Goal: Answer question/provide support: Share knowledge or assist other users

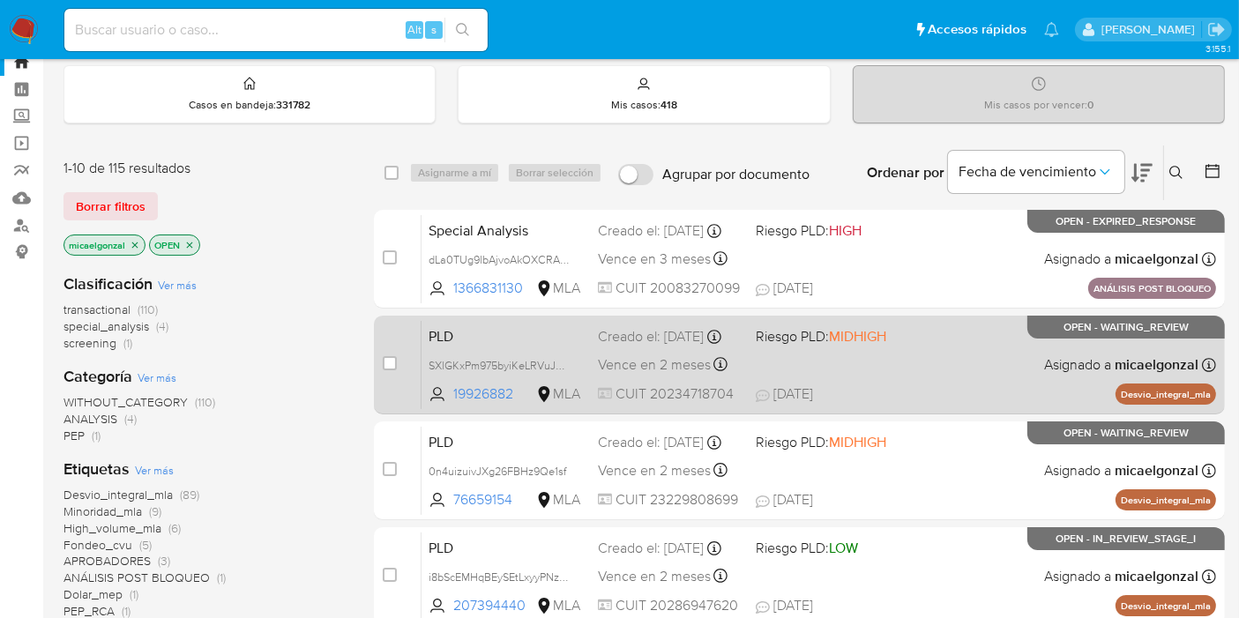
scroll to position [98, 0]
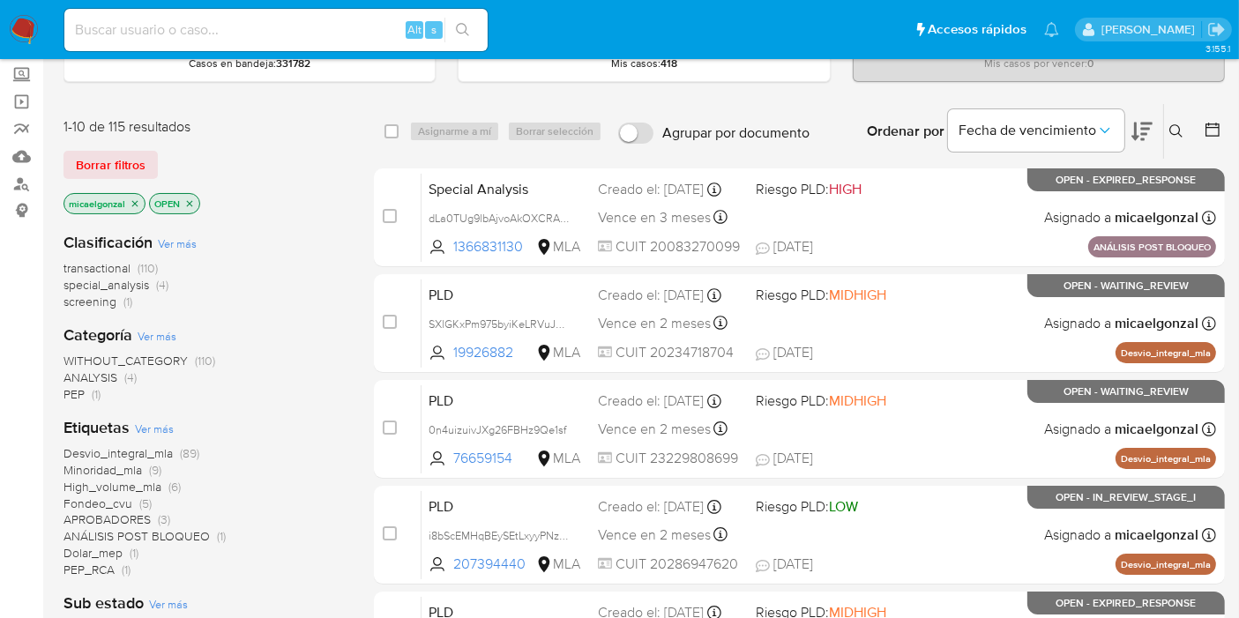
click at [17, 33] on img at bounding box center [24, 30] width 30 height 30
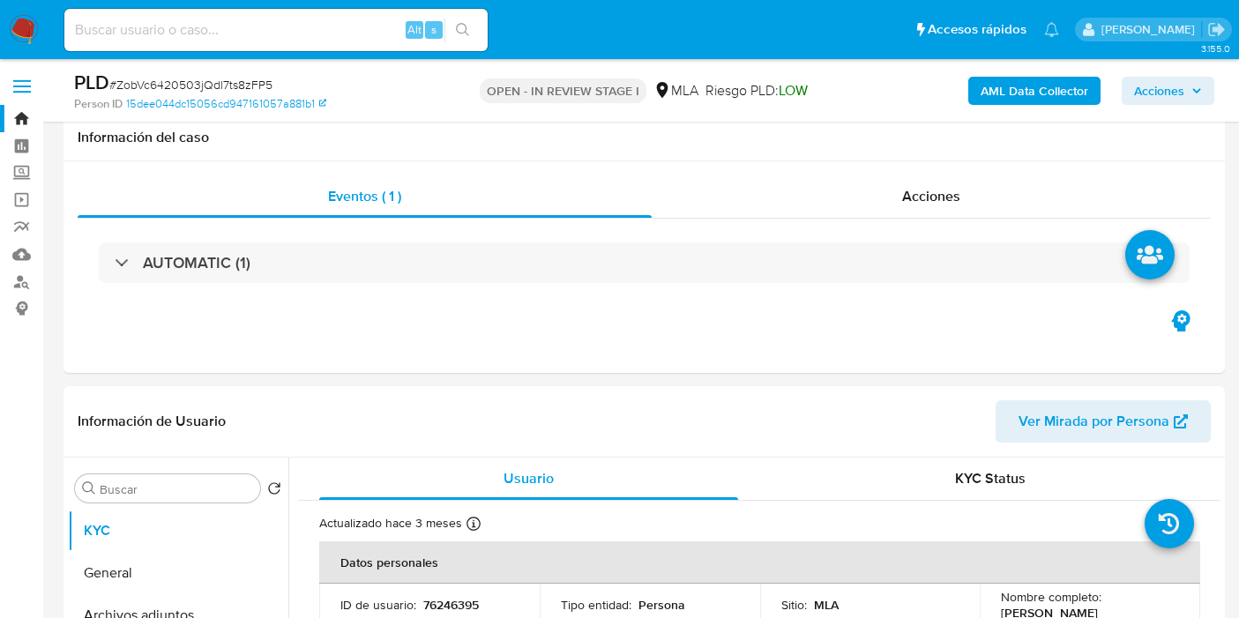
select select "10"
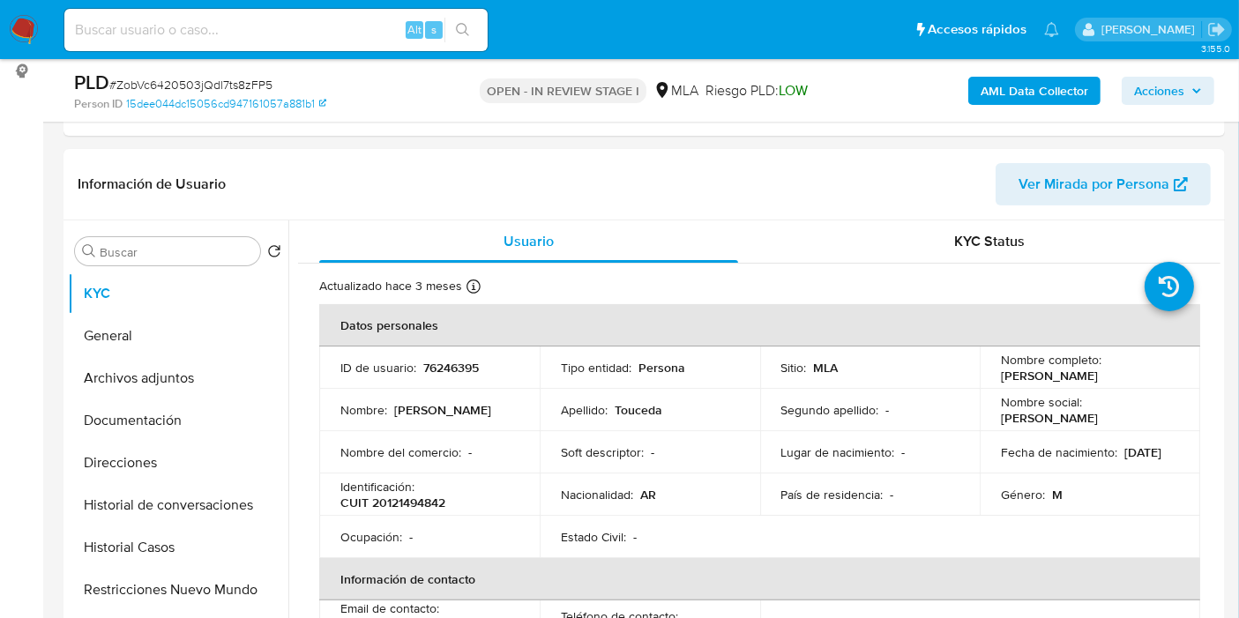
scroll to position [196, 0]
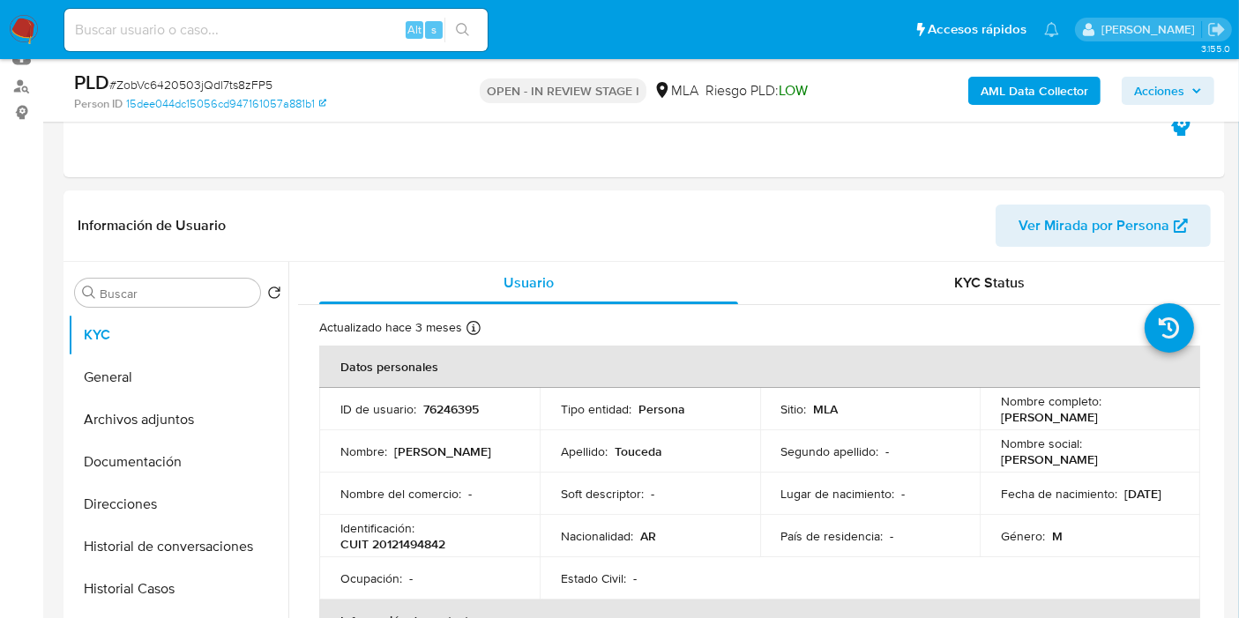
click at [33, 32] on img at bounding box center [24, 30] width 30 height 30
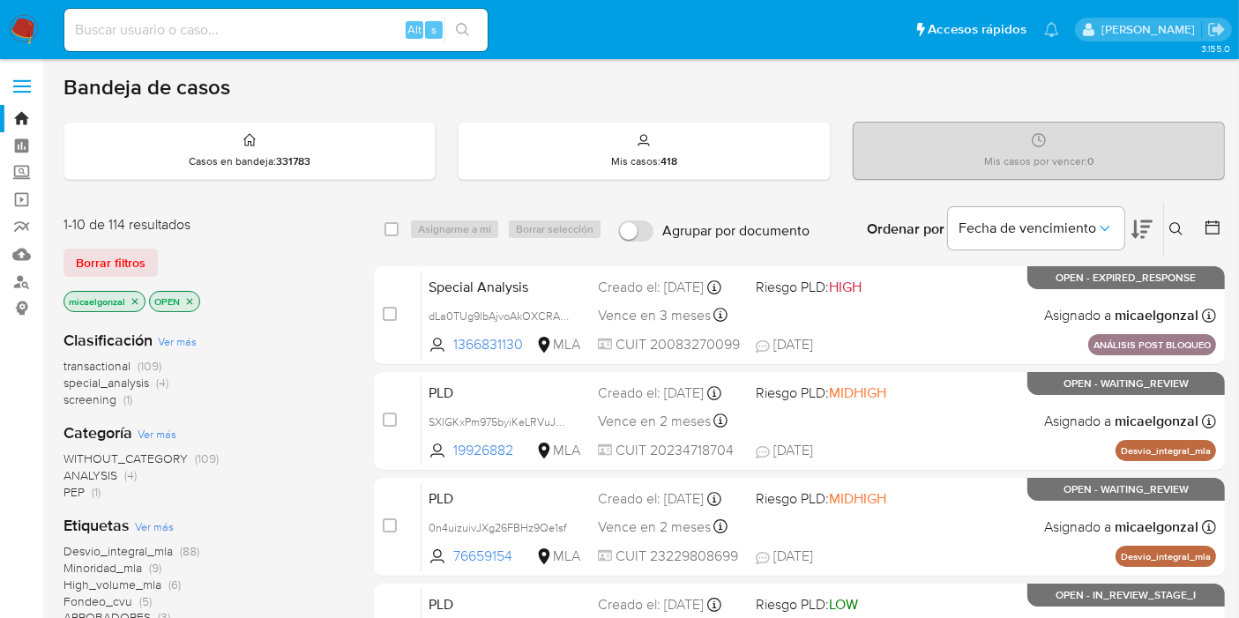
click at [35, 32] on img at bounding box center [24, 30] width 30 height 30
drag, startPoint x: 37, startPoint y: 23, endPoint x: 61, endPoint y: 37, distance: 27.7
click at [37, 23] on img at bounding box center [24, 30] width 30 height 30
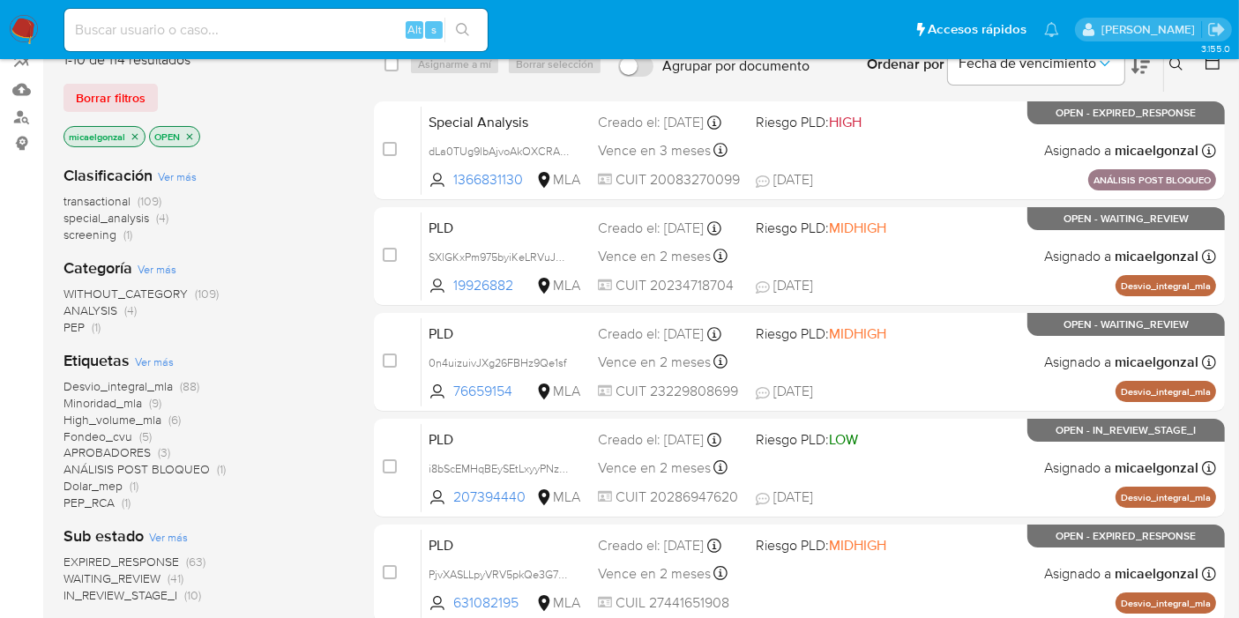
scroll to position [294, 0]
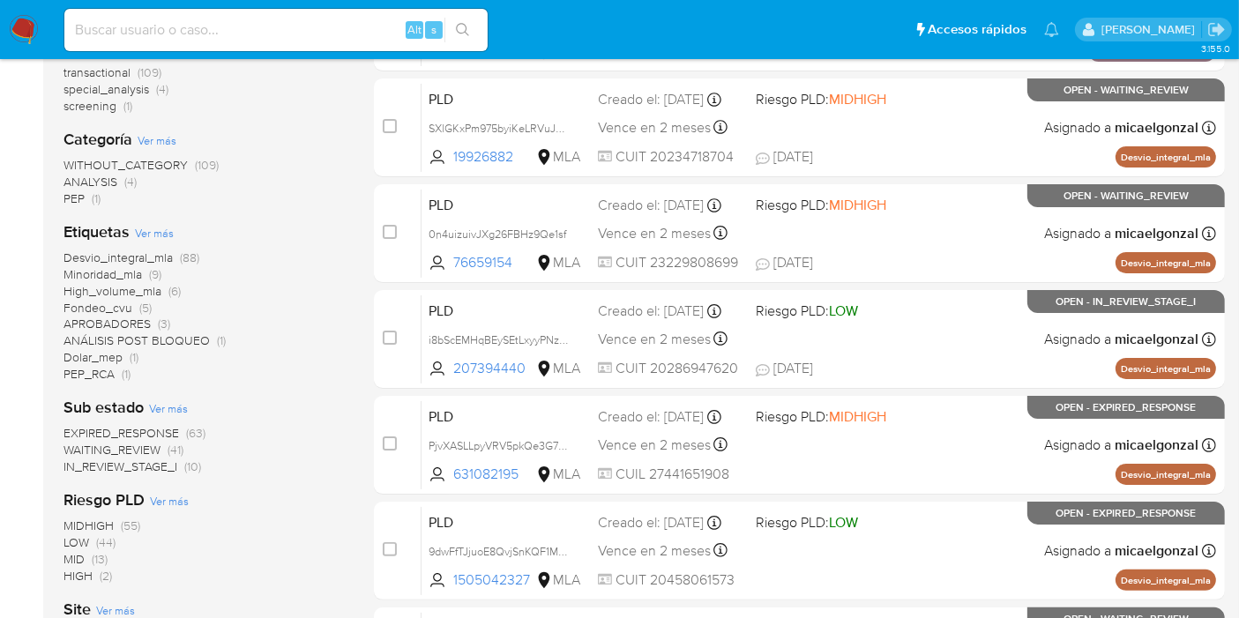
click at [143, 447] on span "WAITING_REVIEW" at bounding box center [111, 450] width 97 height 18
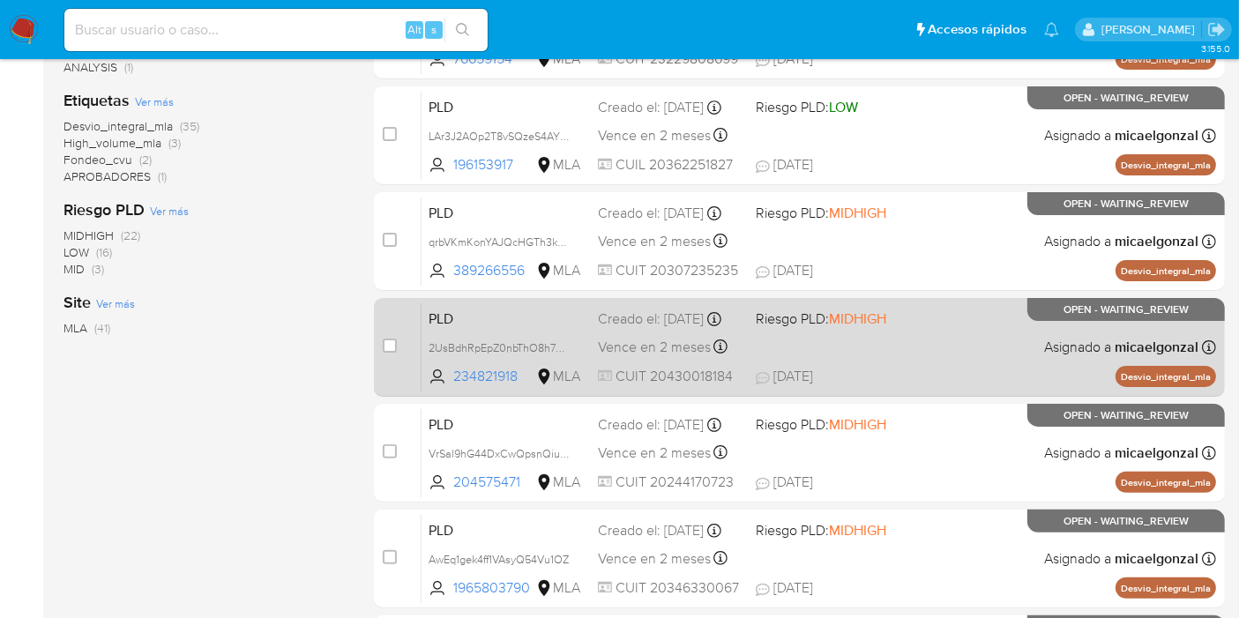
scroll to position [771, 0]
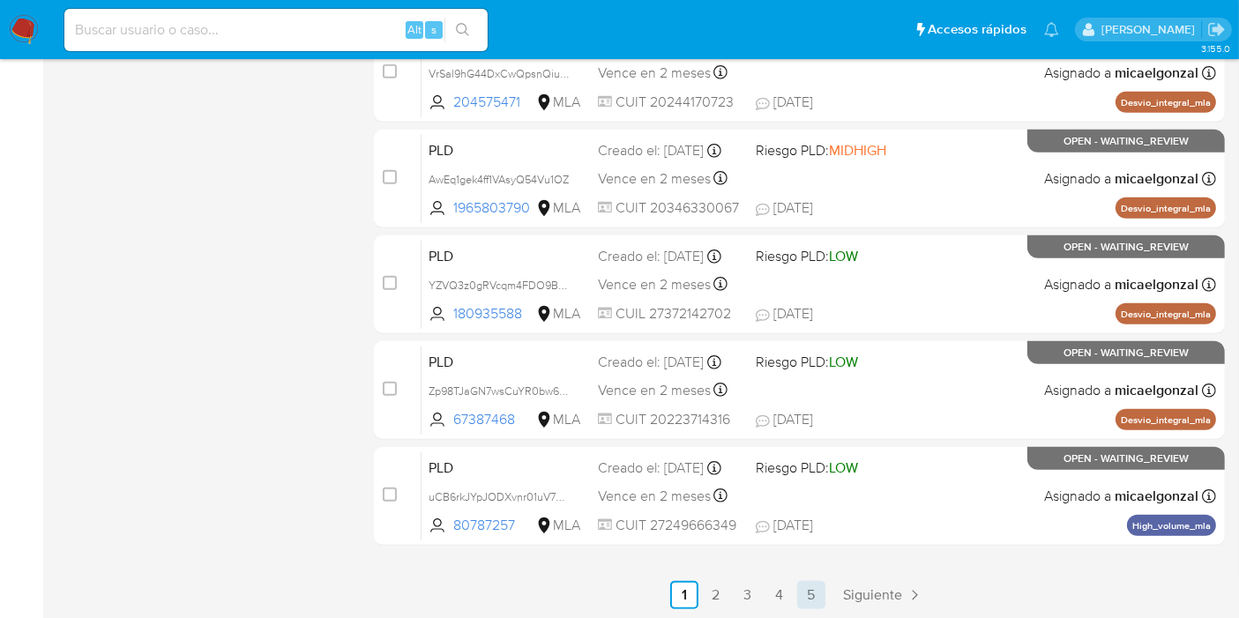
click at [812, 590] on link "5" at bounding box center [811, 595] width 28 height 28
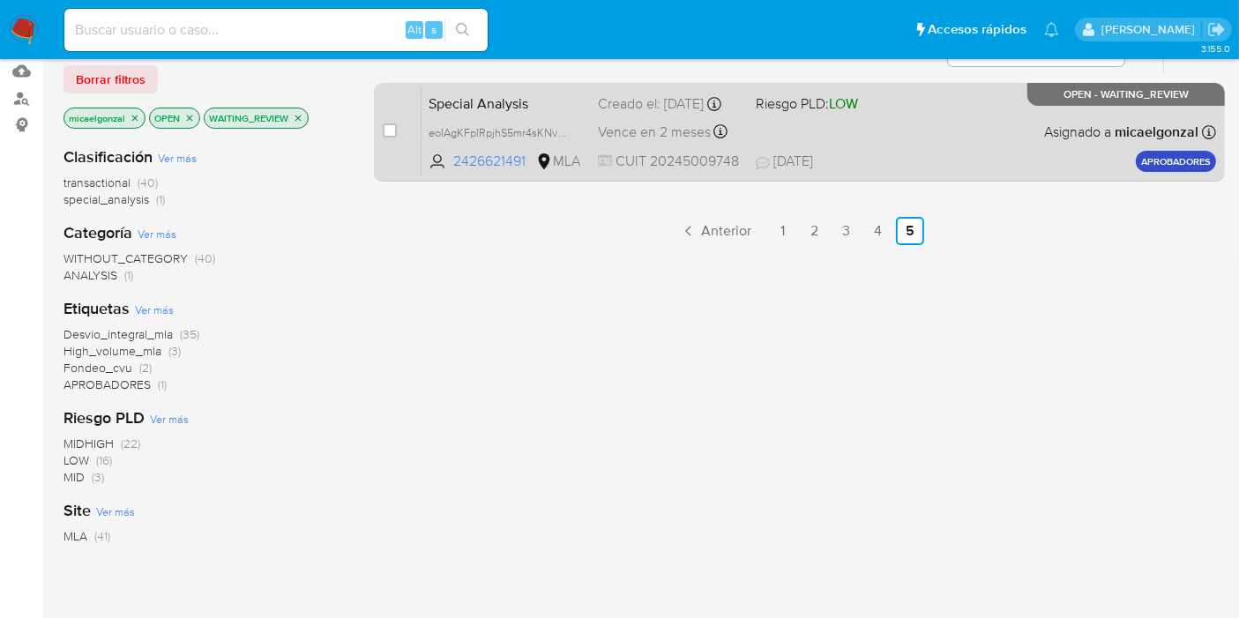
scroll to position [96, 0]
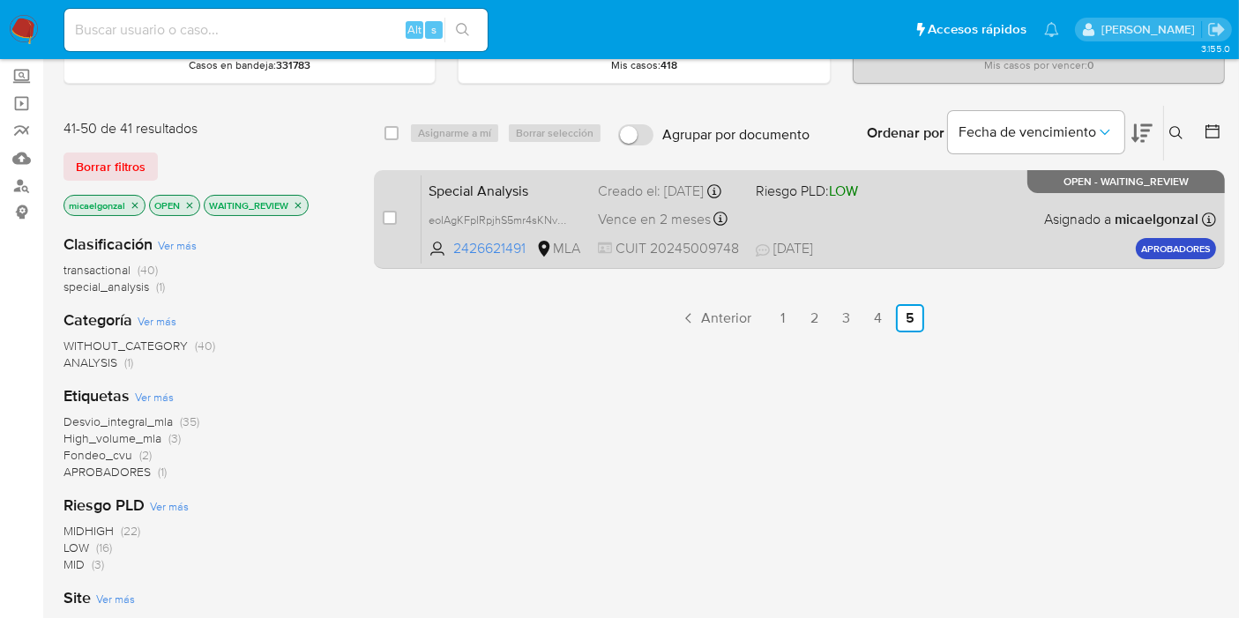
click at [570, 216] on span "eoIAgKFpIRpjhS5mr4sKNvWM" at bounding box center [505, 219] width 155 height 19
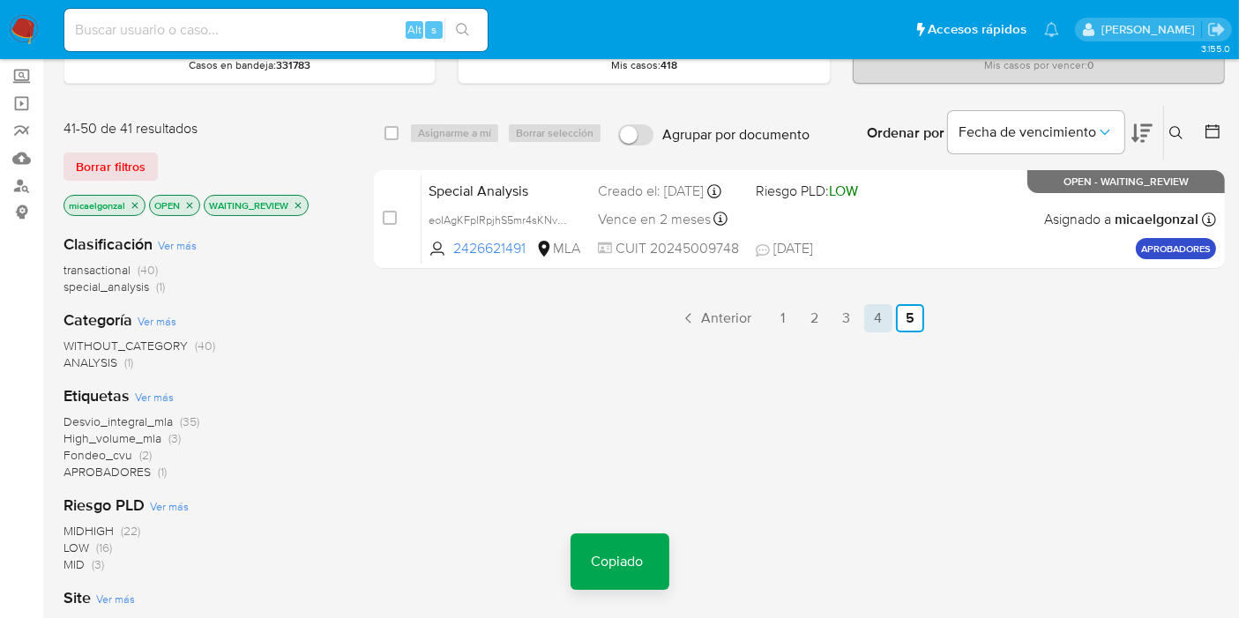
click at [880, 316] on link "4" at bounding box center [878, 318] width 28 height 28
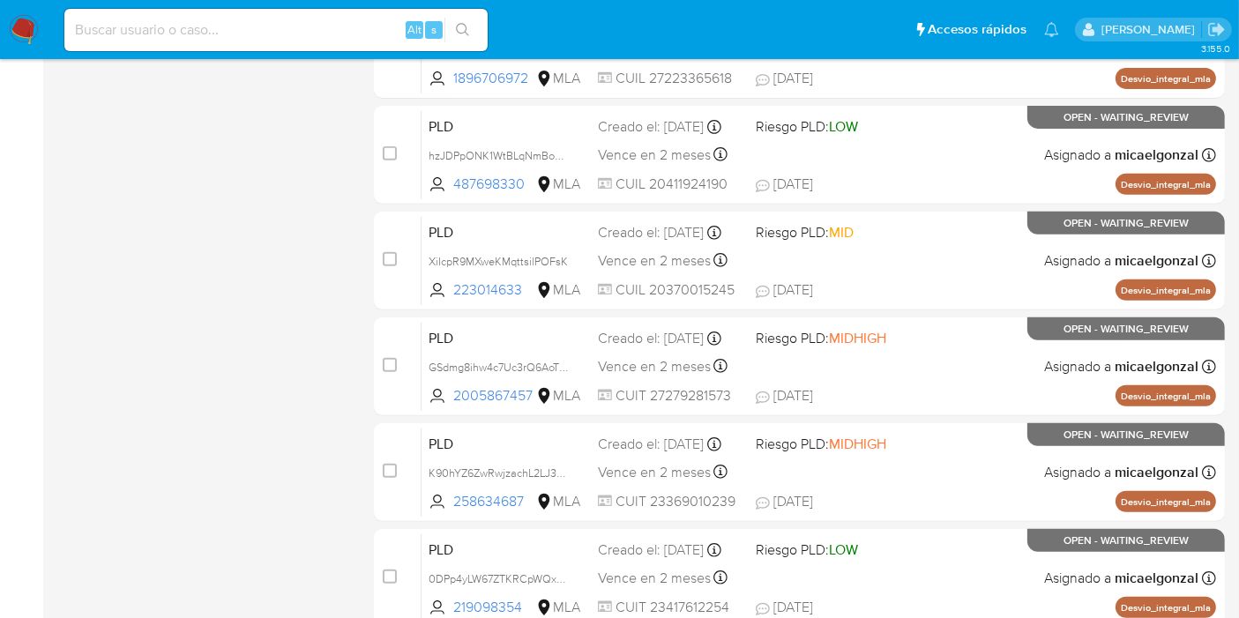
scroll to position [771, 0]
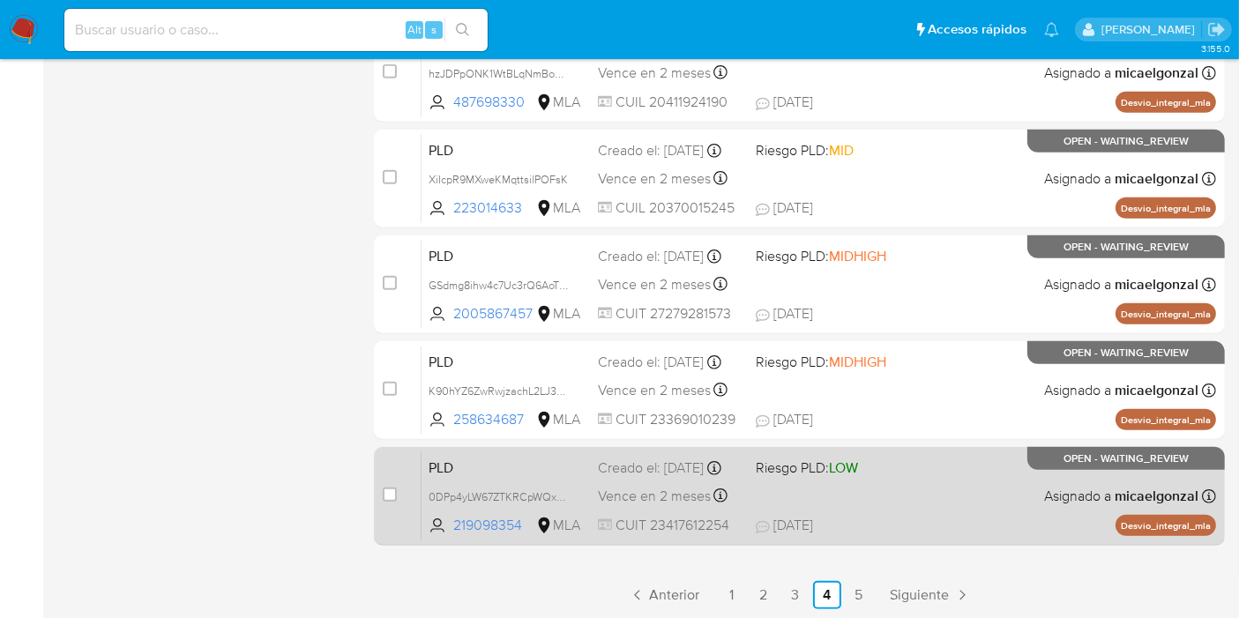
click at [957, 496] on div "PLD 0DPp4yLW67ZTKRCpWQxEGF9P 219098354 MLA Riesgo PLD: LOW Creado el: 12/08/202…" at bounding box center [818, 495] width 794 height 89
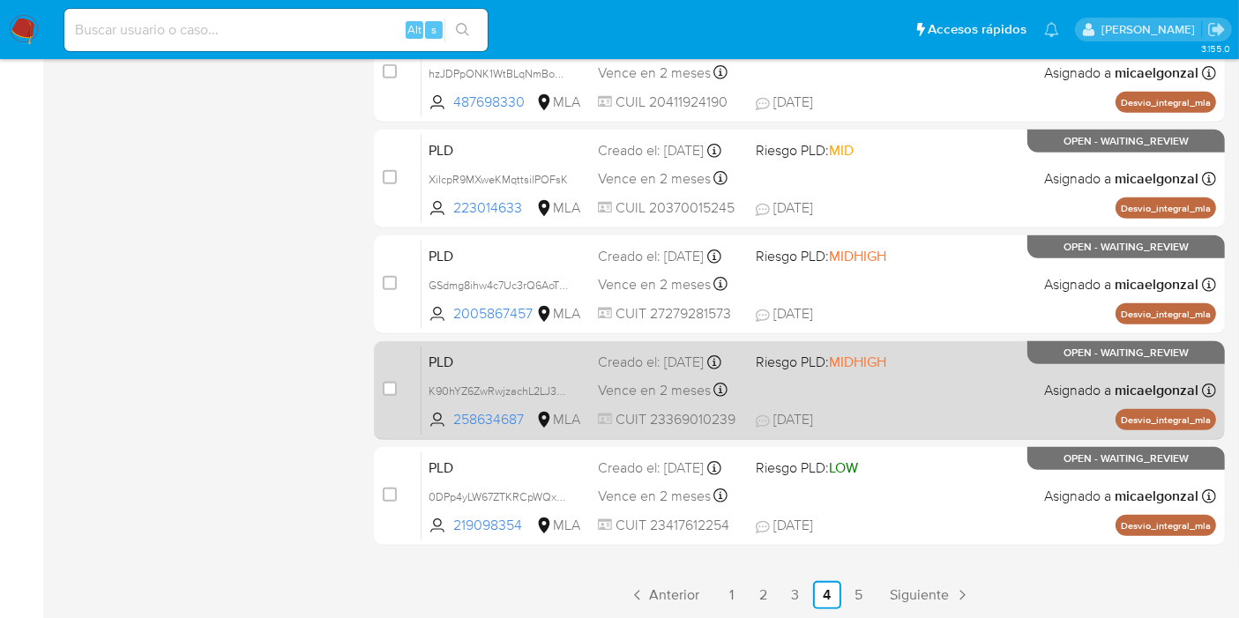
click at [952, 384] on div "PLD K90hYZ6ZwRwjzachL2LJ3oG1 258634687 MLA Riesgo PLD: MIDHIGH Creado el: 12/08…" at bounding box center [818, 390] width 794 height 89
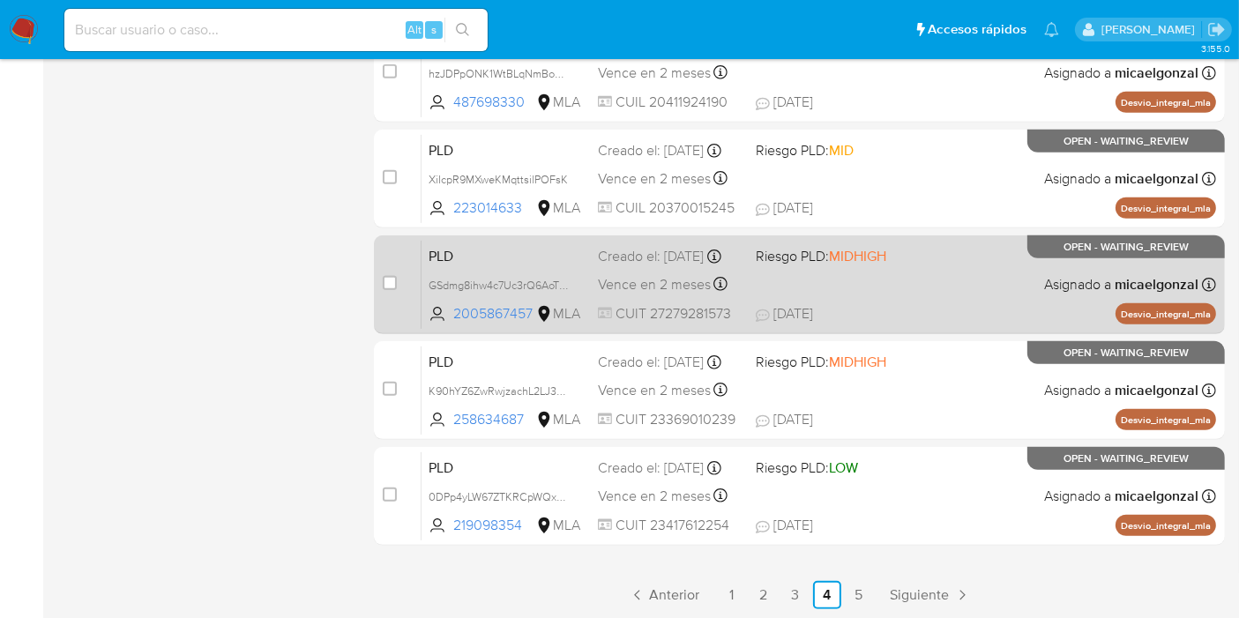
click at [1027, 257] on div "PLD GSdmg8ihw4c7Uc3rQ6AoTXGE 2005867457 MLA Riesgo PLD: MIDHIGH Creado el: 12/0…" at bounding box center [818, 284] width 794 height 89
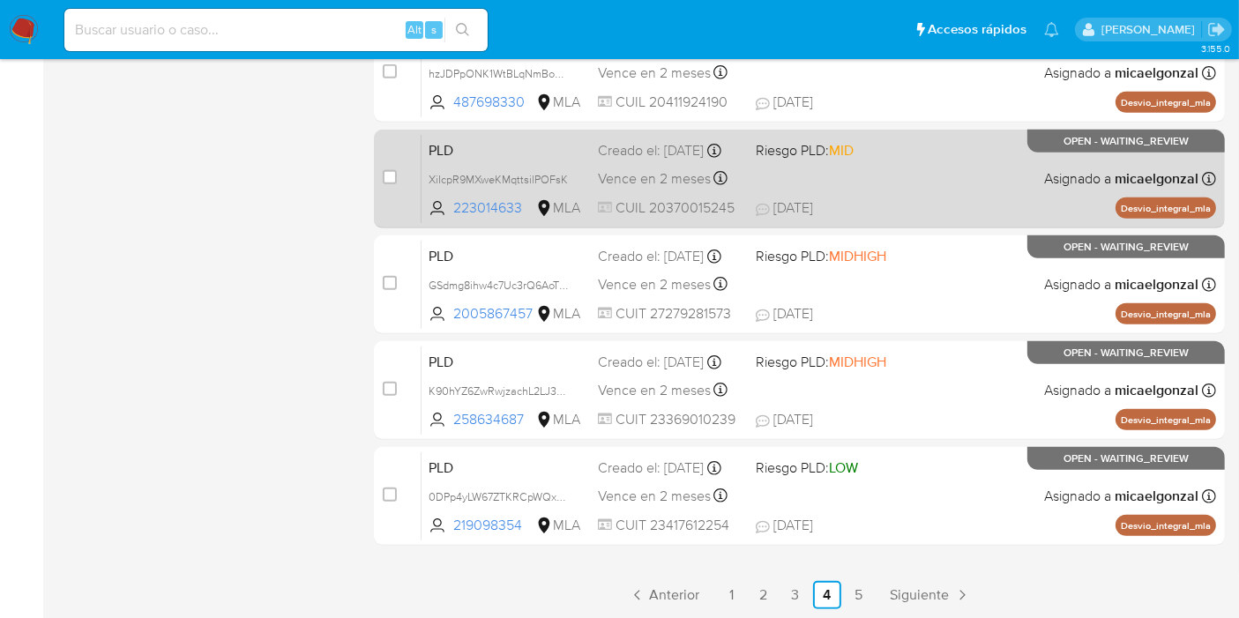
click at [890, 152] on span "Riesgo PLD: MID" at bounding box center [828, 149] width 144 height 23
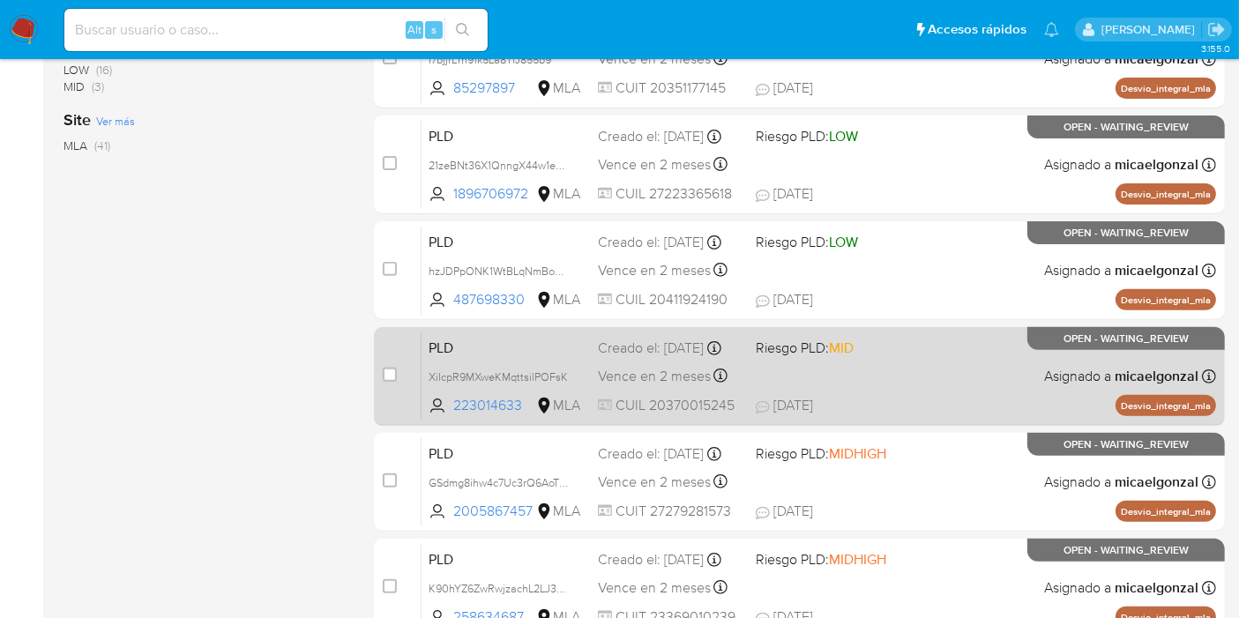
scroll to position [478, 0]
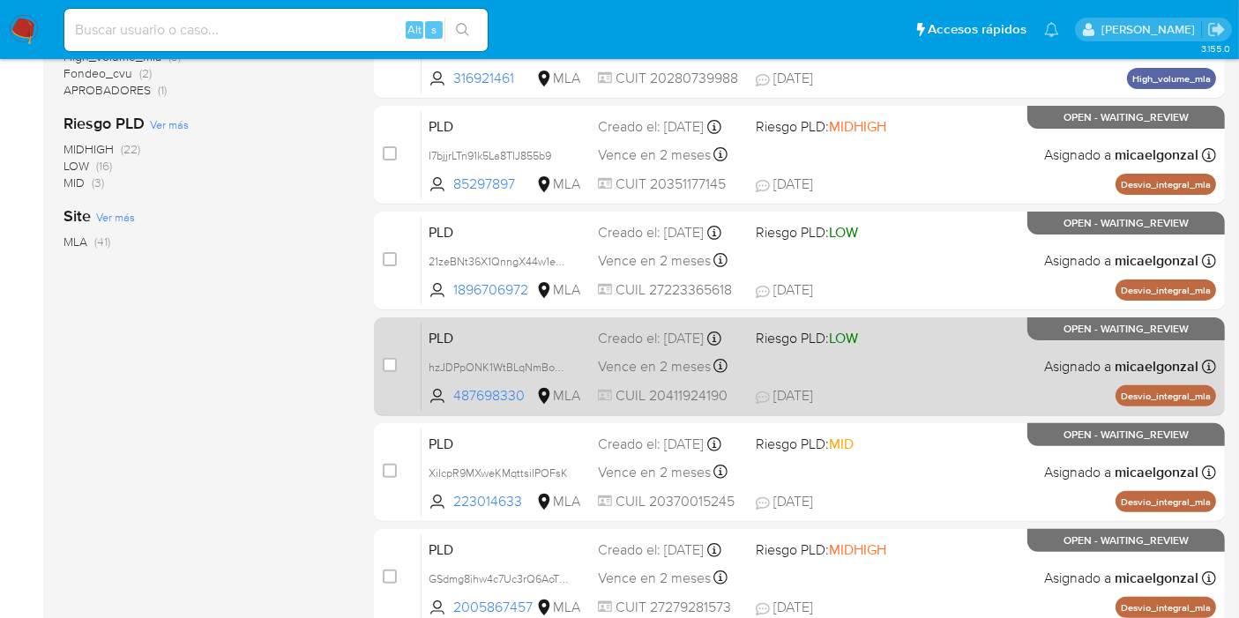
click at [914, 361] on div "PLD hzJDPpONK1WtBLqNmBoM8JBT 487698330 MLA Riesgo PLD: LOW Creado el: 12/08/202…" at bounding box center [818, 366] width 794 height 89
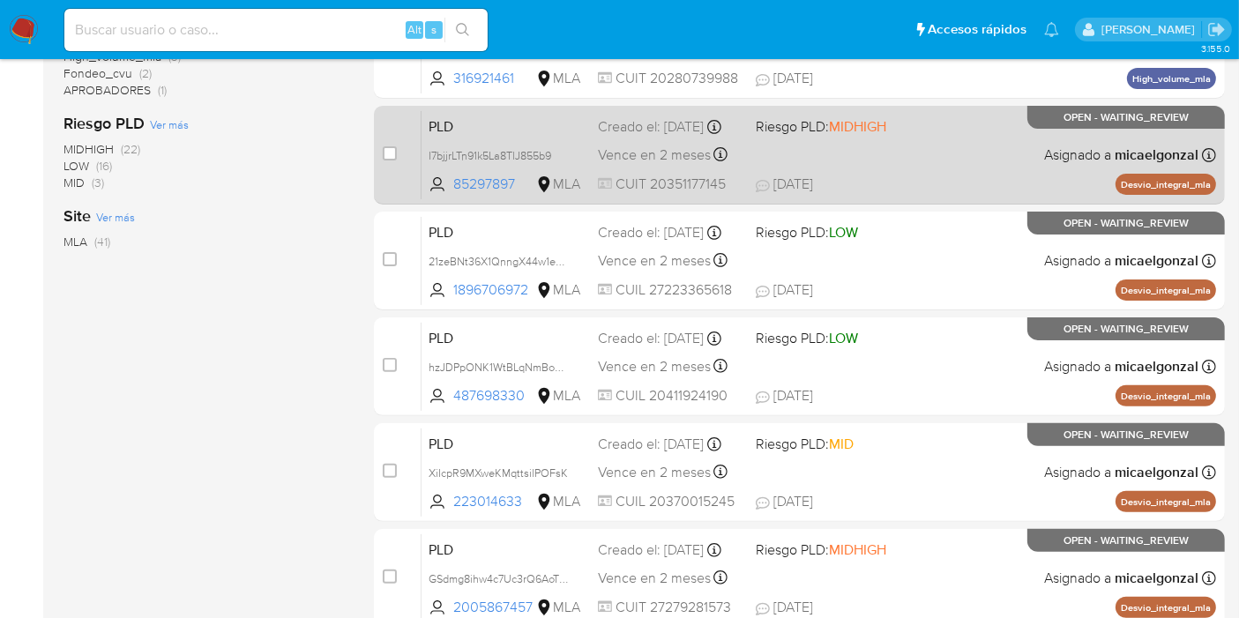
click at [941, 162] on div "PLD I7bjjrLTn91k5La8TlJ855b9 85297897 MLA Riesgo PLD: MIDHIGH Creado el: 12/08/…" at bounding box center [818, 154] width 794 height 89
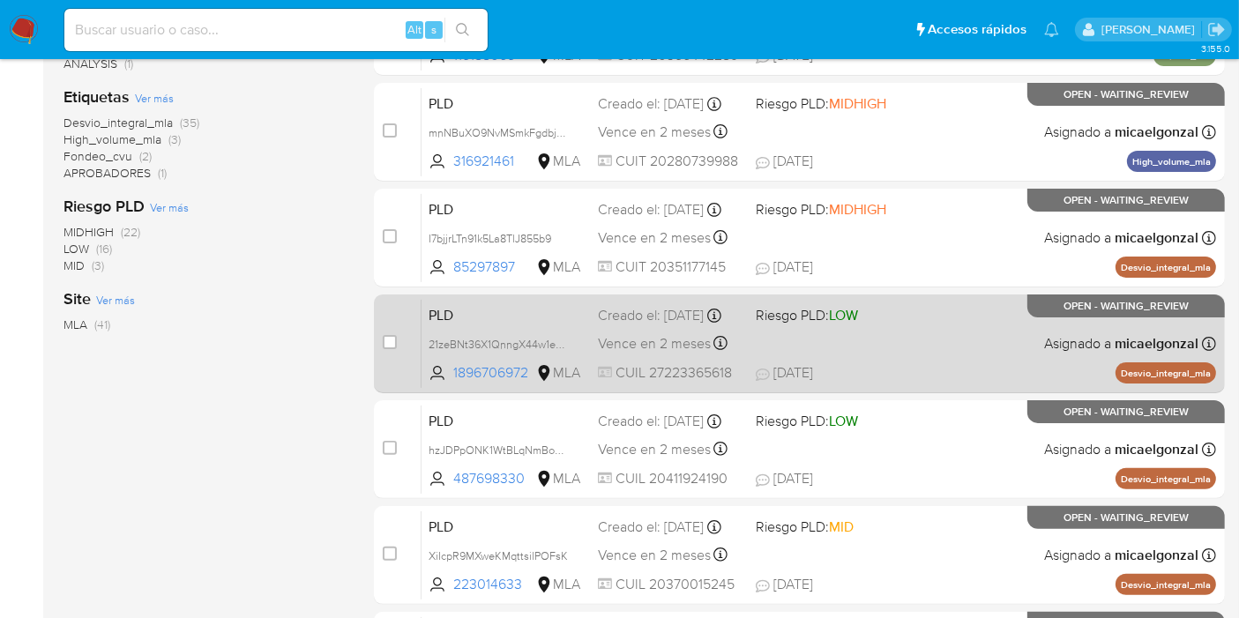
scroll to position [282, 0]
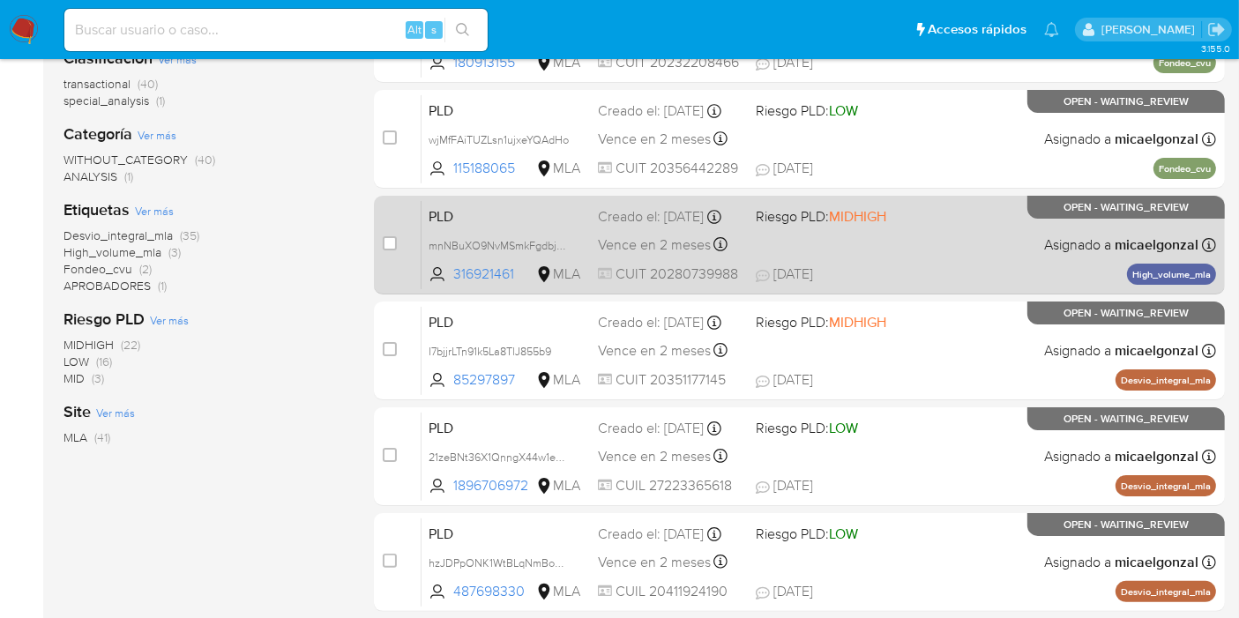
click at [882, 231] on div "PLD mnNBuXO9NvMSmkFgdbjkTRmy 316921461 MLA Riesgo PLD: MIDHIGH Creado el: 12/08…" at bounding box center [818, 244] width 794 height 89
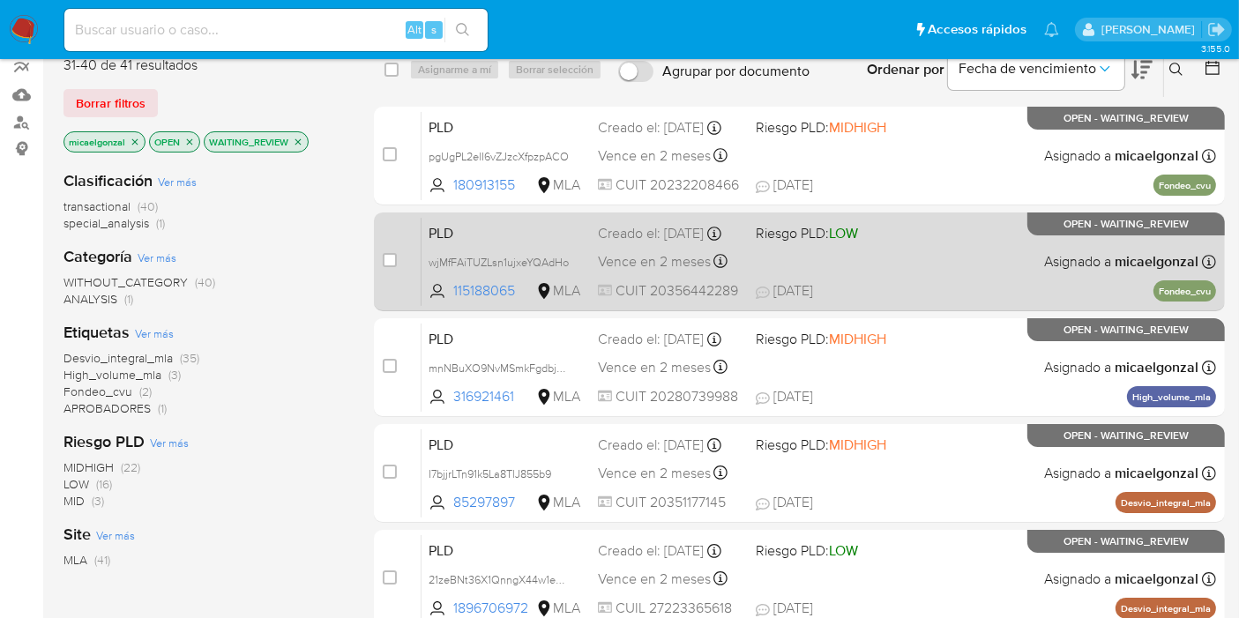
scroll to position [86, 0]
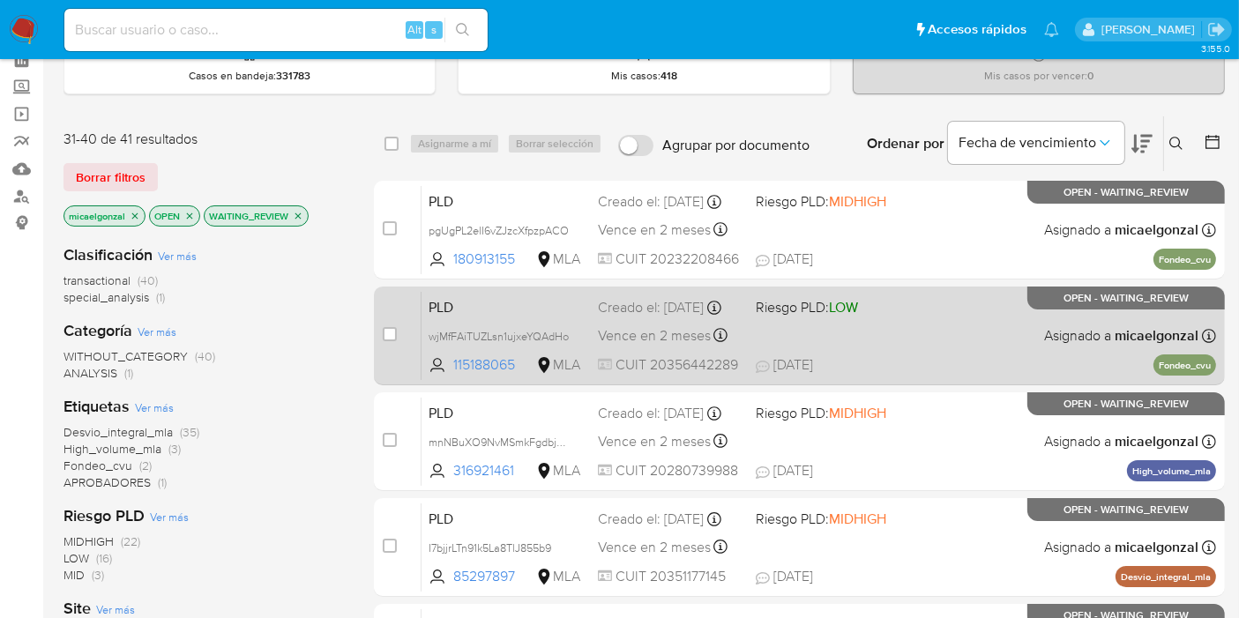
click at [991, 348] on div "PLD wjMfFAiTUZLsn1ujxeYQAdHo 115188065 MLA Riesgo PLD: LOW Creado el: 12/08/202…" at bounding box center [818, 335] width 794 height 89
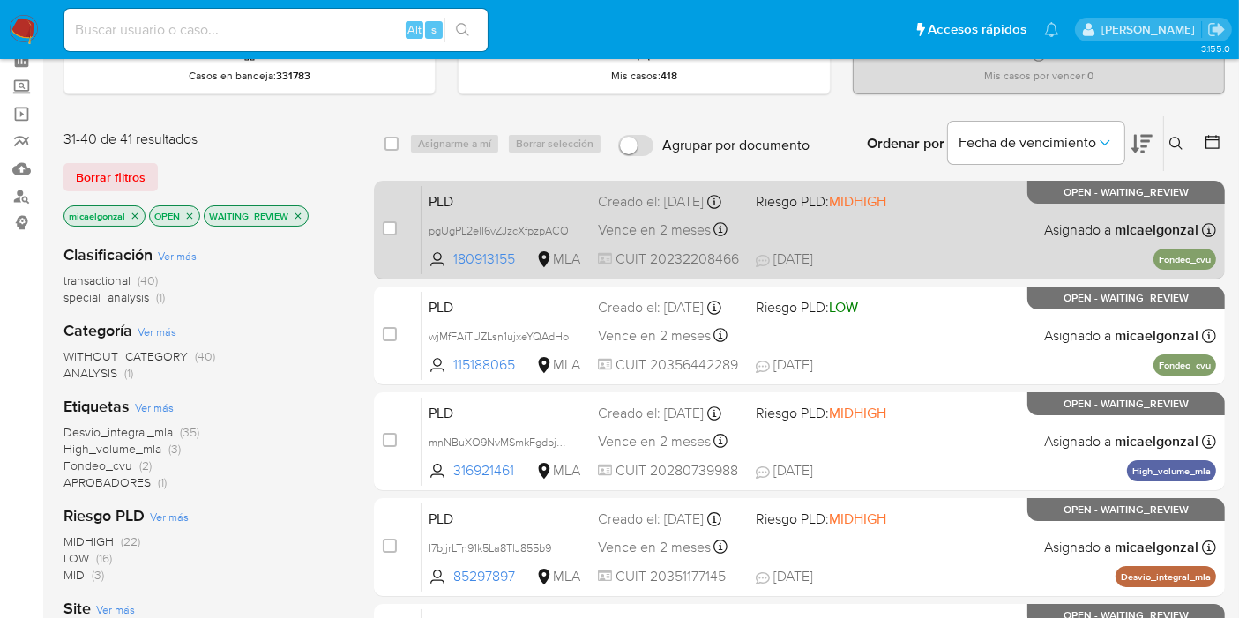
click at [980, 197] on div "PLD pgUgPL2elI6vZJzcXfpzpACO 180913155 MLA Riesgo PLD: MIDHIGH Creado el: 12/08…" at bounding box center [818, 229] width 794 height 89
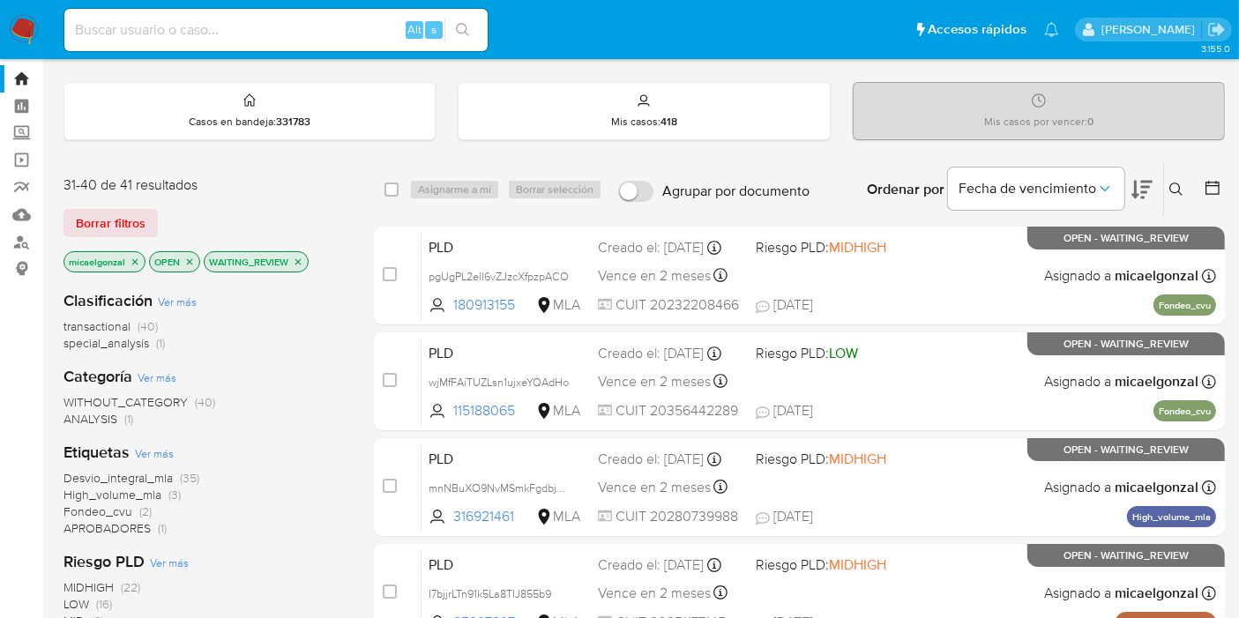
scroll to position [0, 0]
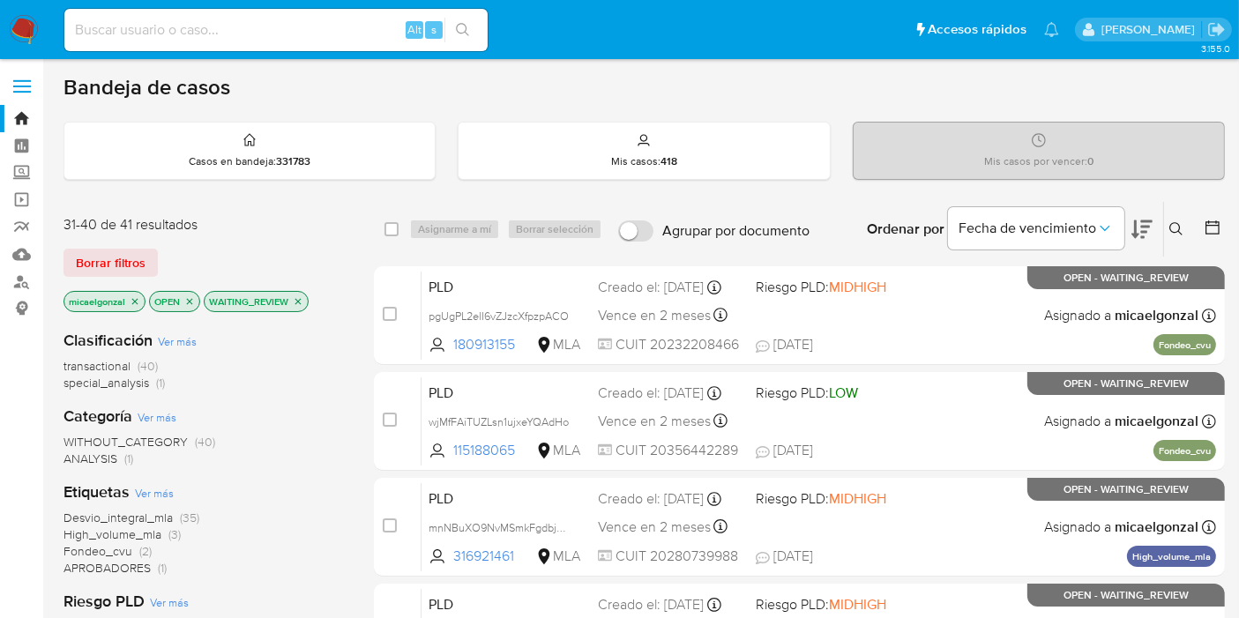
click at [10, 31] on img at bounding box center [24, 30] width 30 height 30
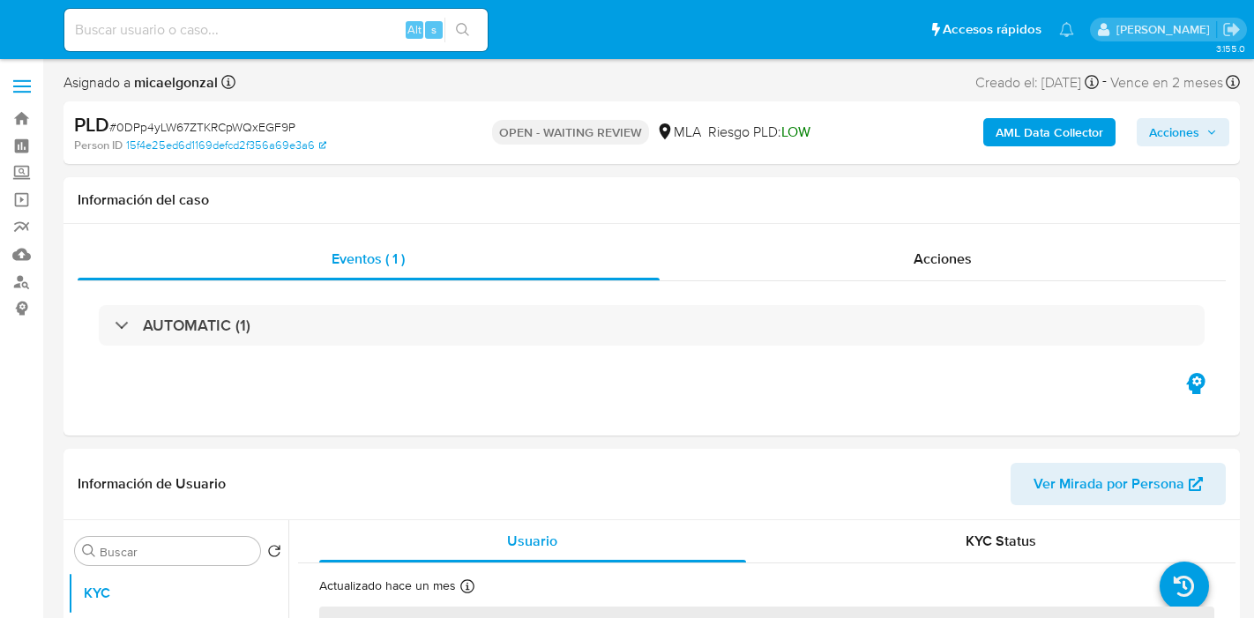
select select "10"
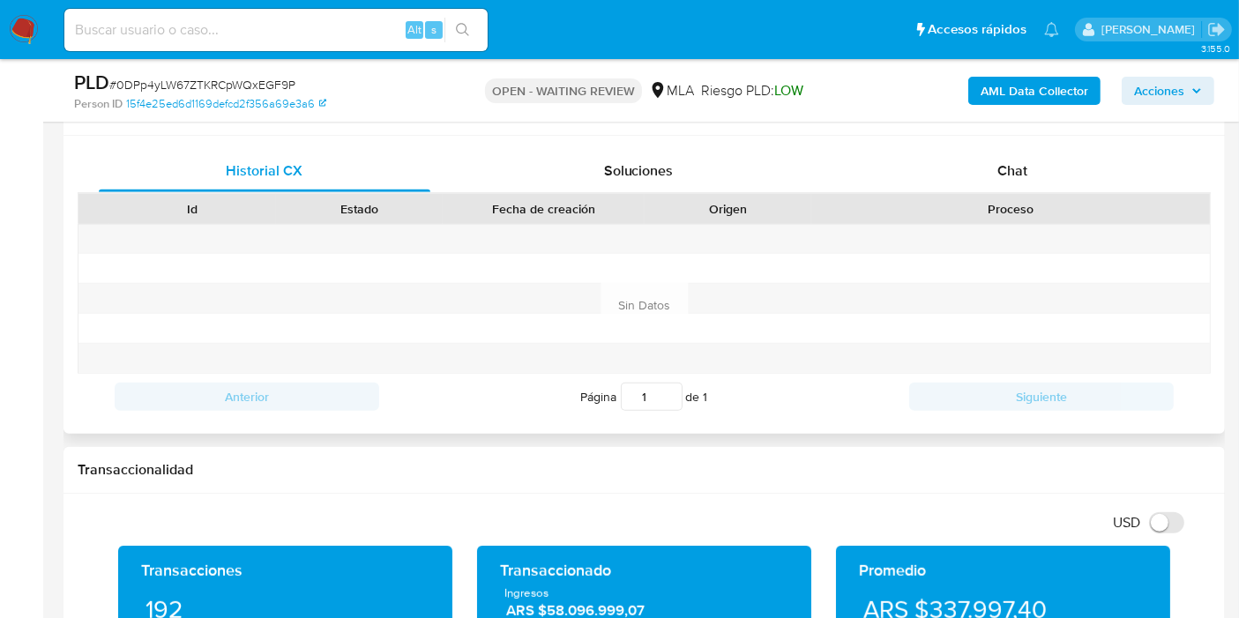
scroll to position [783, 0]
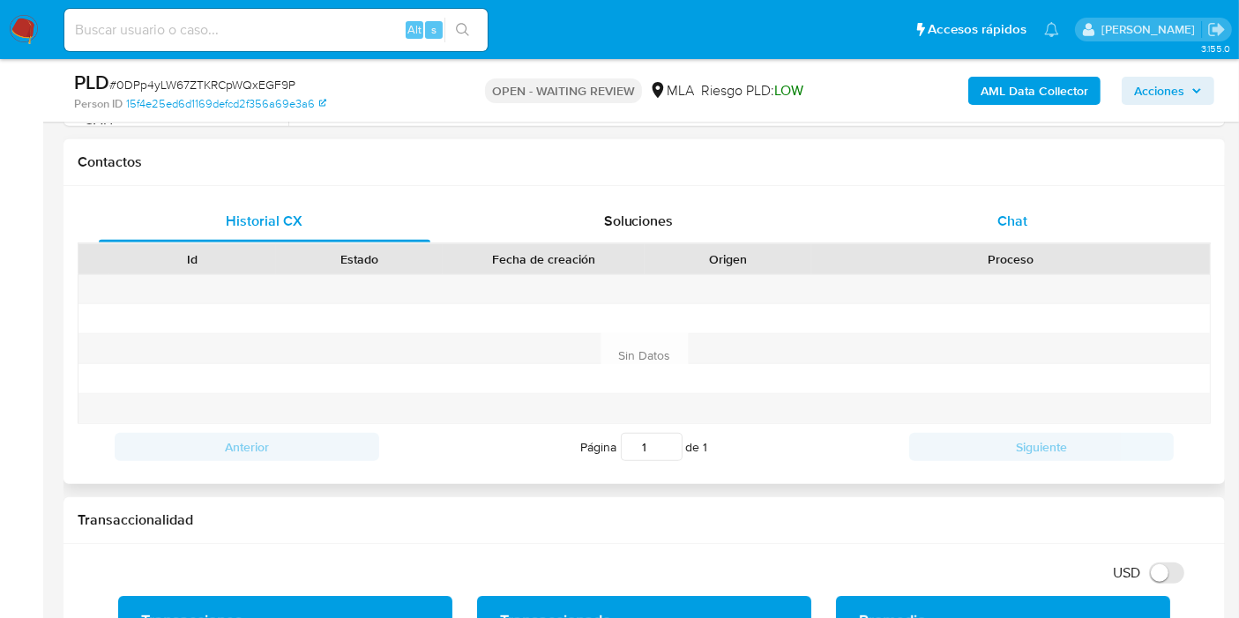
click at [1054, 227] on div "Chat" at bounding box center [1012, 221] width 332 height 42
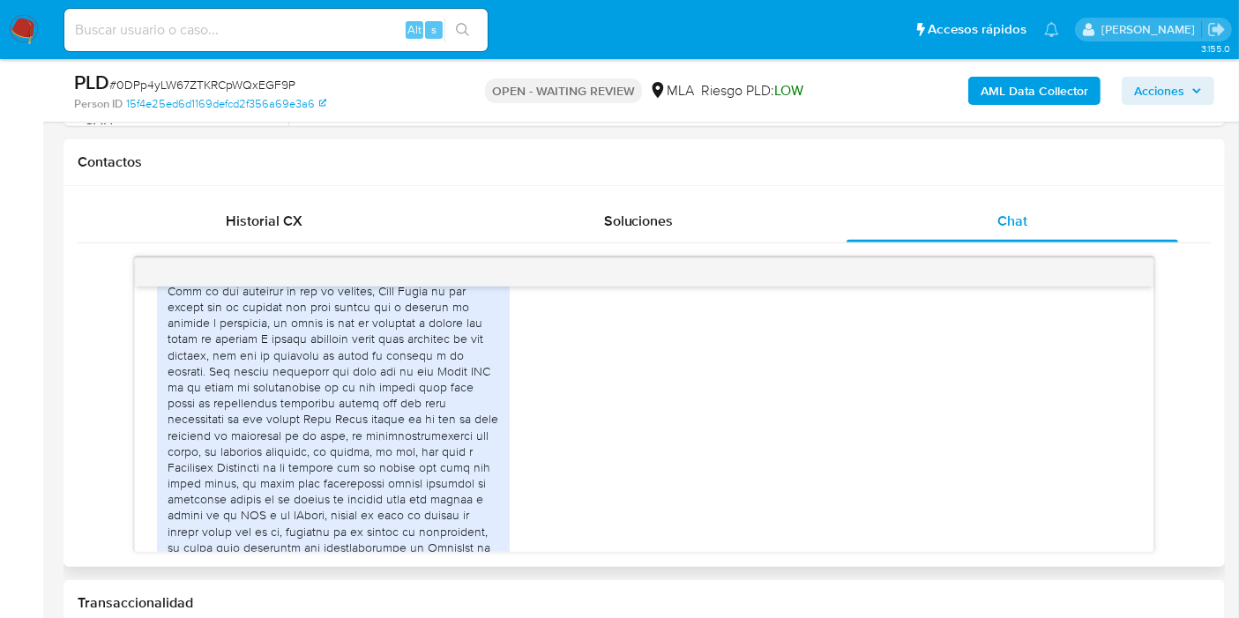
scroll to position [1591, 0]
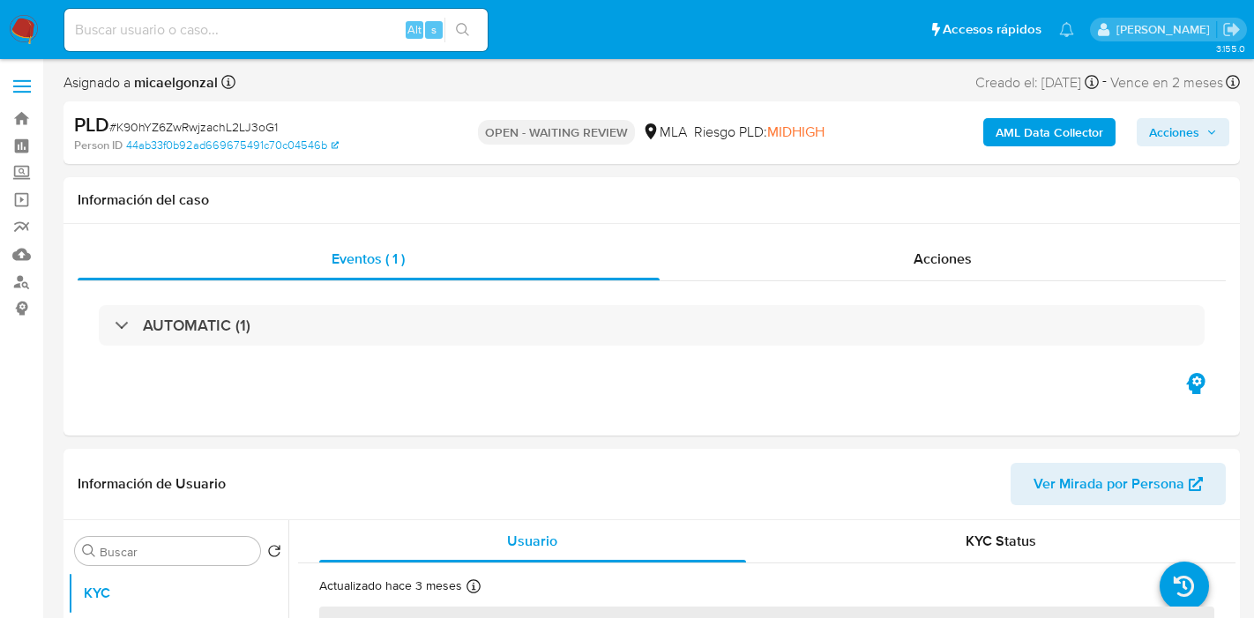
select select "10"
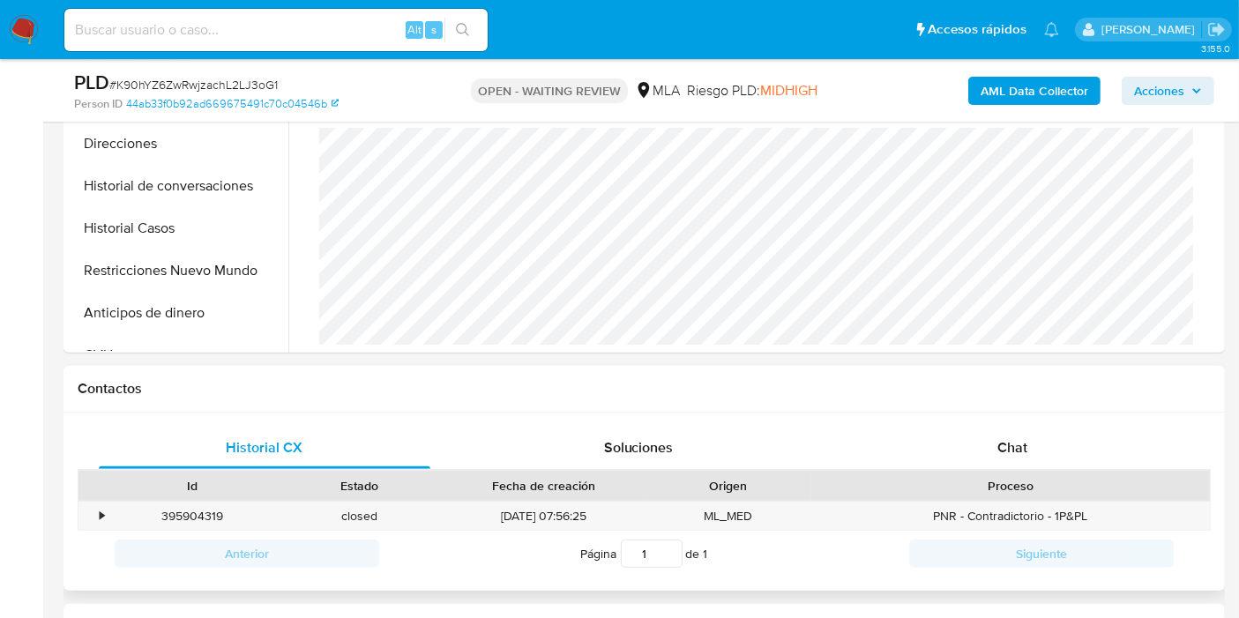
scroll to position [587, 0]
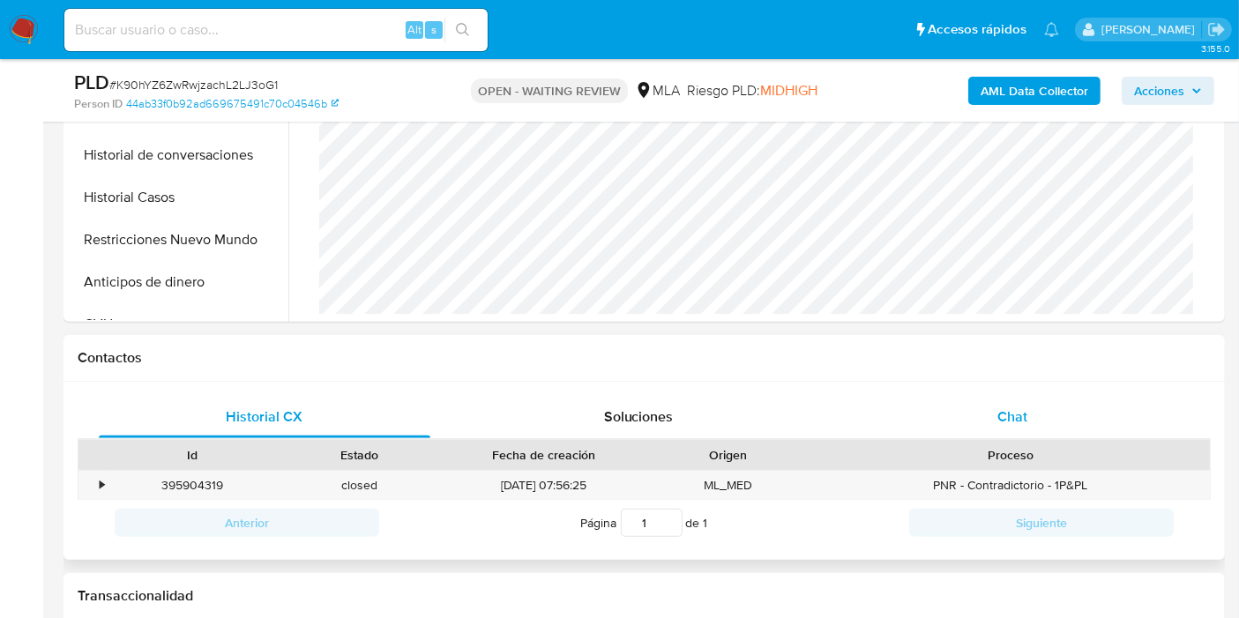
click at [1044, 414] on div "Chat" at bounding box center [1012, 417] width 332 height 42
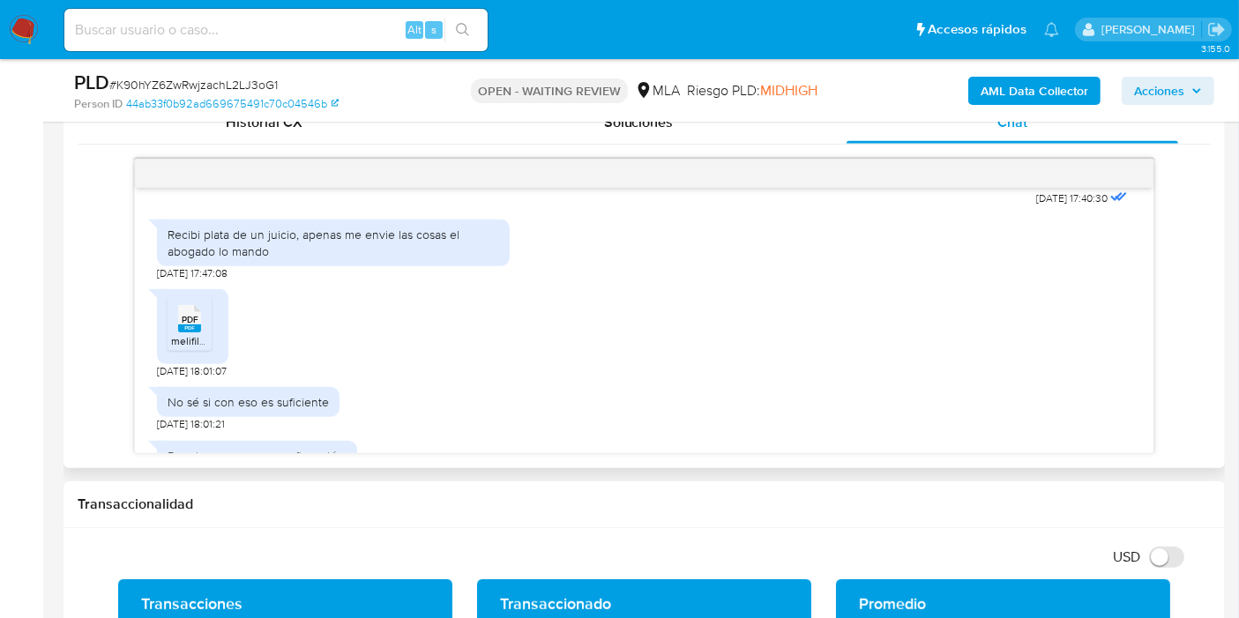
scroll to position [1146, 0]
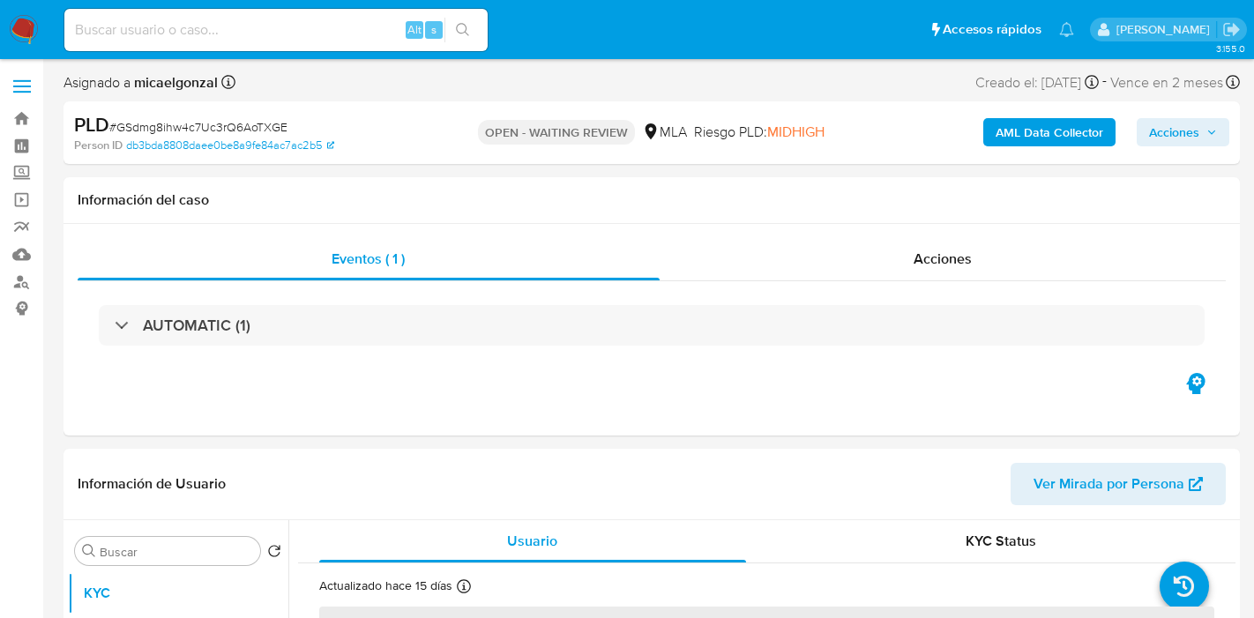
select select "10"
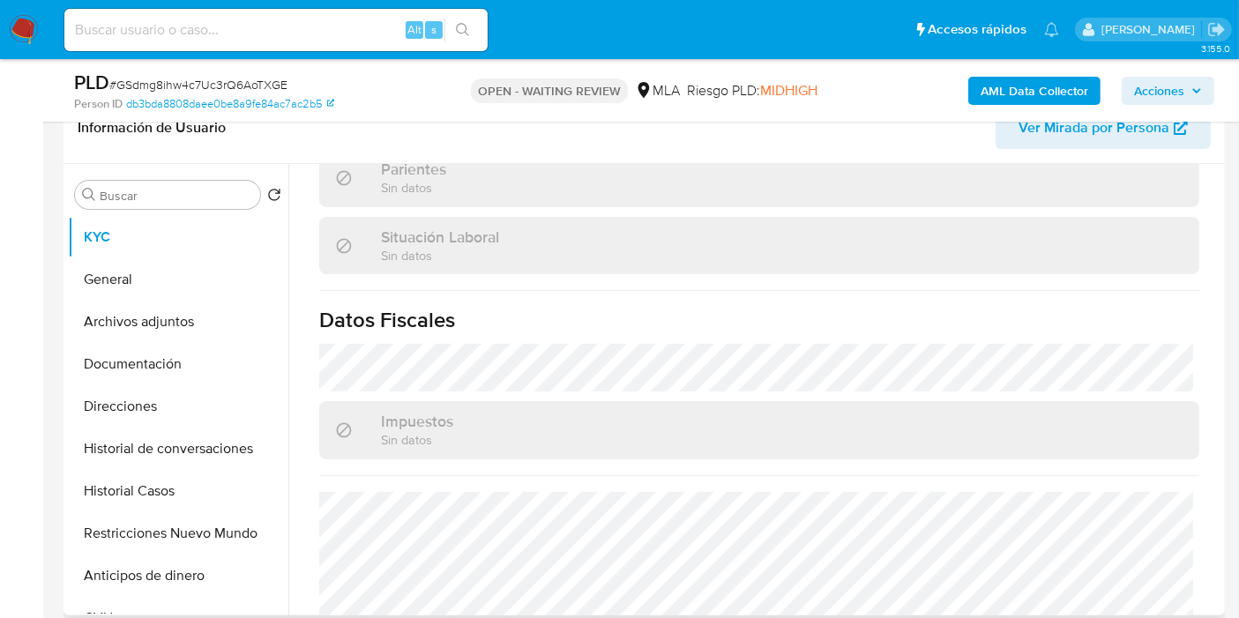
scroll to position [927, 0]
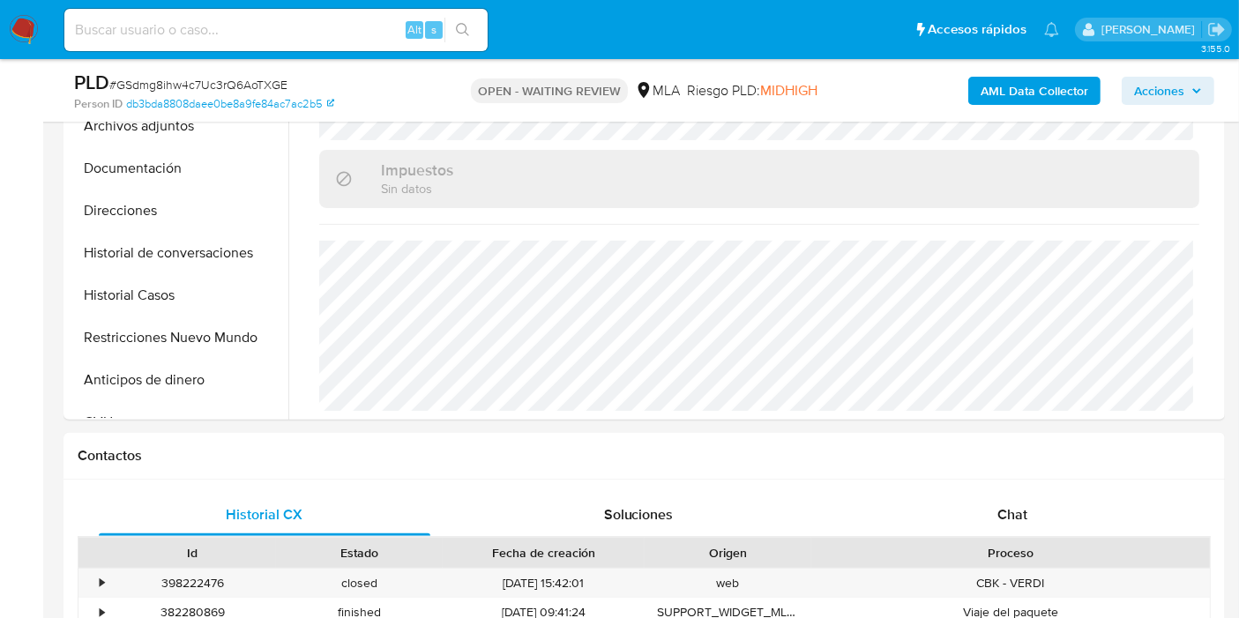
drag, startPoint x: 1020, startPoint y: 509, endPoint x: 793, endPoint y: 427, distance: 241.0
click at [1020, 508] on span "Chat" at bounding box center [1012, 514] width 30 height 20
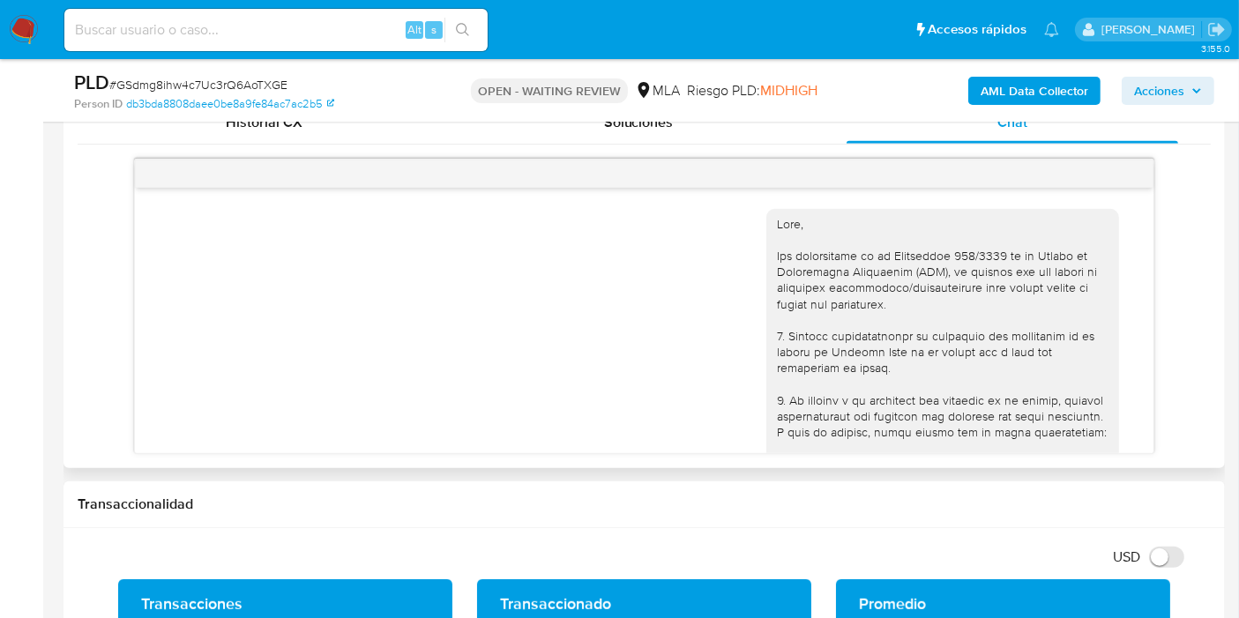
scroll to position [1482, 0]
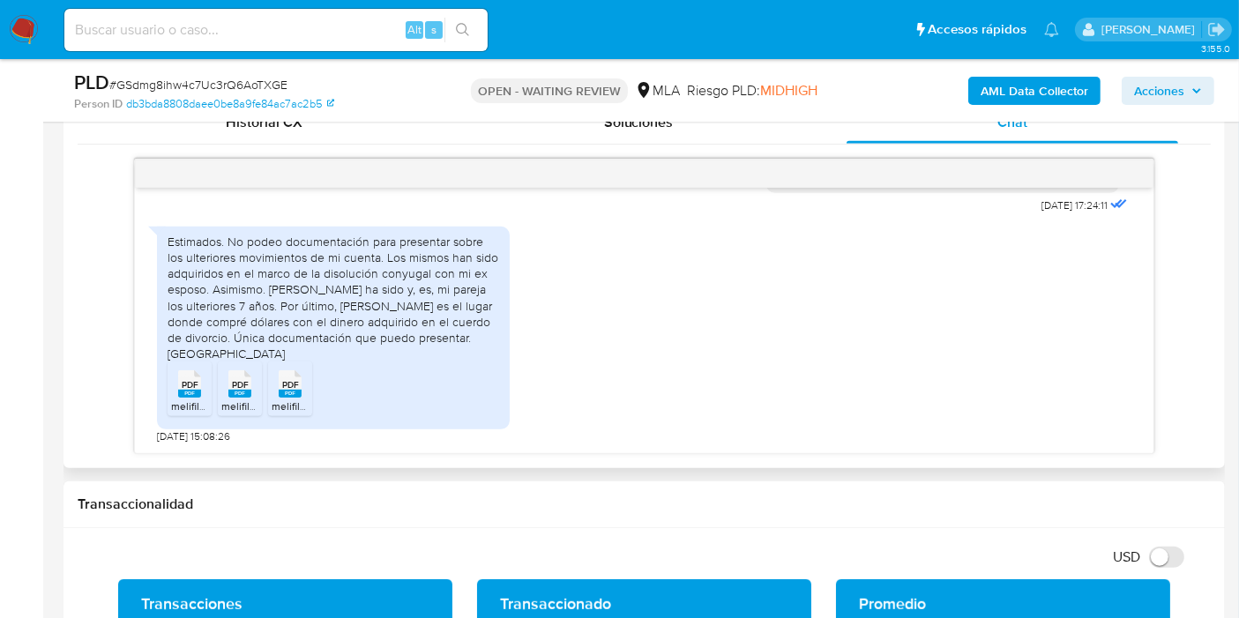
click at [413, 319] on div "Estimados. No podeo documentación para presentar sobre los ulteriores movimient…" at bounding box center [334, 298] width 332 height 129
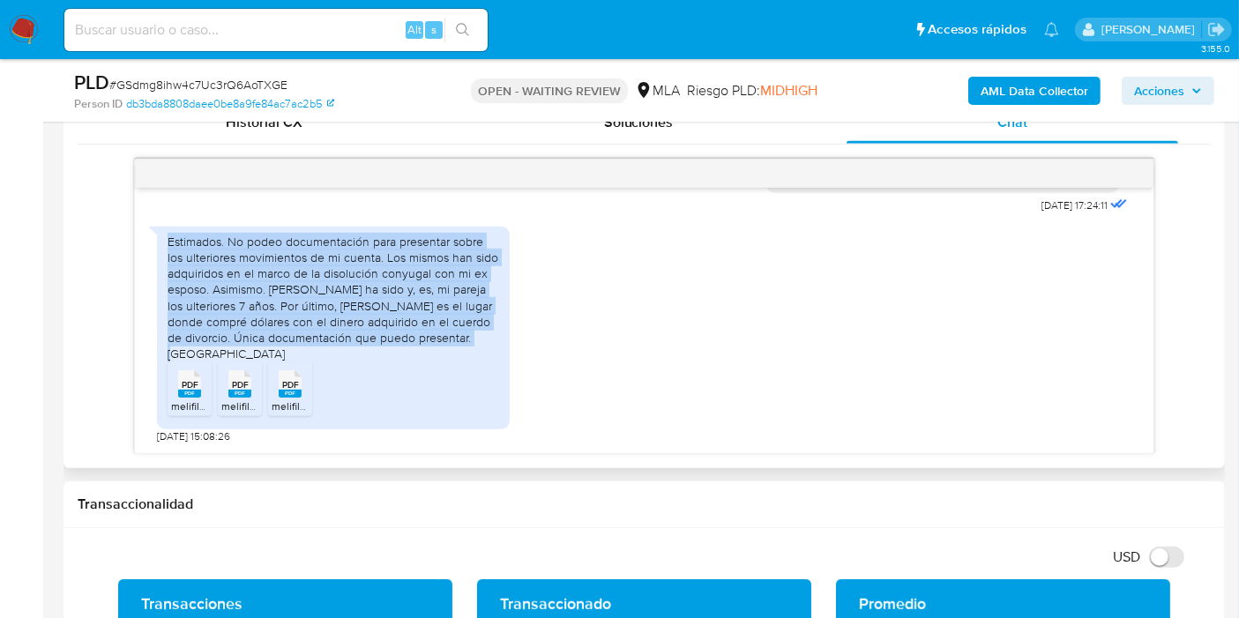
click at [413, 319] on div "Estimados. No podeo documentación para presentar sobre los ulteriores movimient…" at bounding box center [334, 298] width 332 height 129
click at [434, 302] on div "Estimados. No podeo documentación para presentar sobre los ulteriores movimient…" at bounding box center [334, 298] width 332 height 129
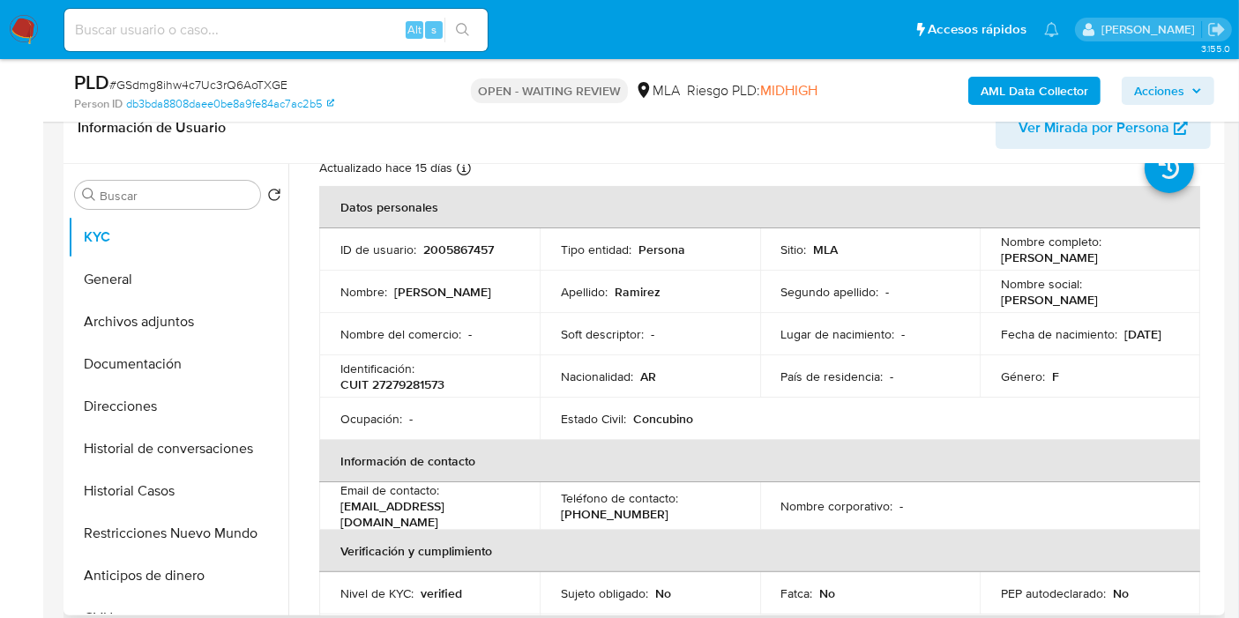
scroll to position [0, 0]
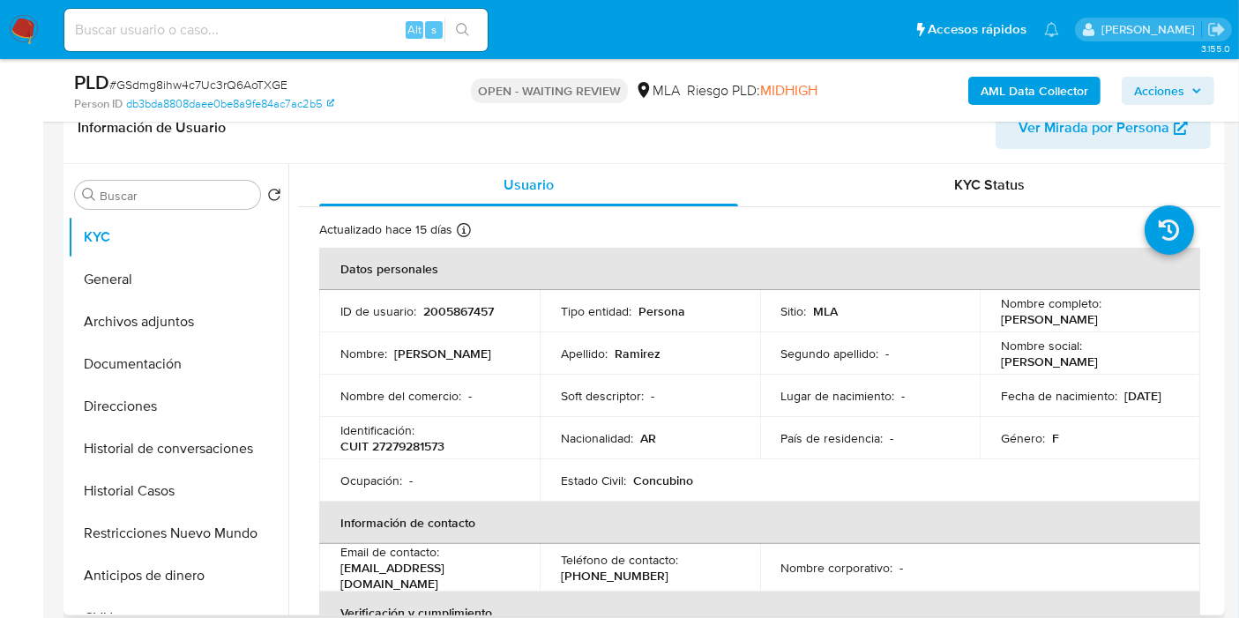
drag, startPoint x: 1161, startPoint y: 323, endPoint x: 997, endPoint y: 320, distance: 164.0
click at [1001, 320] on div "Nombre completo : Patricia Evelin Ramirez" at bounding box center [1090, 311] width 178 height 32
copy p "Patricia Evelin Ramirez"
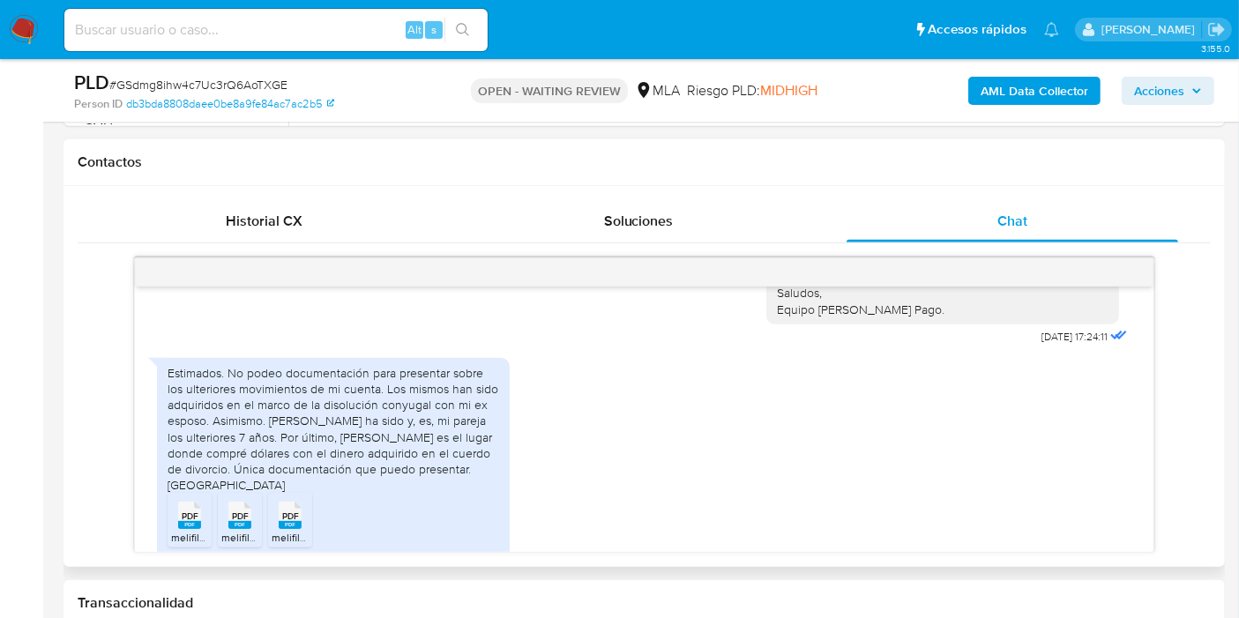
scroll to position [1482, 0]
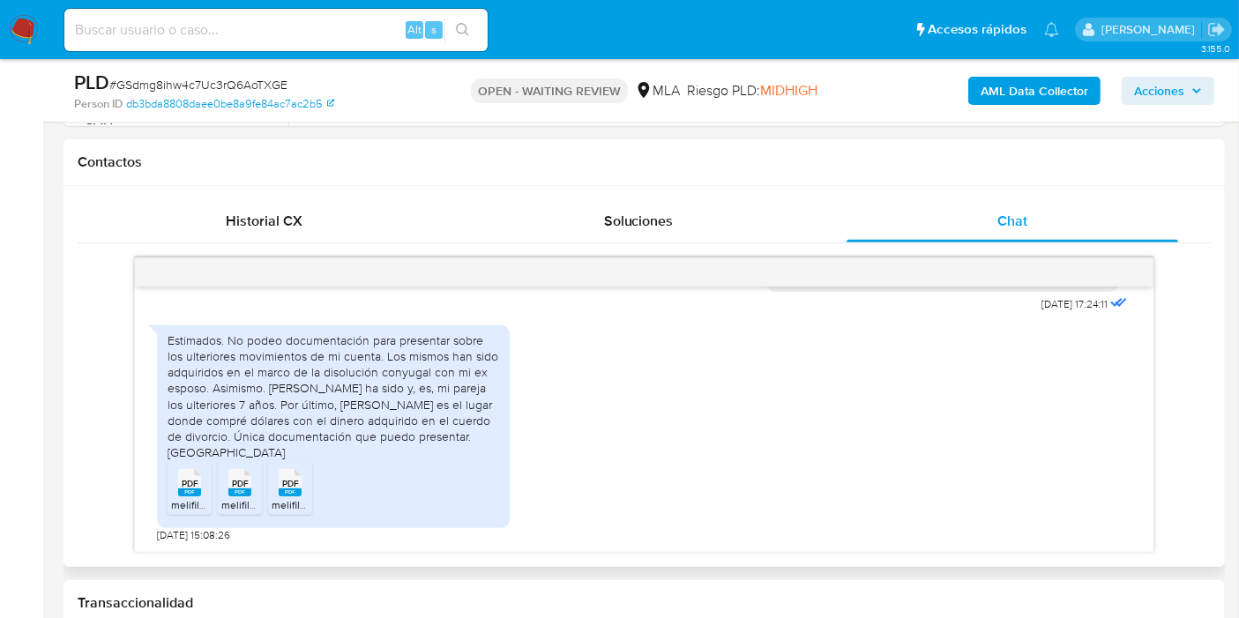
click at [255, 405] on div "Estimados. No podeo documentación para presentar sobre los ulteriores movimient…" at bounding box center [334, 396] width 332 height 129
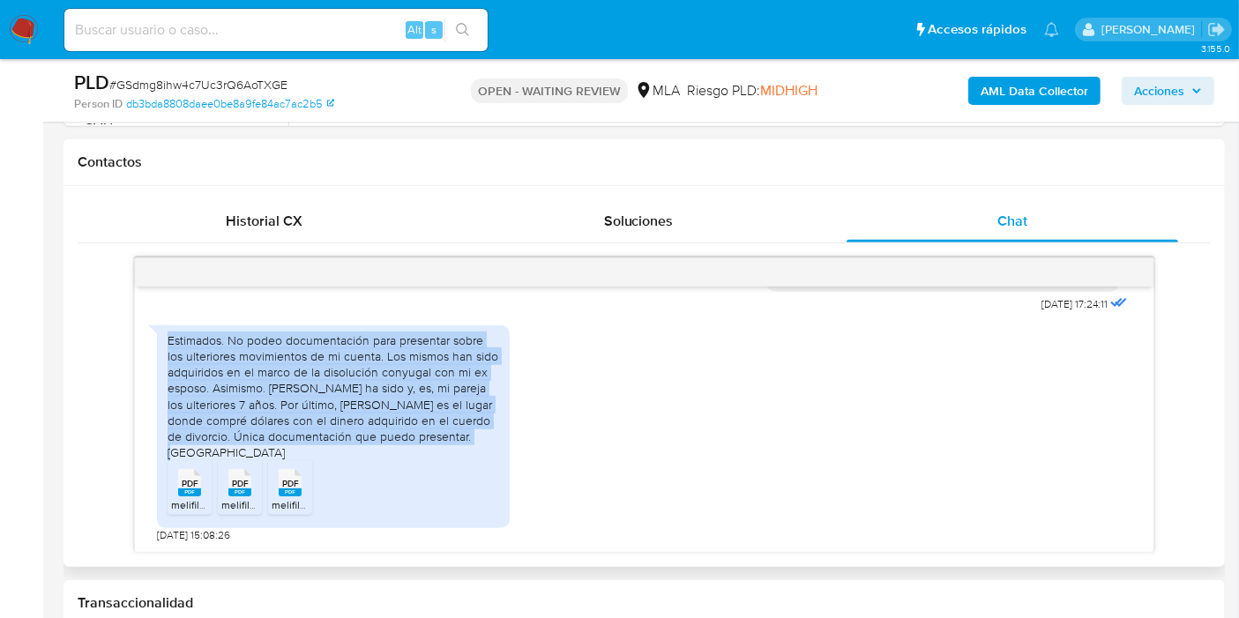
click at [255, 405] on div "Estimados. No podeo documentación para presentar sobre los ulteriores movimient…" at bounding box center [334, 396] width 332 height 129
click at [273, 406] on div "Estimados. No podeo documentación para presentar sobre los ulteriores movimient…" at bounding box center [334, 396] width 332 height 129
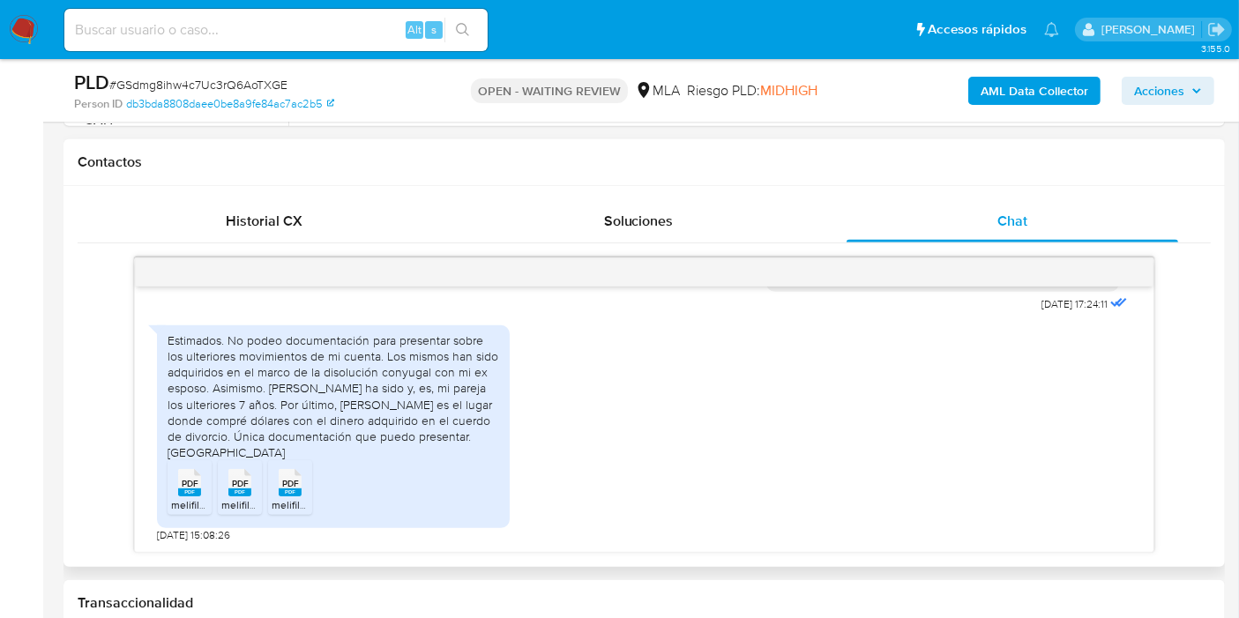
click at [384, 406] on div "Estimados. No podeo documentación para presentar sobre los ulteriores movimient…" at bounding box center [334, 396] width 332 height 129
click at [353, 423] on div "Estimados. No podeo documentación para presentar sobre los ulteriores movimient…" at bounding box center [334, 396] width 332 height 129
drag, startPoint x: 185, startPoint y: 487, endPoint x: 278, endPoint y: 510, distance: 95.4
click at [191, 488] on div "PDF PDF" at bounding box center [189, 481] width 37 height 34
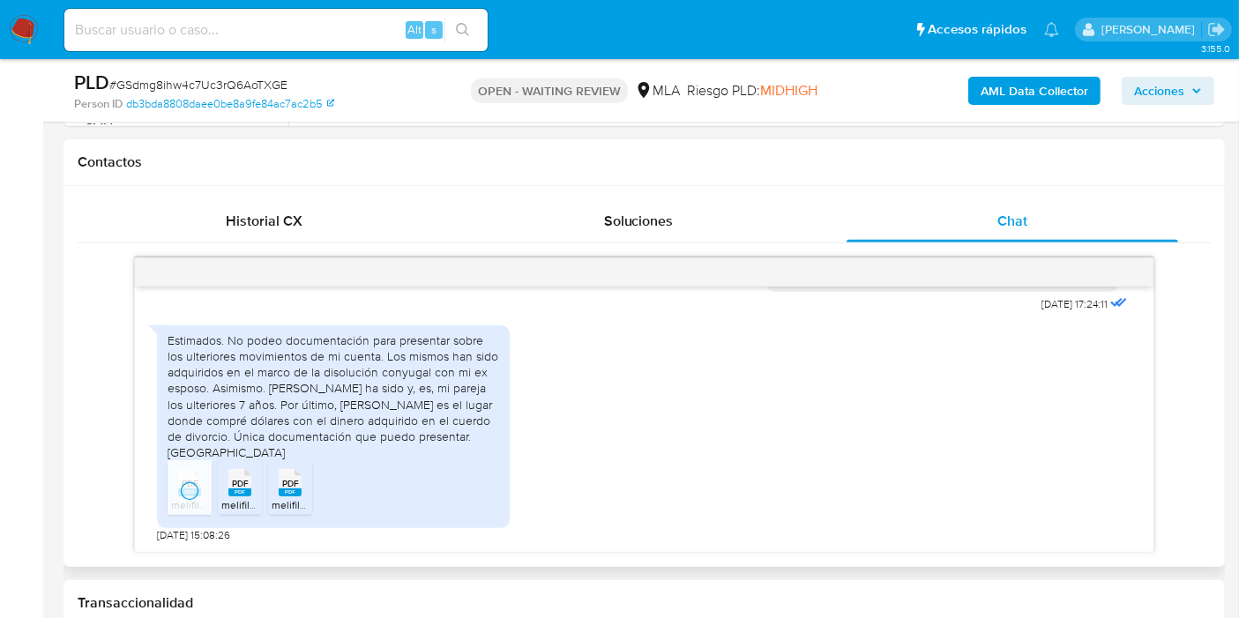
click at [246, 496] on icon "PDF" at bounding box center [239, 482] width 23 height 31
click at [300, 488] on rect at bounding box center [290, 492] width 23 height 8
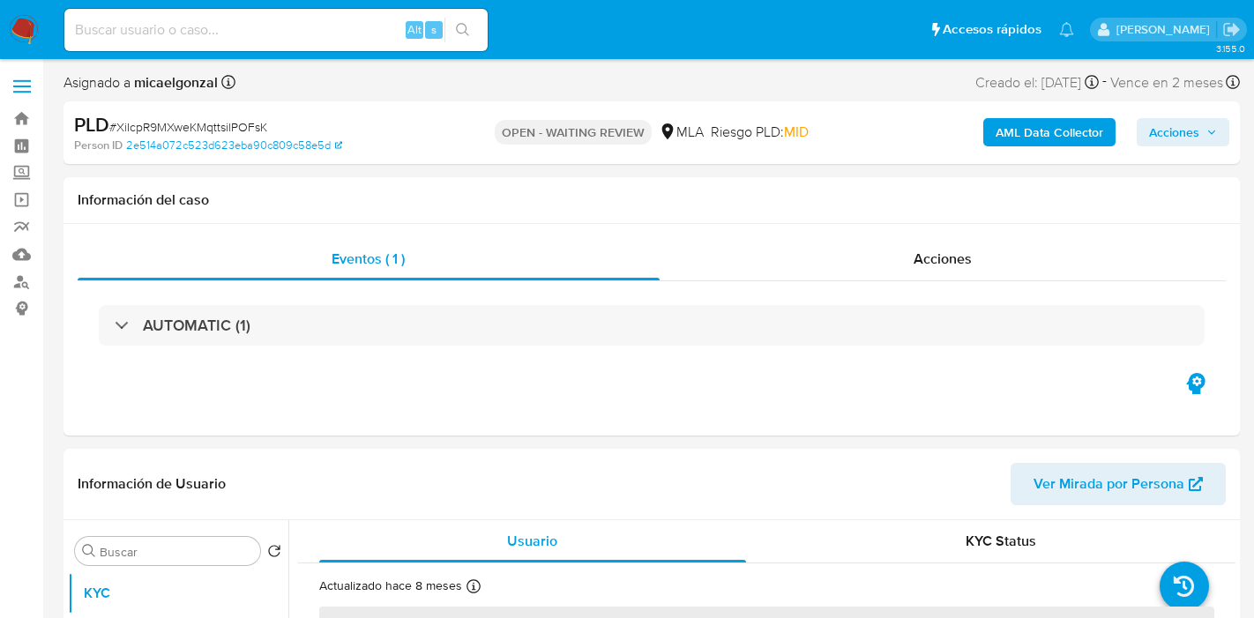
select select "10"
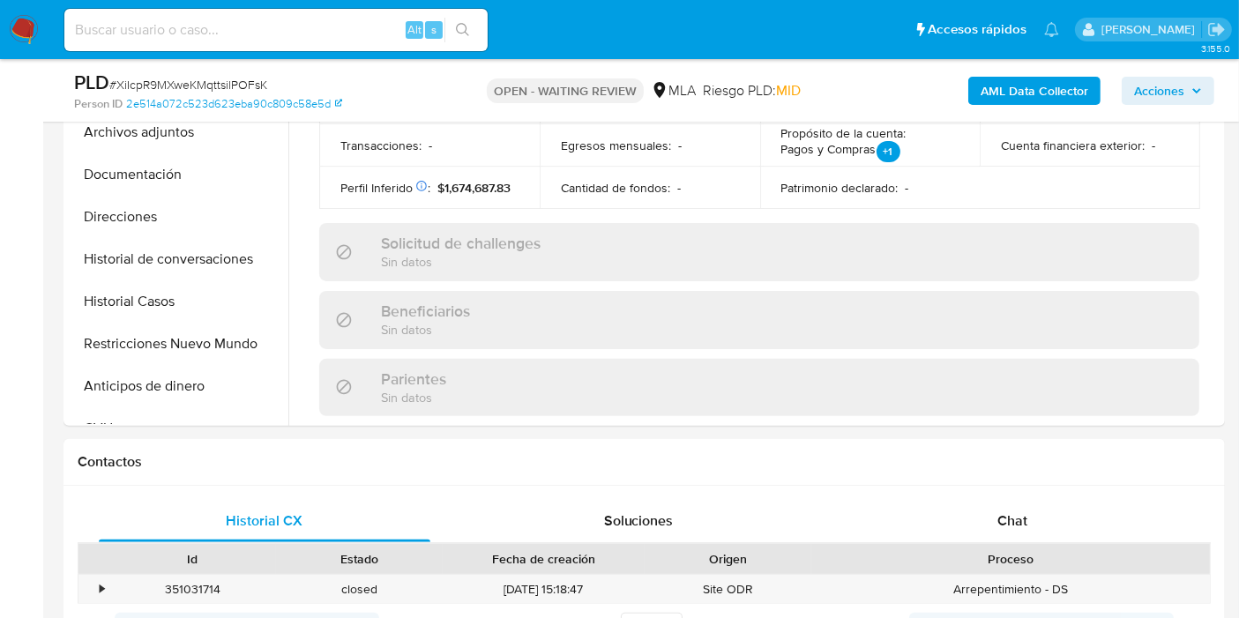
scroll to position [587, 0]
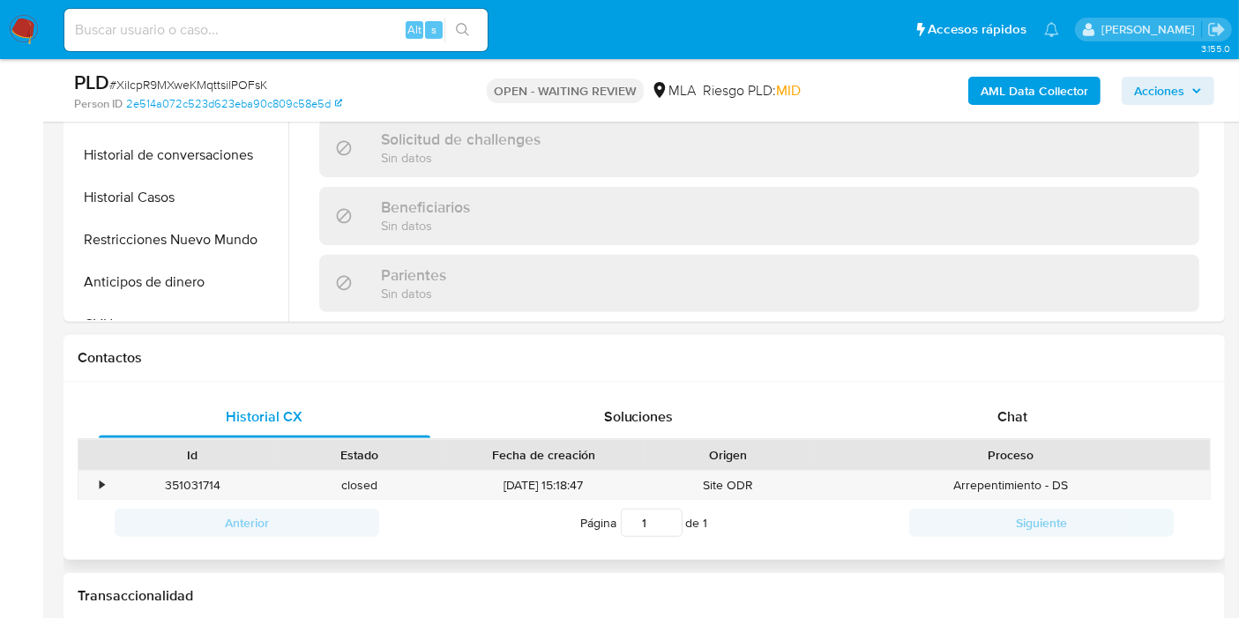
click at [1018, 439] on div "Id Estado Fecha de creación Origen Proceso" at bounding box center [644, 454] width 1133 height 31
click at [1026, 414] on span "Chat" at bounding box center [1012, 416] width 30 height 20
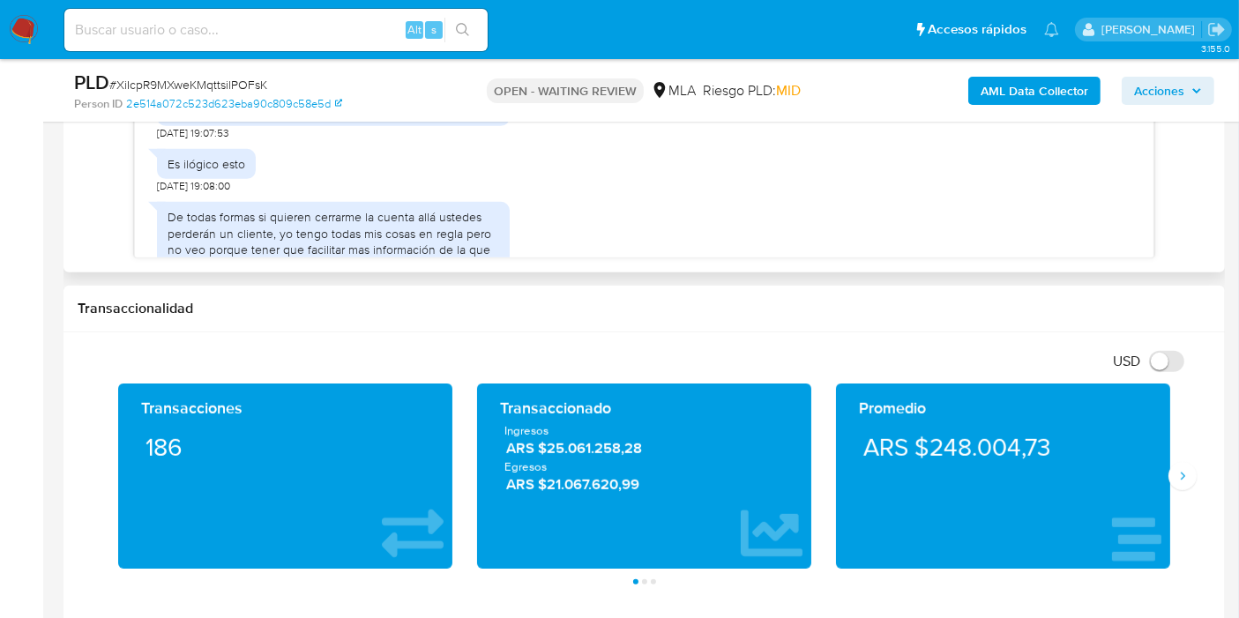
scroll to position [921, 0]
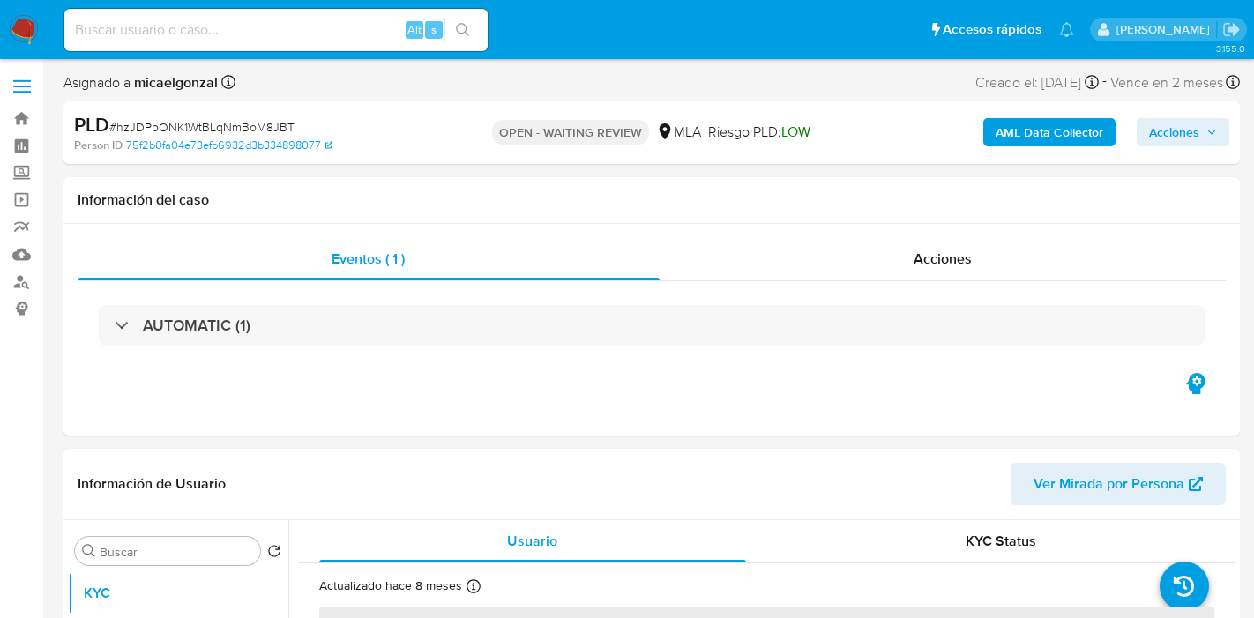
select select "10"
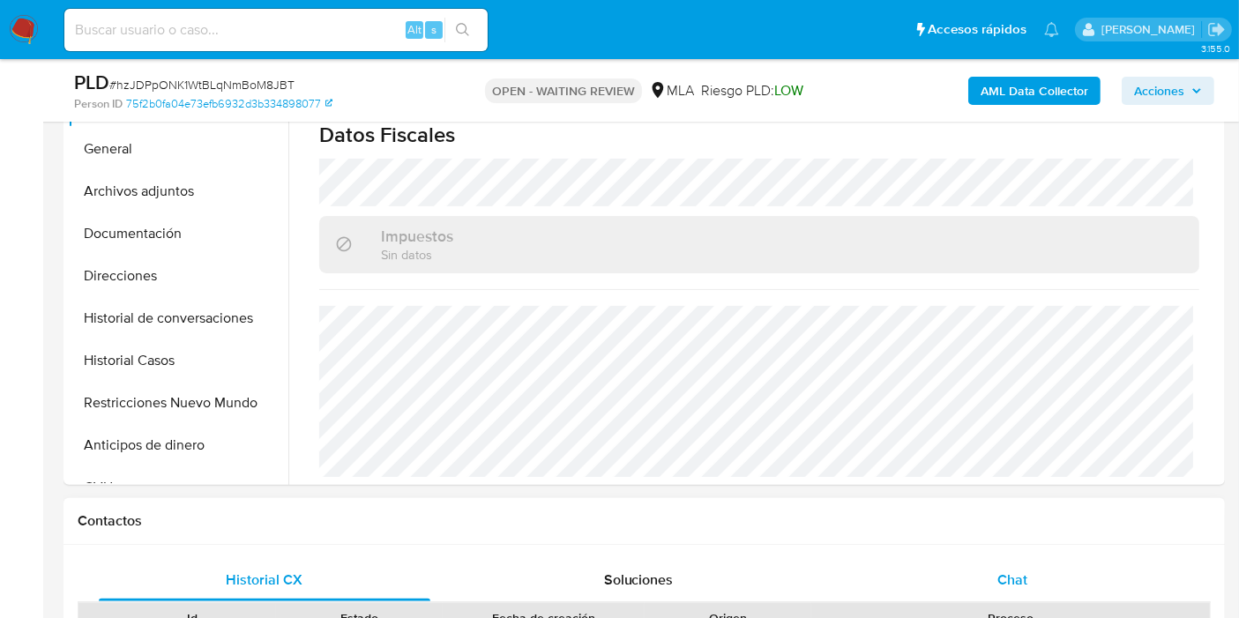
scroll to position [489, 0]
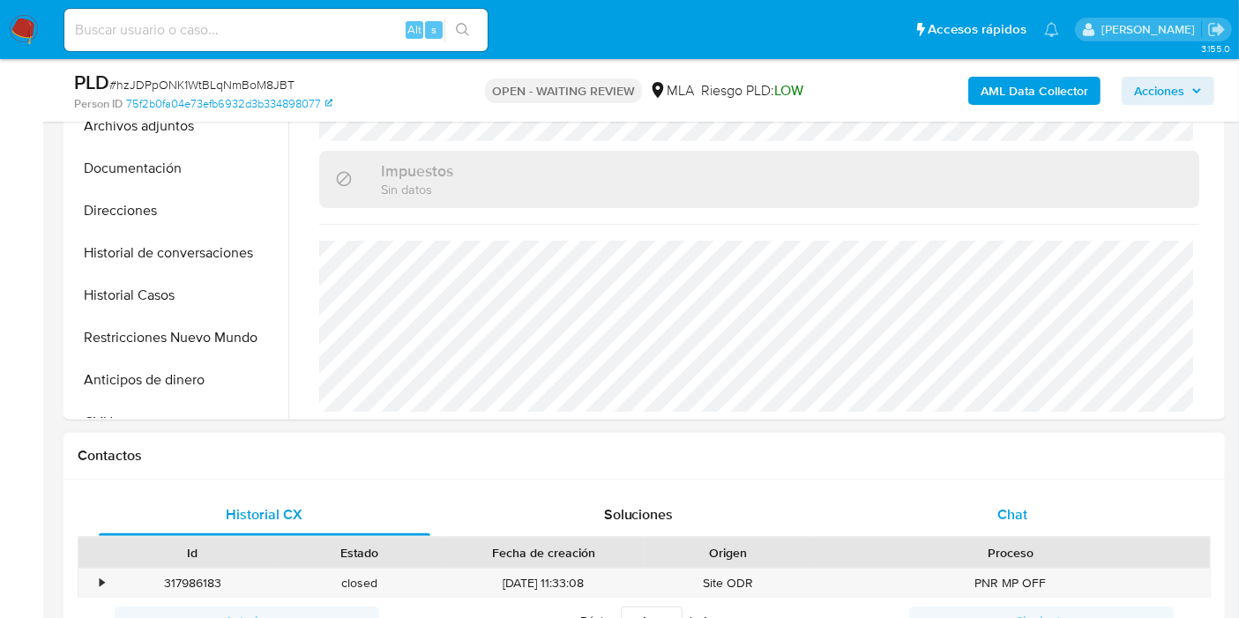
drag, startPoint x: 1065, startPoint y: 482, endPoint x: 1027, endPoint y: 510, distance: 46.7
click at [1053, 497] on div "Historial CX Soluciones Chat Id Estado Fecha de creación Origen Proceso • 31798…" at bounding box center [643, 569] width 1161 height 179
click at [1002, 515] on span "Chat" at bounding box center [1012, 514] width 30 height 20
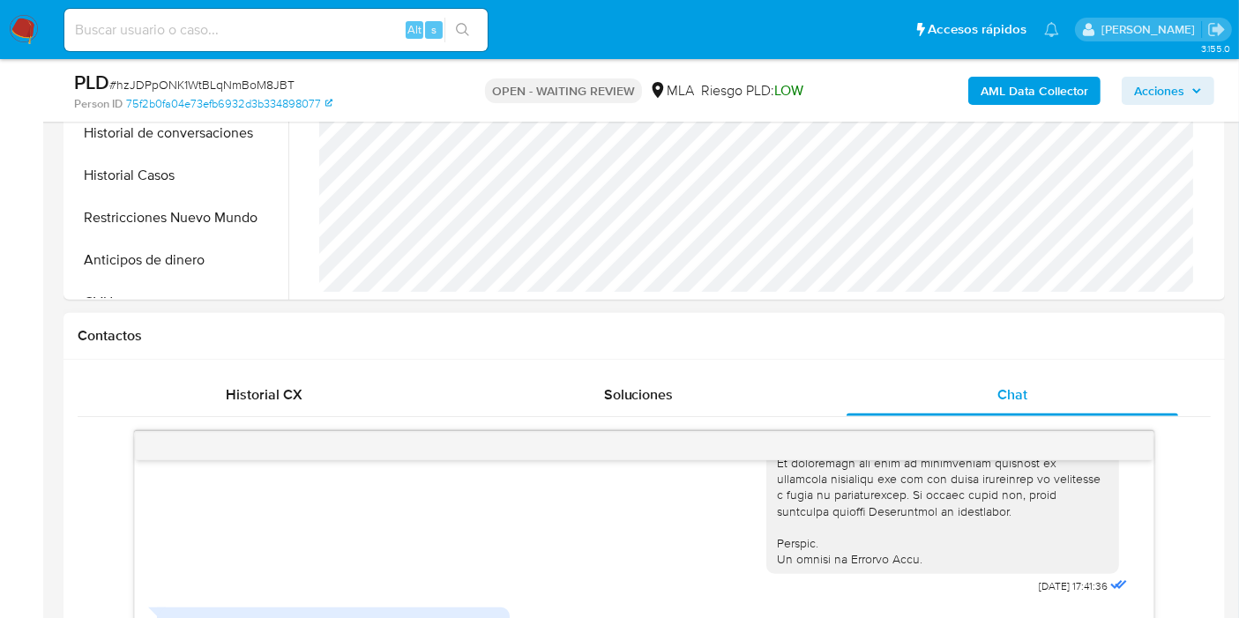
scroll to position [783, 0]
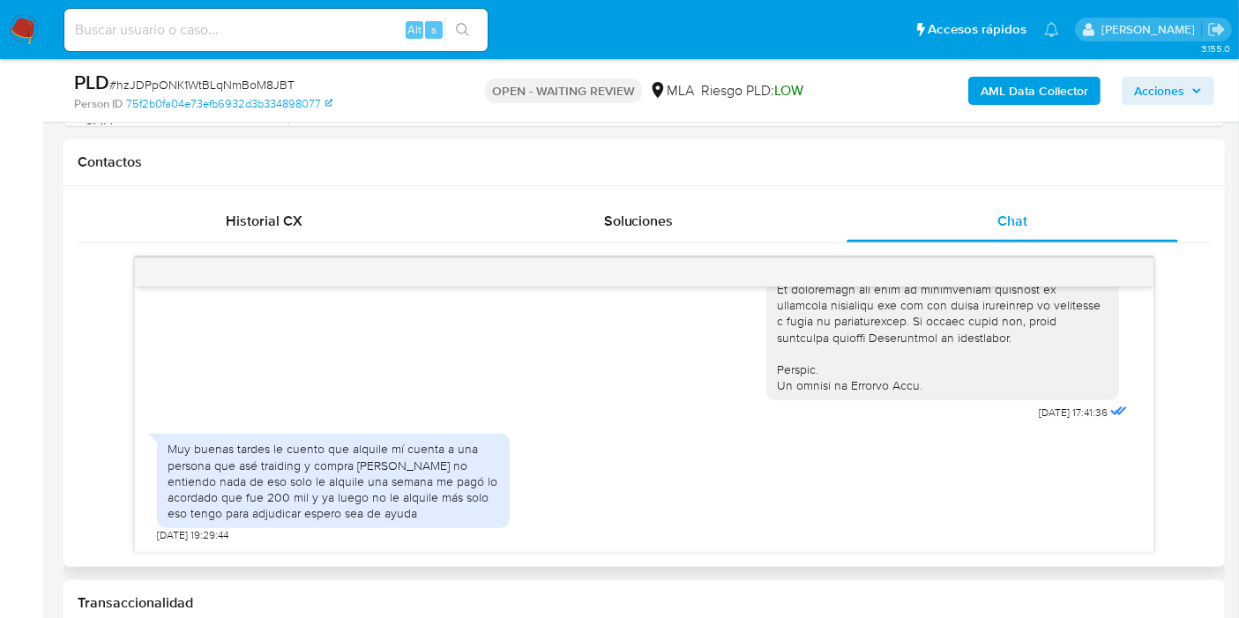
click at [370, 425] on div "Muy buenas tardes le cuento que alquile mí cuenta a una persona que asé traidin…" at bounding box center [333, 483] width 353 height 117
click at [329, 466] on div "Muy buenas tardes le cuento que alquile mí cuenta a una persona que asé traidin…" at bounding box center [334, 481] width 332 height 80
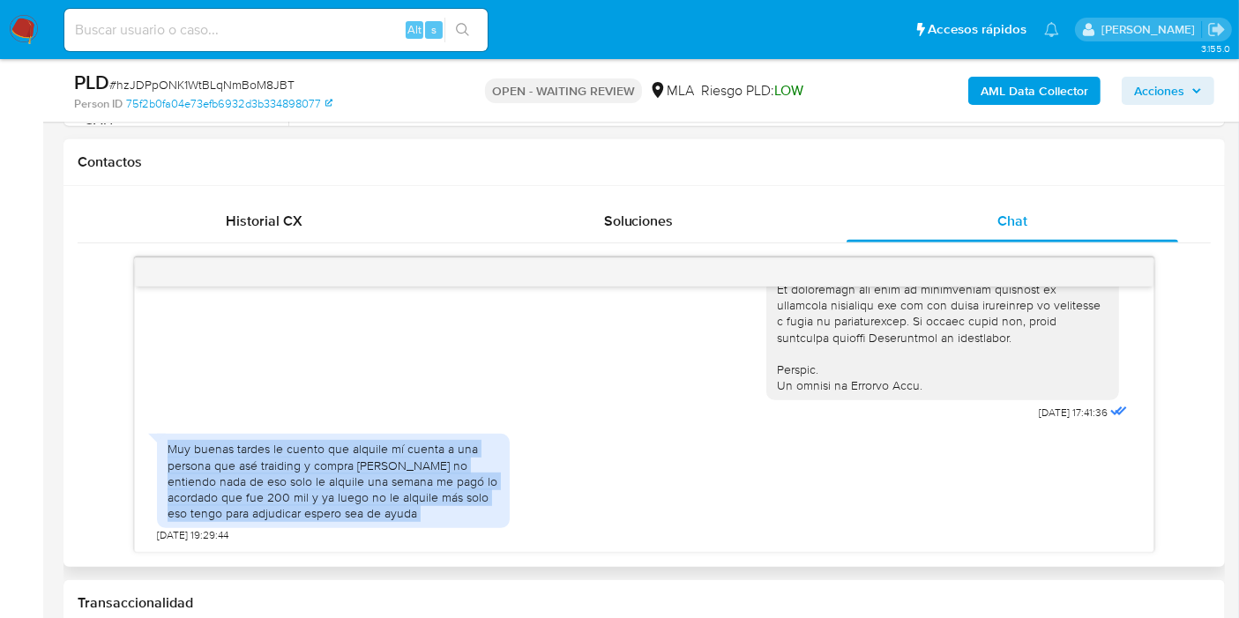
click at [329, 466] on div "Muy buenas tardes le cuento que alquile mí cuenta a una persona que asé traidin…" at bounding box center [334, 481] width 332 height 80
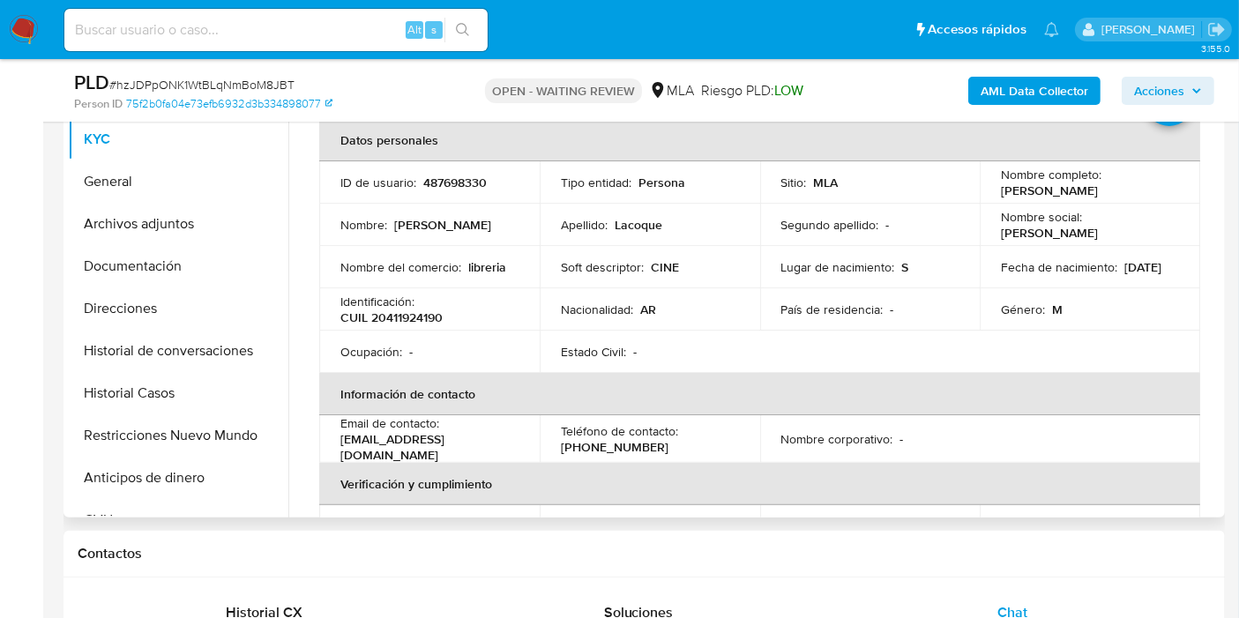
scroll to position [0, 0]
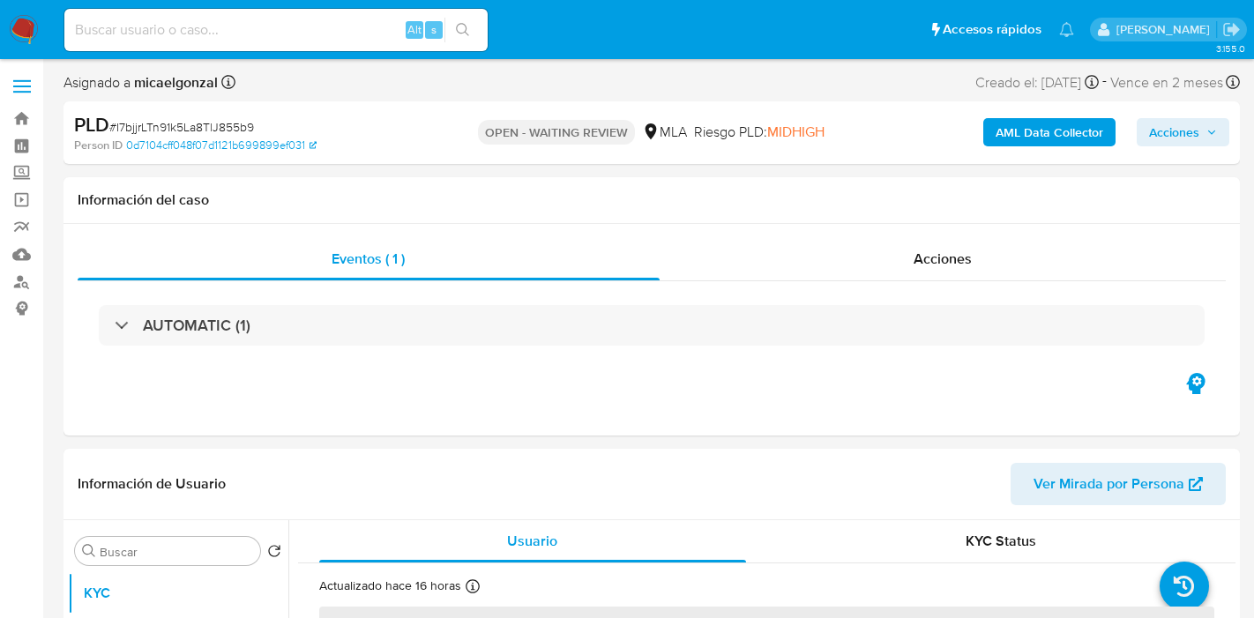
select select "10"
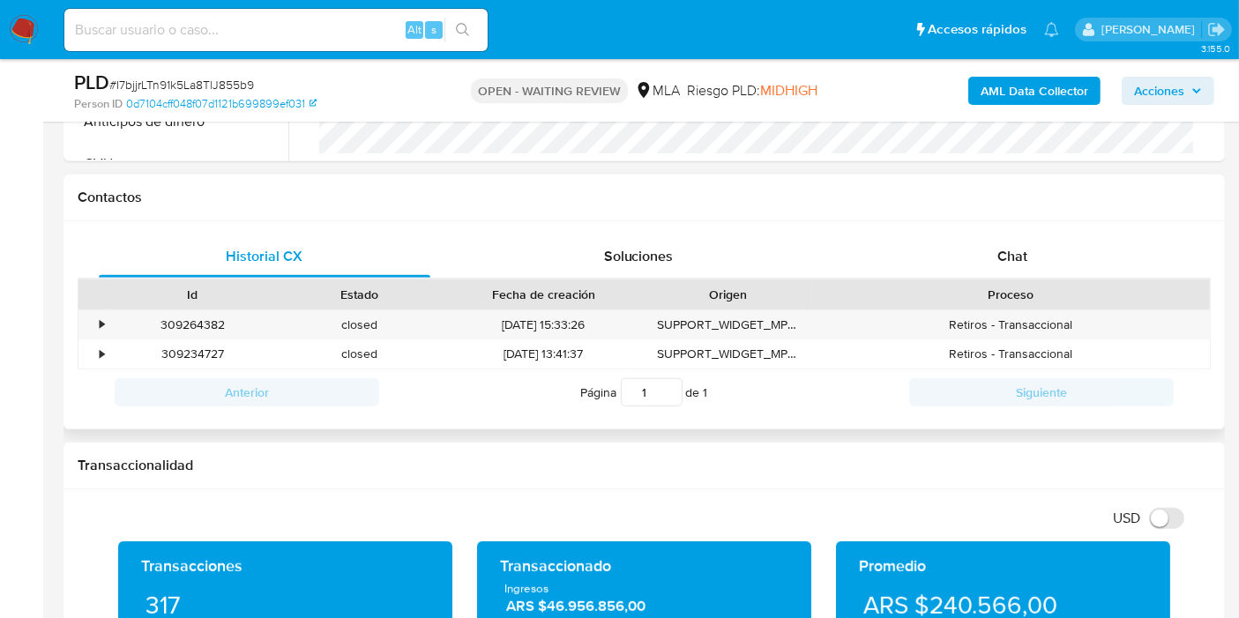
scroll to position [685, 0]
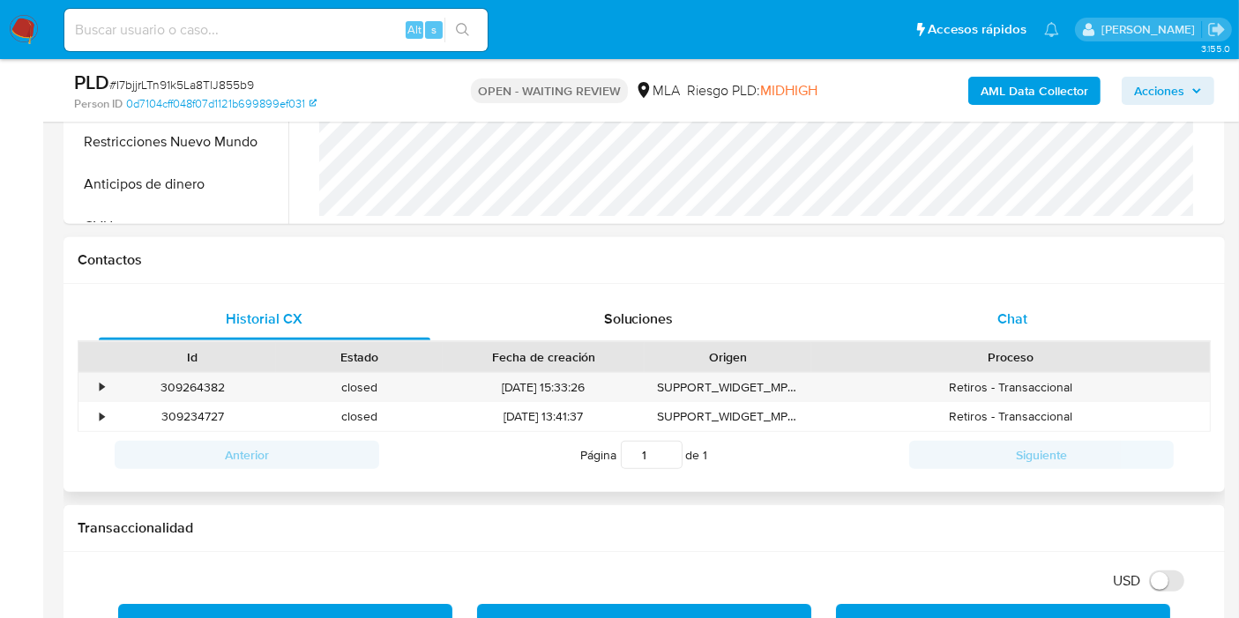
click at [1024, 298] on div "Chat" at bounding box center [1012, 319] width 332 height 42
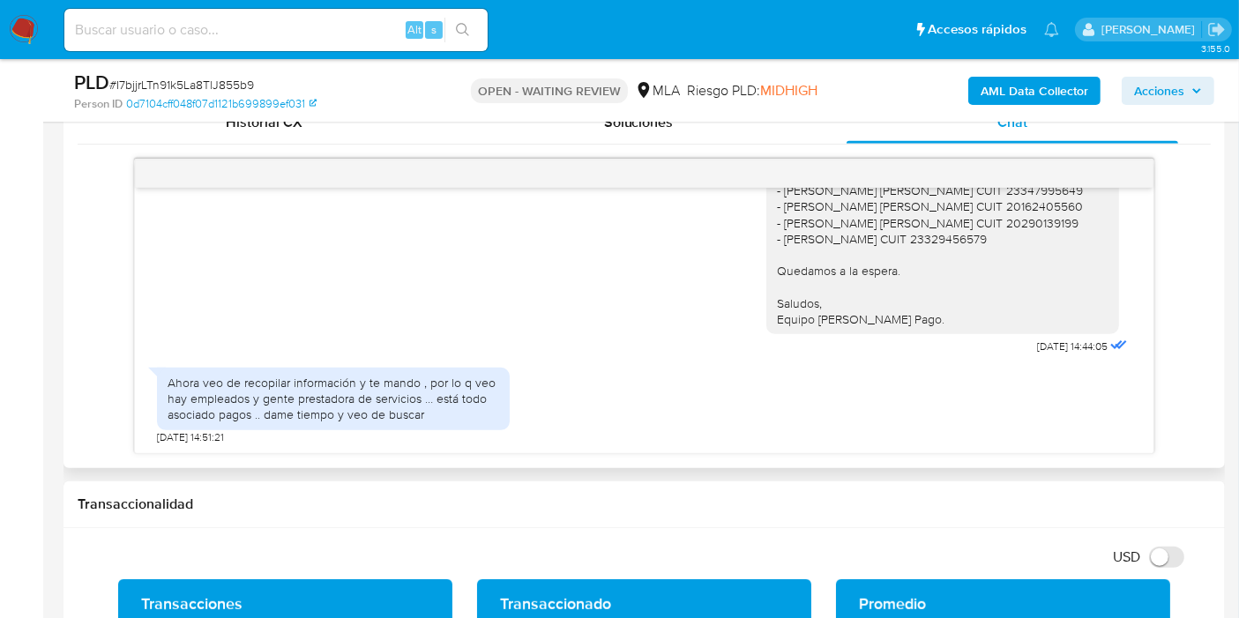
scroll to position [1768, 0]
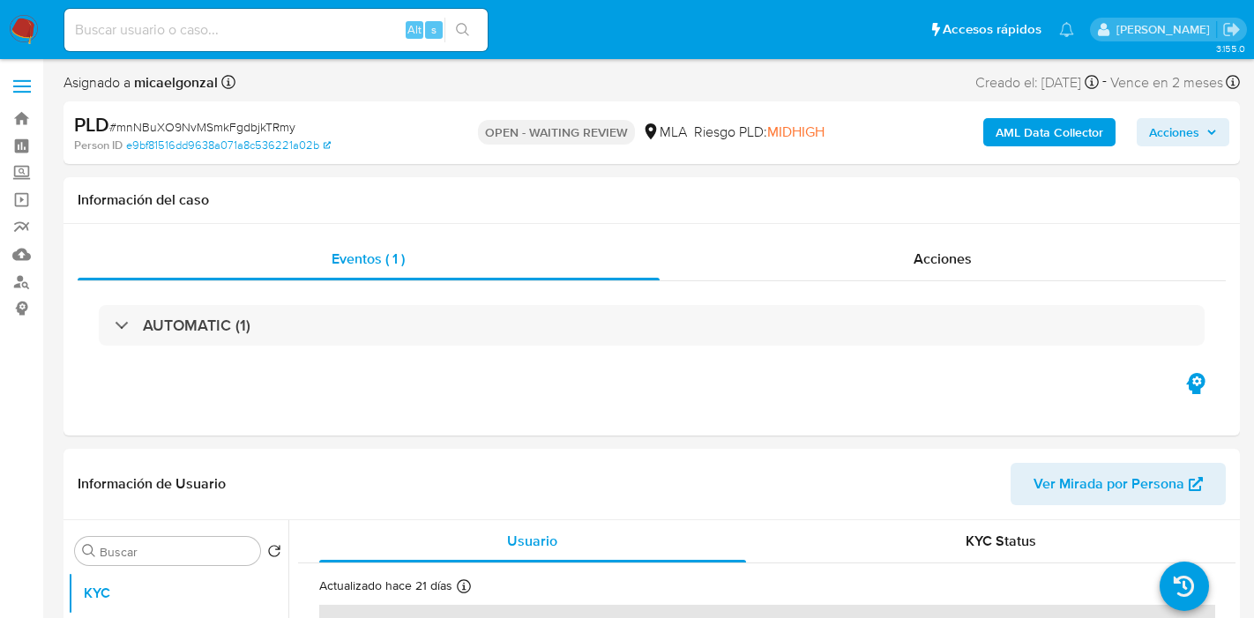
select select "10"
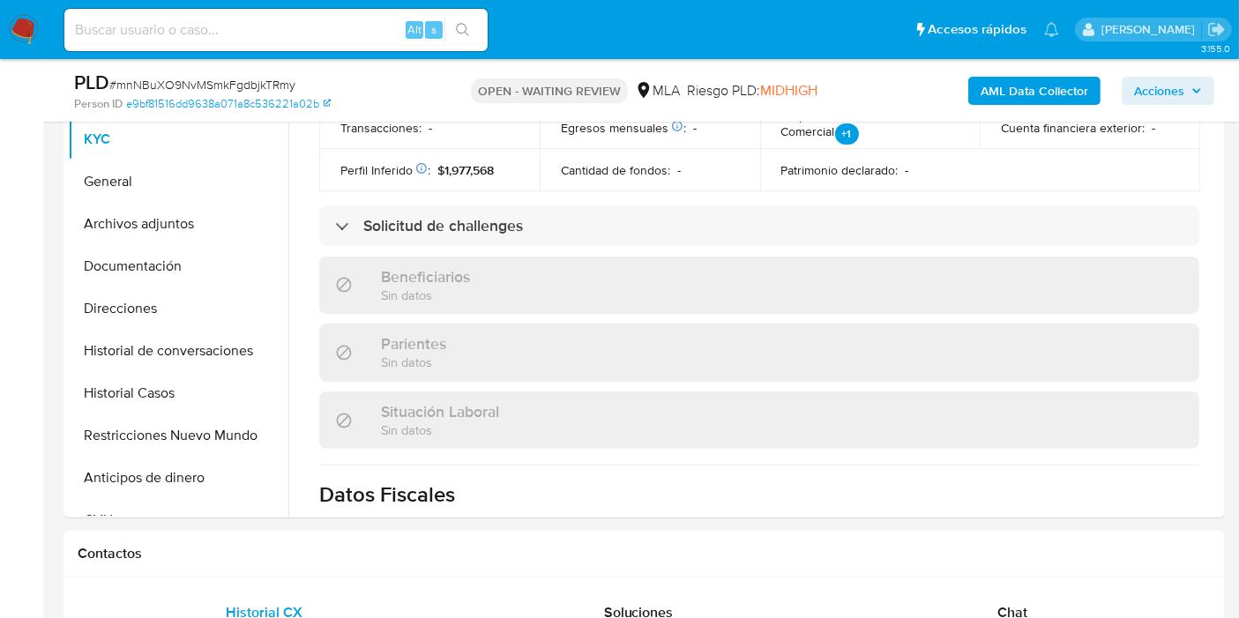
scroll to position [685, 0]
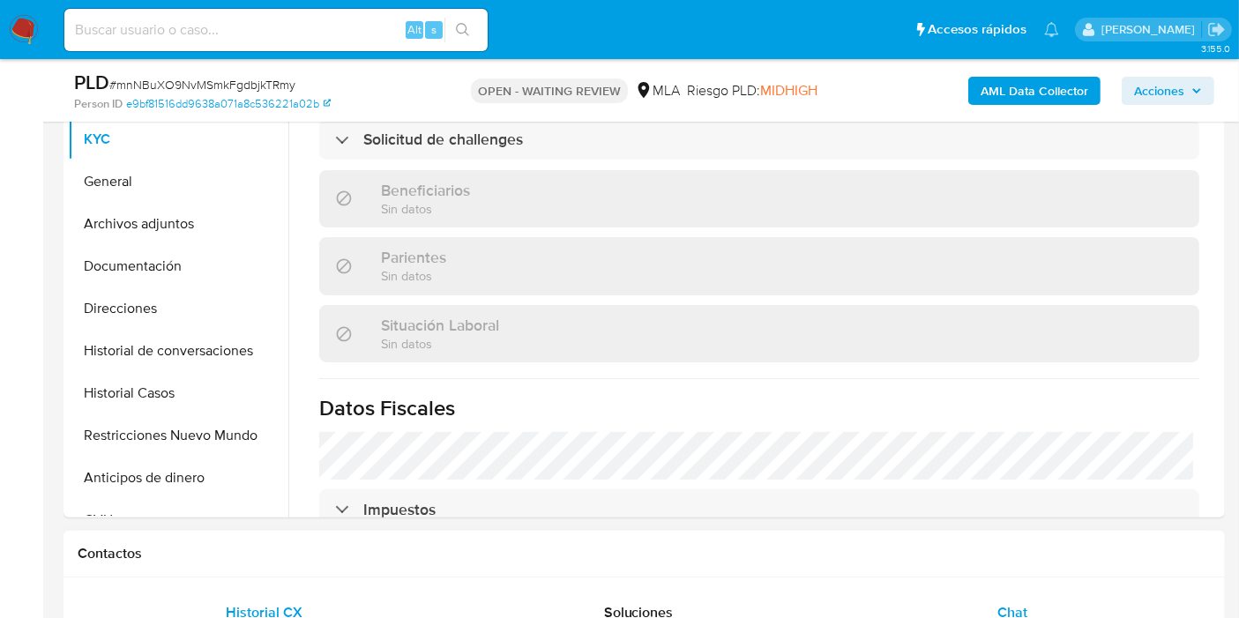
drag, startPoint x: 926, startPoint y: 575, endPoint x: 973, endPoint y: 597, distance: 52.5
click at [973, 597] on div "Chat" at bounding box center [1012, 613] width 332 height 42
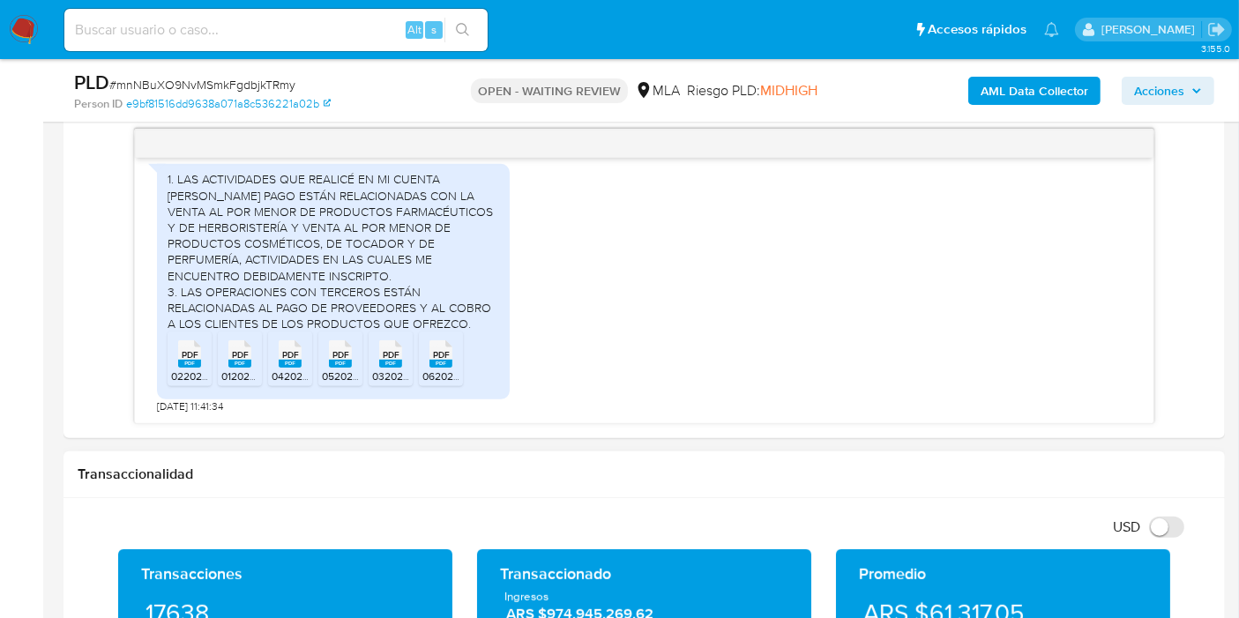
scroll to position [1077, 0]
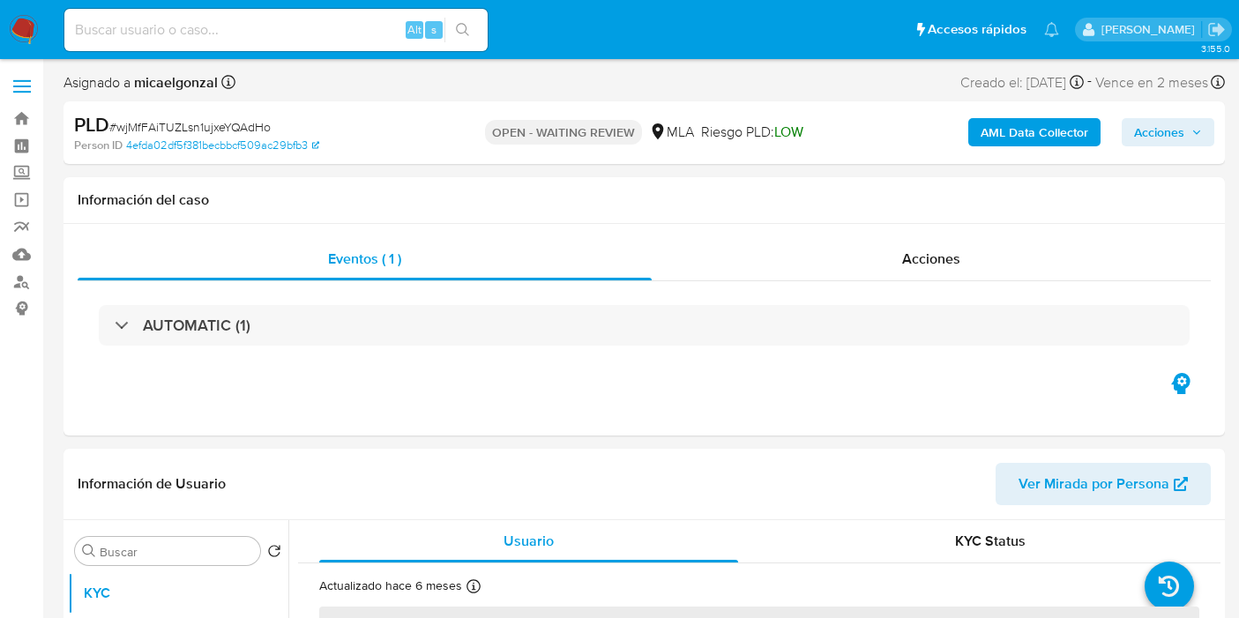
select select "10"
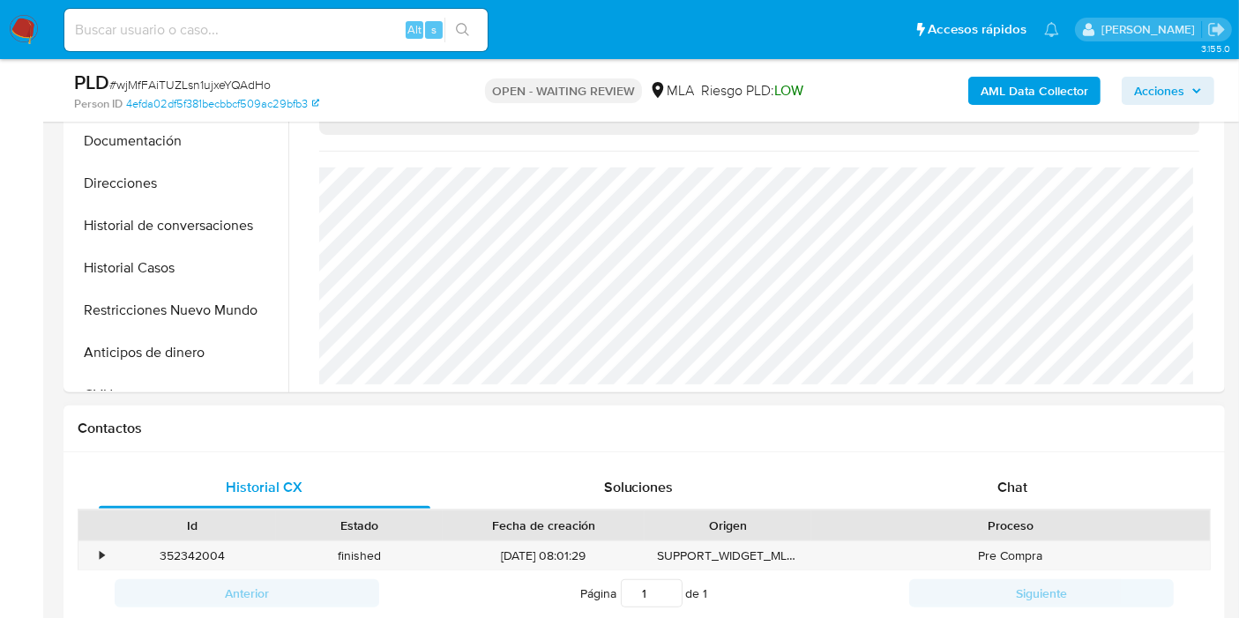
scroll to position [587, 0]
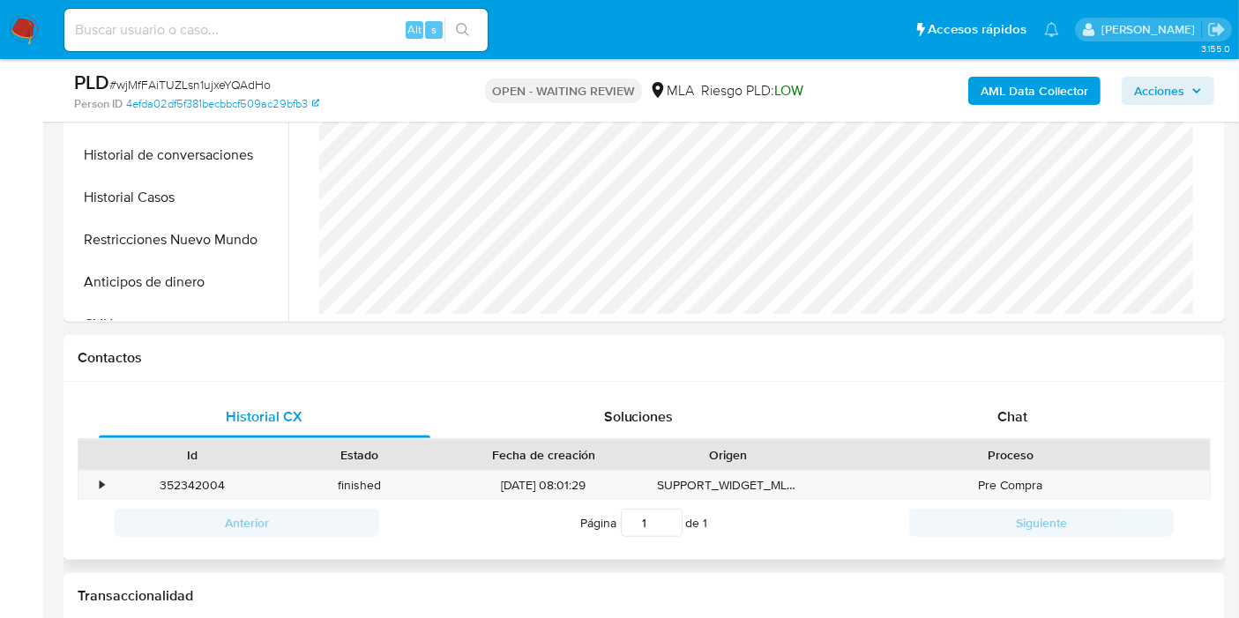
click at [1046, 390] on div "Historial CX Soluciones Chat Id Estado Fecha de creación Origen Proceso • 35234…" at bounding box center [643, 471] width 1161 height 179
click at [1019, 411] on span "Chat" at bounding box center [1012, 416] width 30 height 20
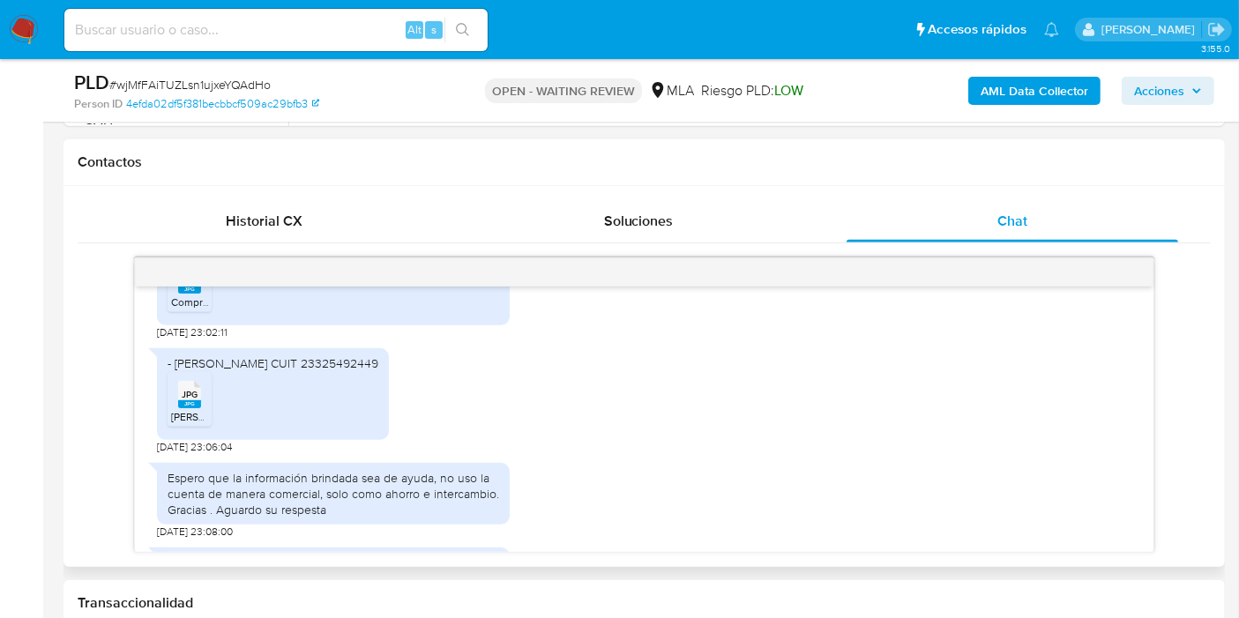
scroll to position [2272, 0]
click at [460, 469] on div "Espero que la información brindada sea de ayuda, no uso la cuenta de manera com…" at bounding box center [334, 493] width 332 height 48
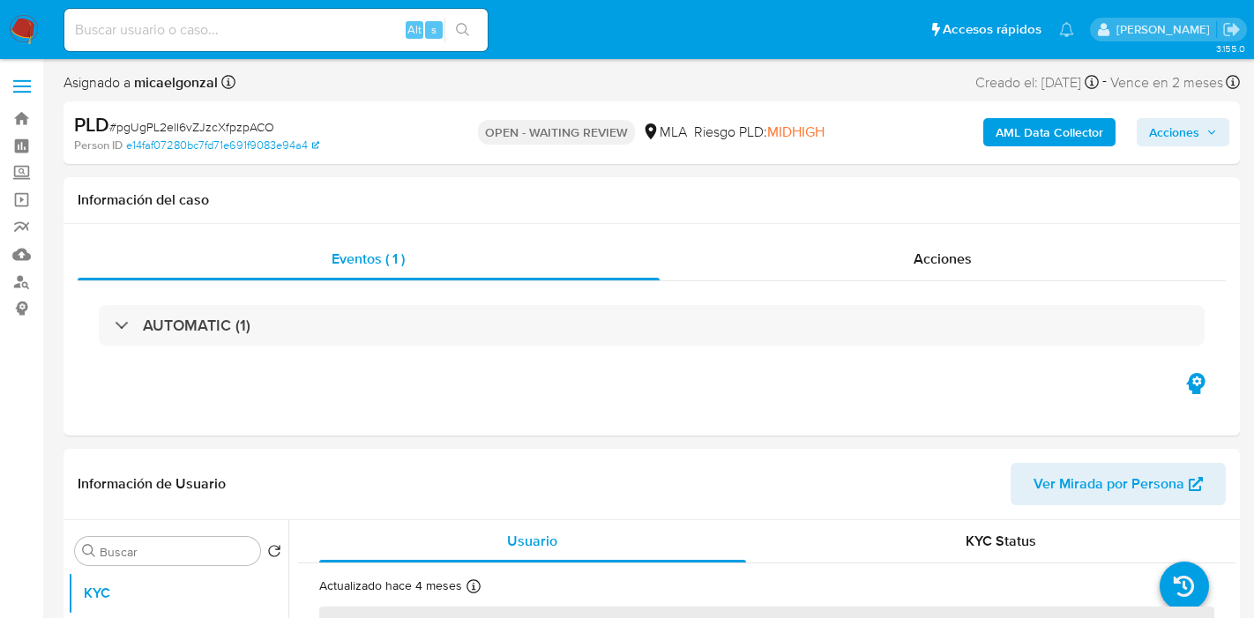
select select "10"
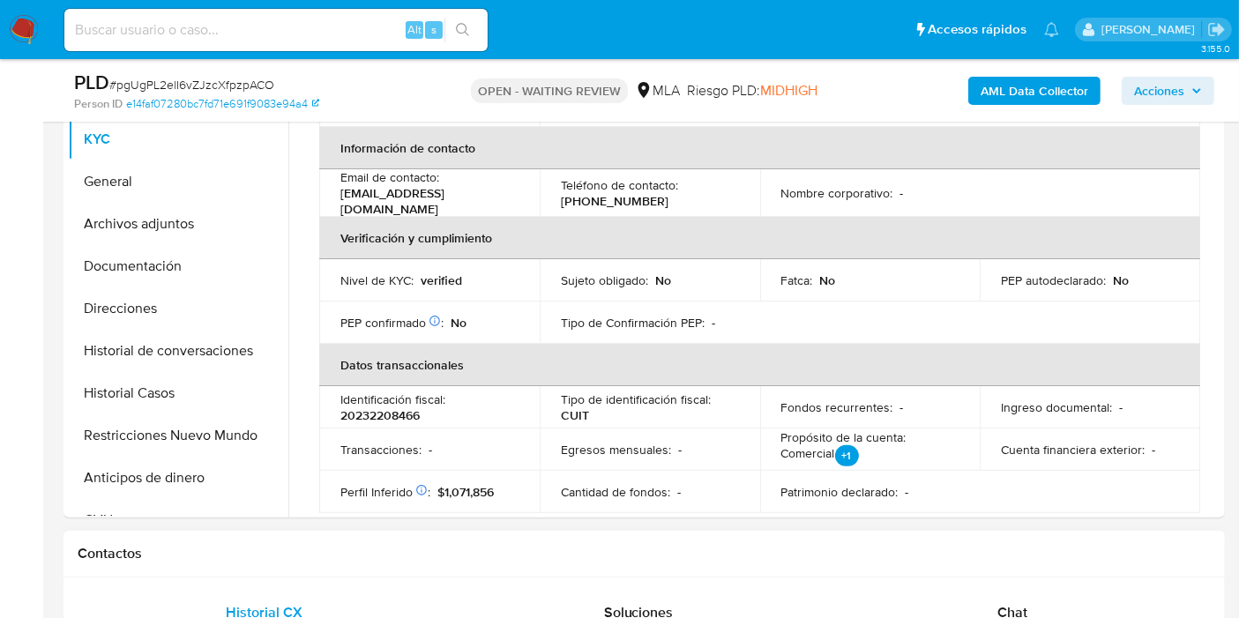
scroll to position [391, 0]
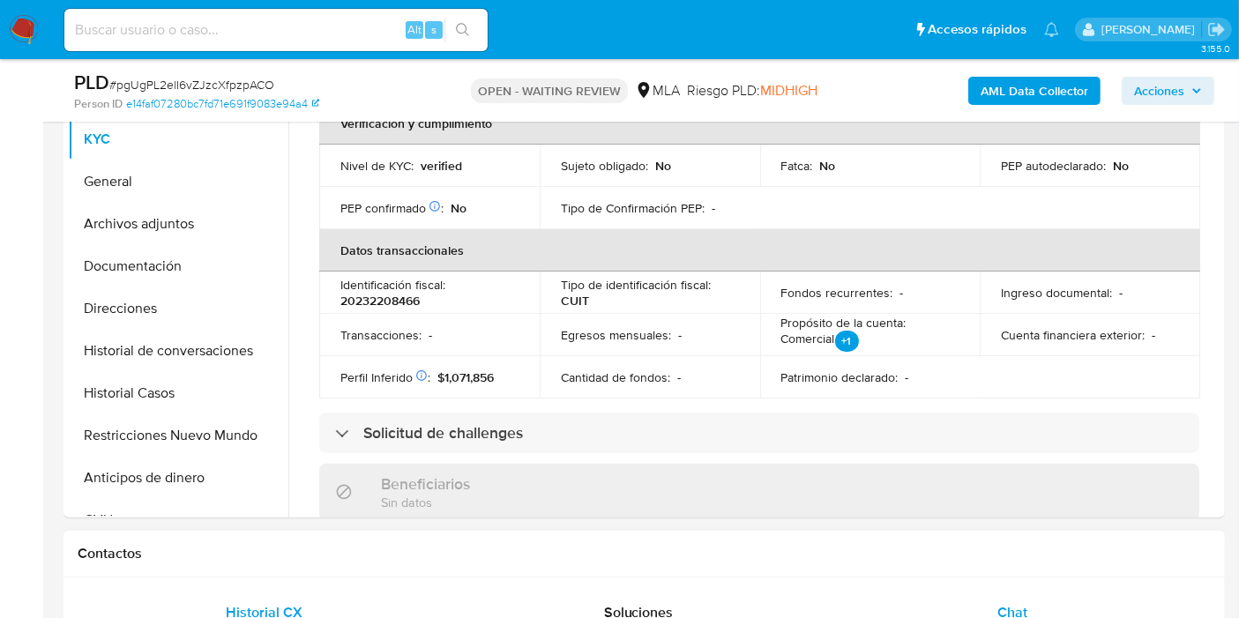
click at [1028, 603] on div "Chat" at bounding box center [1012, 613] width 332 height 42
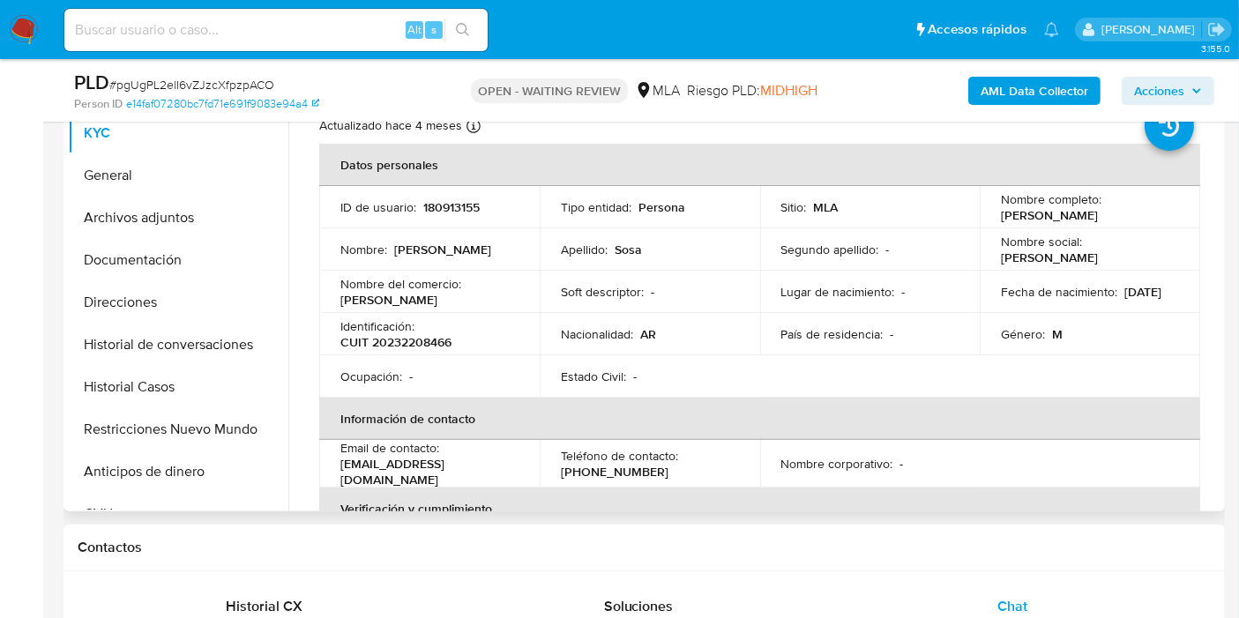
scroll to position [294, 0]
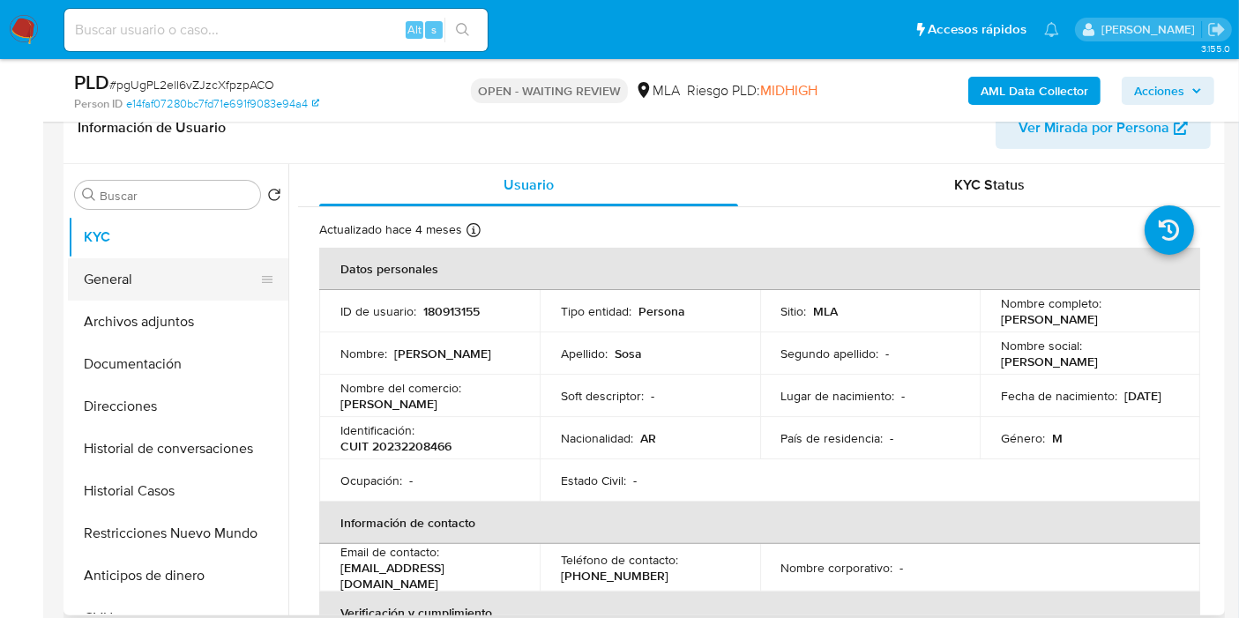
click at [176, 287] on button "General" at bounding box center [171, 279] width 206 height 42
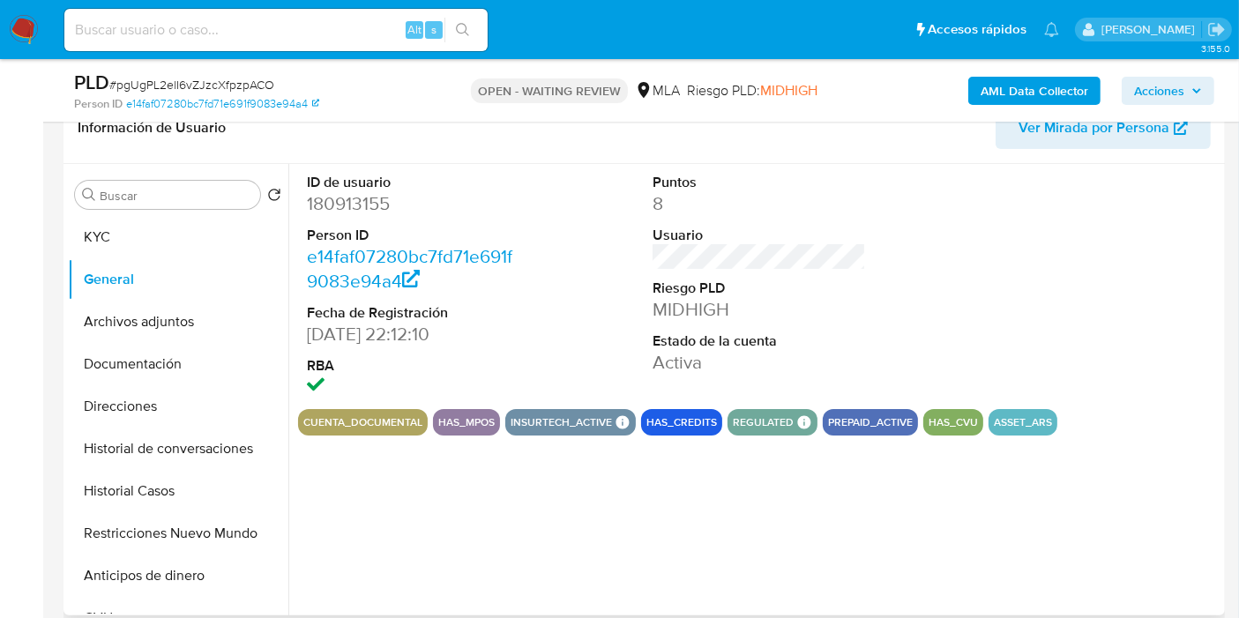
click at [353, 208] on dd "180913155" at bounding box center [413, 203] width 213 height 25
copy dd "180913155"
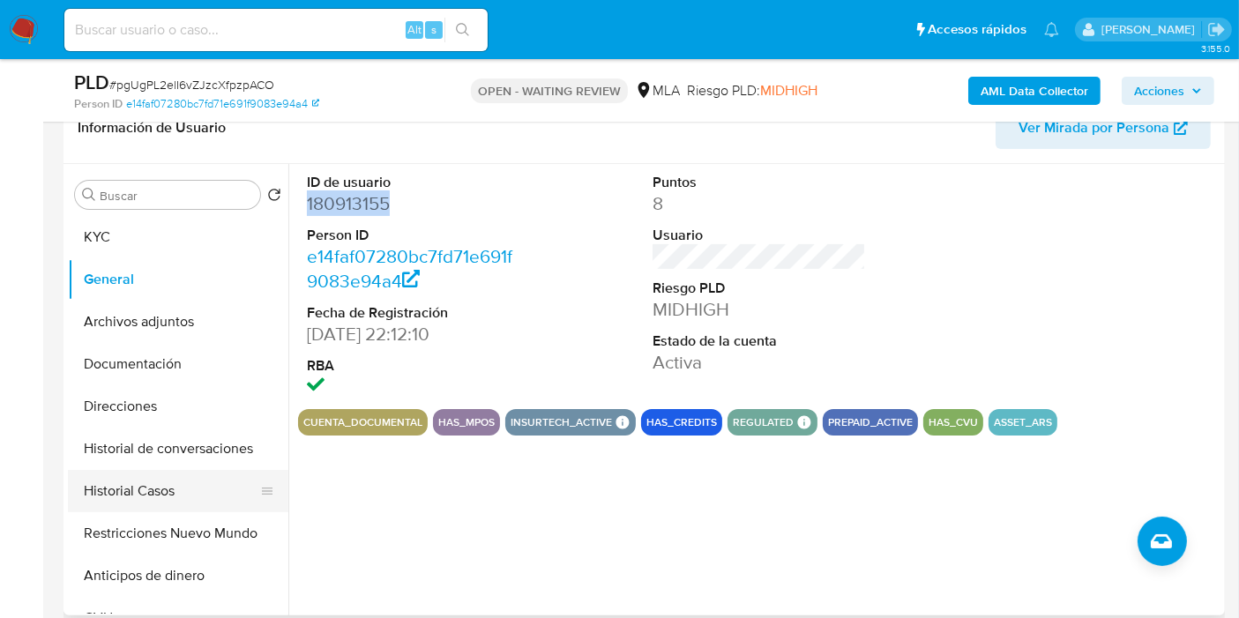
click at [161, 490] on button "Historial Casos" at bounding box center [171, 491] width 206 height 42
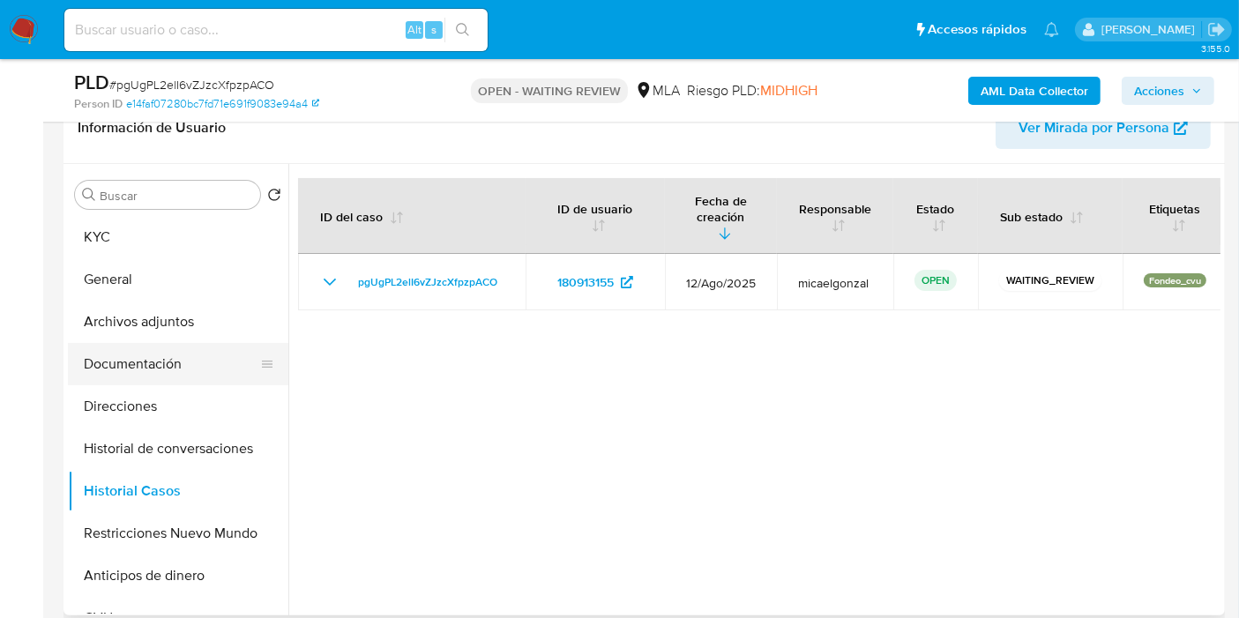
click at [181, 358] on button "Documentación" at bounding box center [171, 364] width 206 height 42
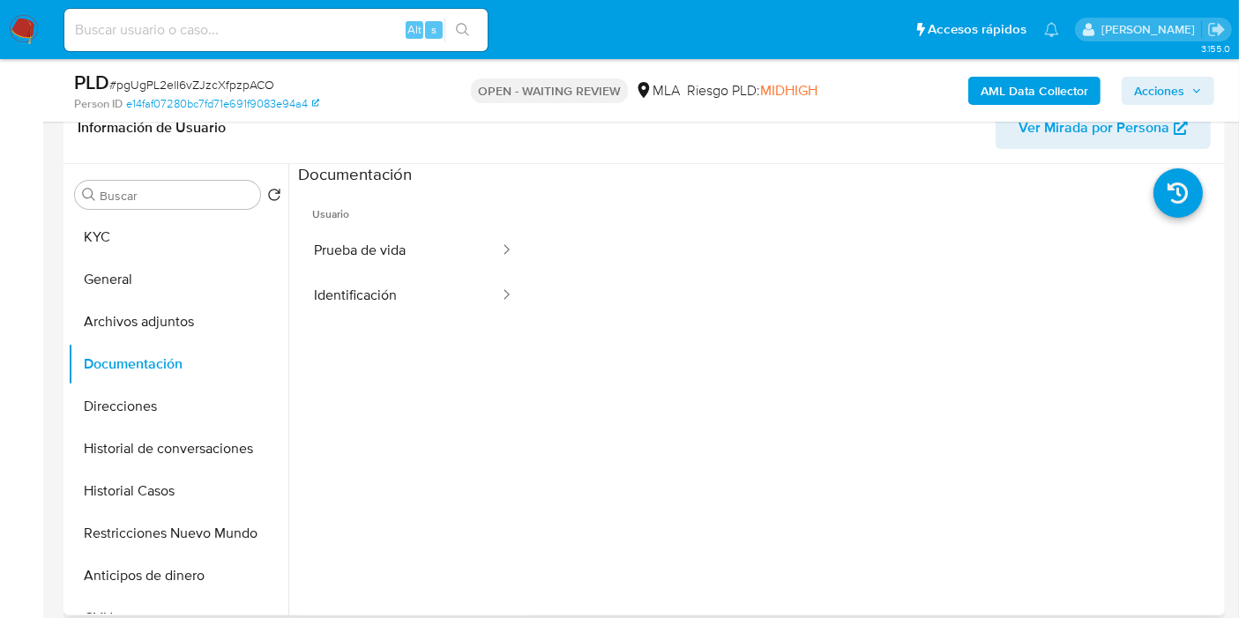
click at [329, 318] on ul "Usuario Prueba de vida Identificación" at bounding box center [413, 440] width 231 height 508
click at [432, 273] on button "Identificación" at bounding box center [399, 295] width 203 height 45
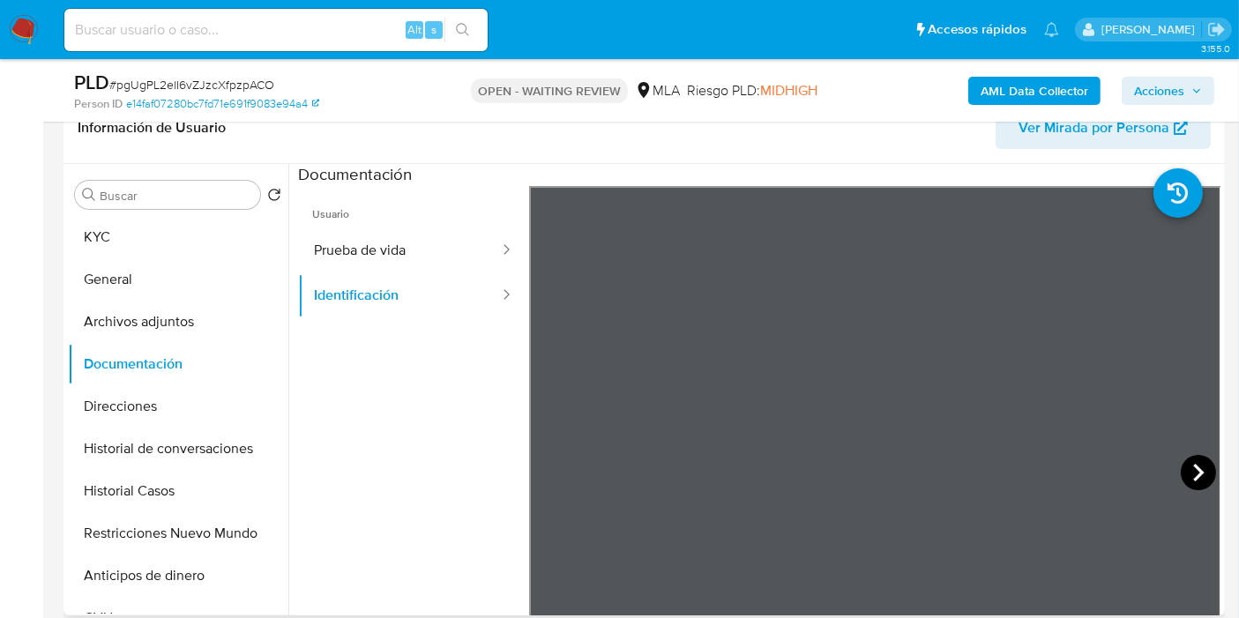
click at [1181, 462] on icon at bounding box center [1198, 472] width 35 height 35
drag, startPoint x: 477, startPoint y: 283, endPoint x: 455, endPoint y: 245, distance: 43.9
click at [487, 280] on div at bounding box center [501, 295] width 28 height 45
click at [455, 245] on button "Prueba de vida" at bounding box center [399, 250] width 203 height 45
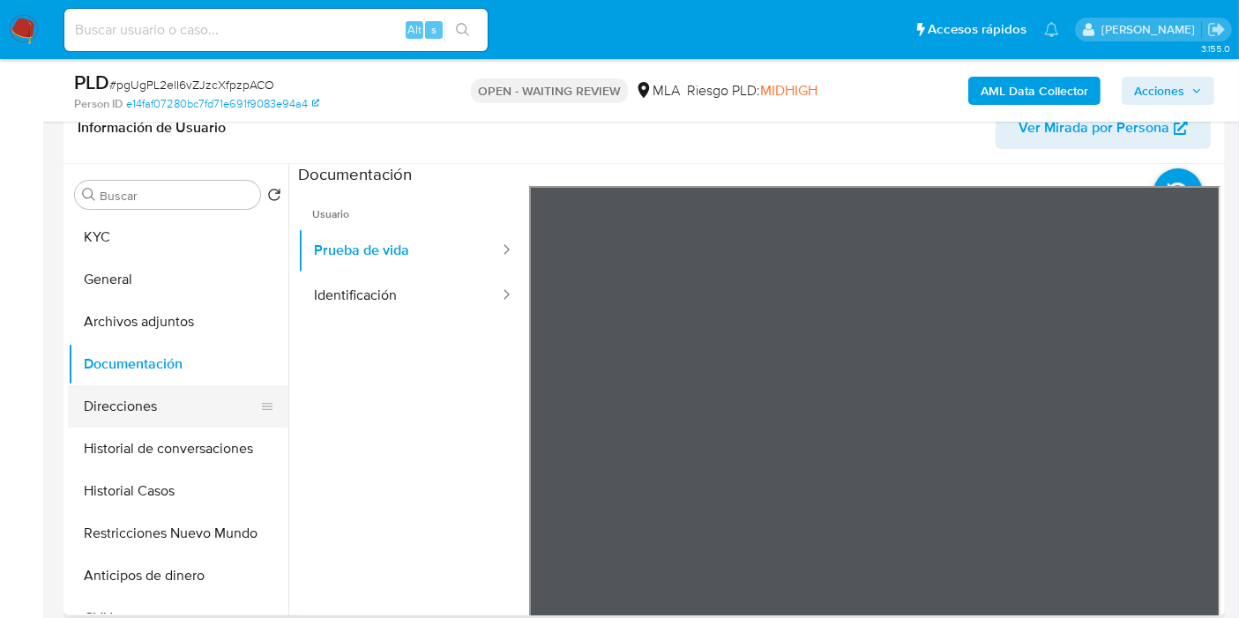
click at [88, 413] on button "Direcciones" at bounding box center [171, 406] width 206 height 42
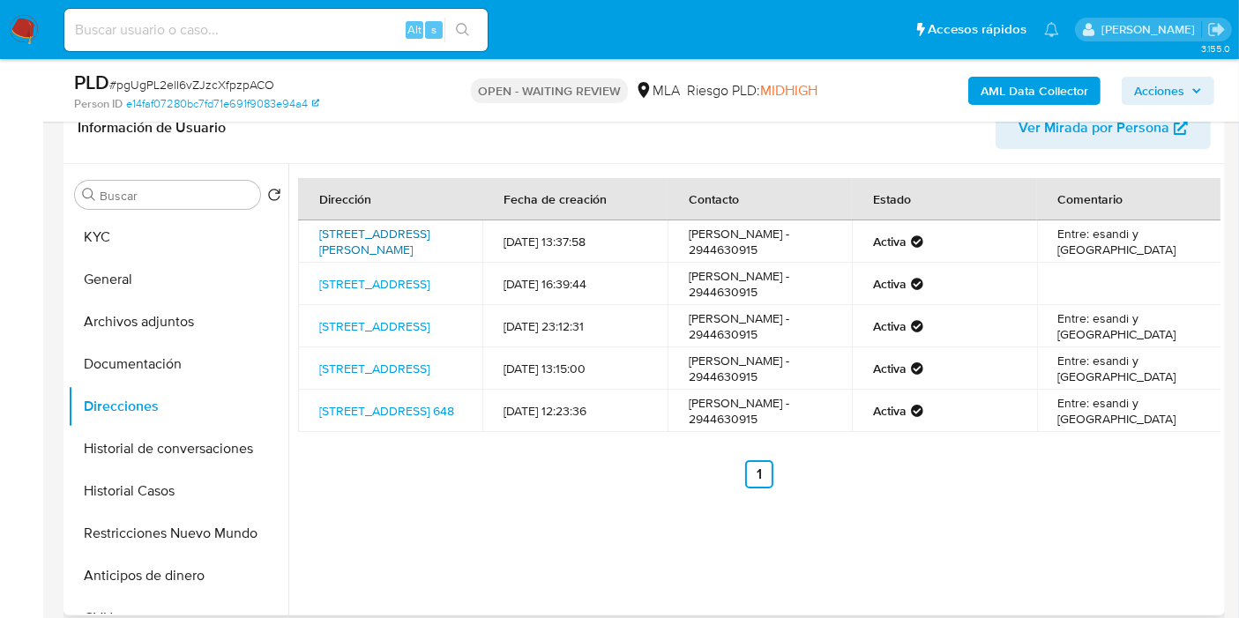
drag, startPoint x: 307, startPoint y: 220, endPoint x: 350, endPoint y: 263, distance: 60.5
click at [350, 263] on td "Montevideo 648, San Carlos De Bariloche, Río Negro, 8400, Argentina 648" at bounding box center [390, 241] width 184 height 42
copy link "Montevideo 648, San Carlos De Bariloche, Río Negro"
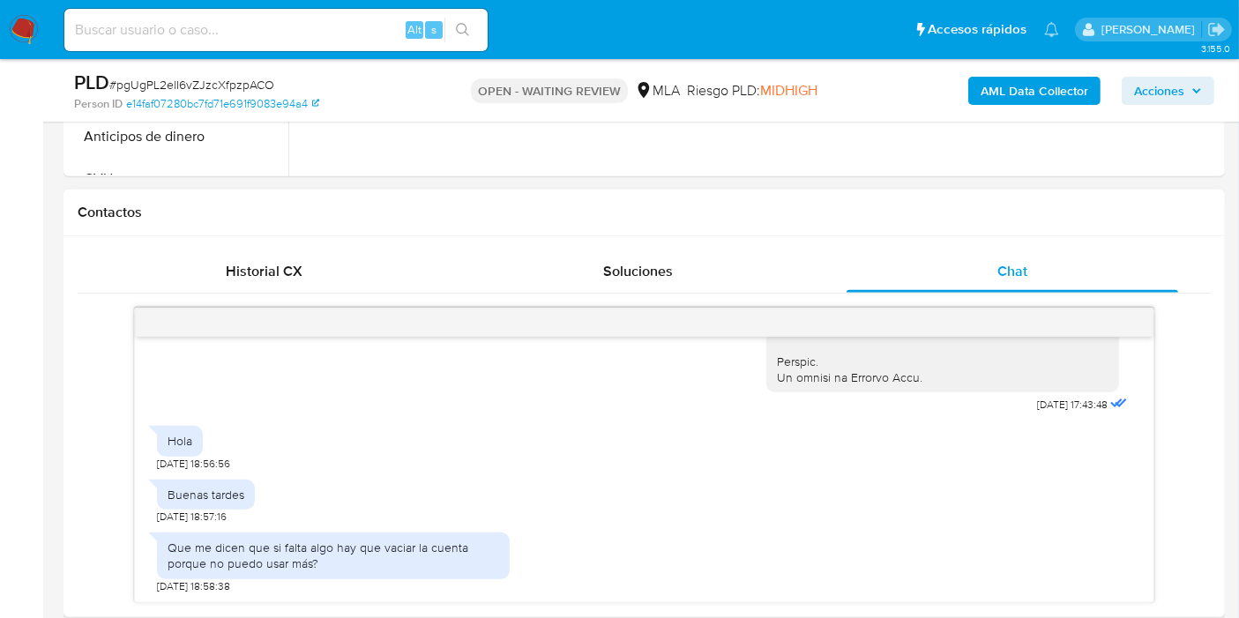
scroll to position [882, 0]
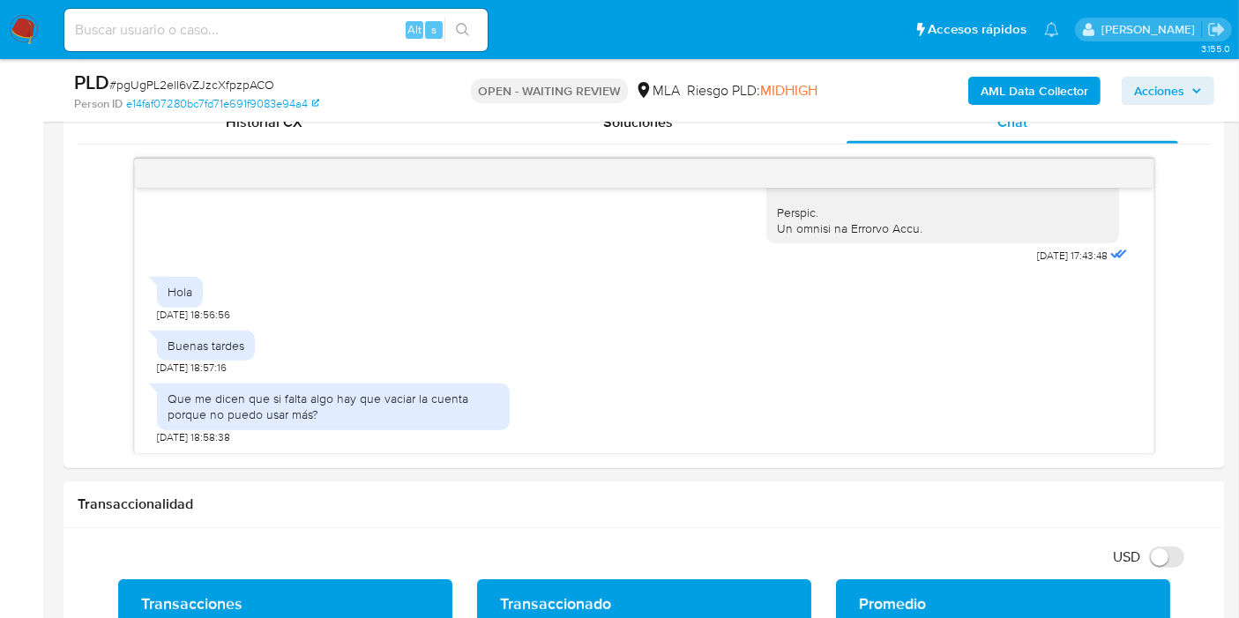
click at [244, 88] on span "# pgUgPL2elI6vZJzcXfpzpACO" at bounding box center [191, 85] width 165 height 18
copy span "pgUgPL2elI6vZJzcXfpzpACO"
click at [36, 33] on img at bounding box center [24, 30] width 30 height 30
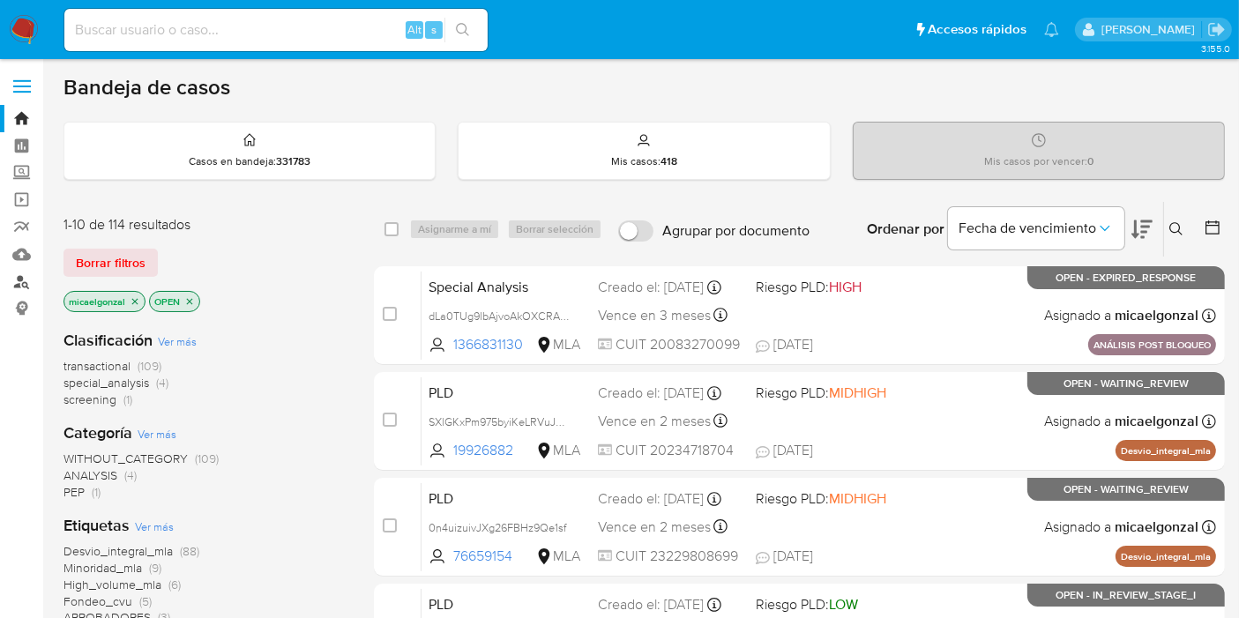
click at [10, 278] on link "Buscador de personas" at bounding box center [105, 281] width 210 height 27
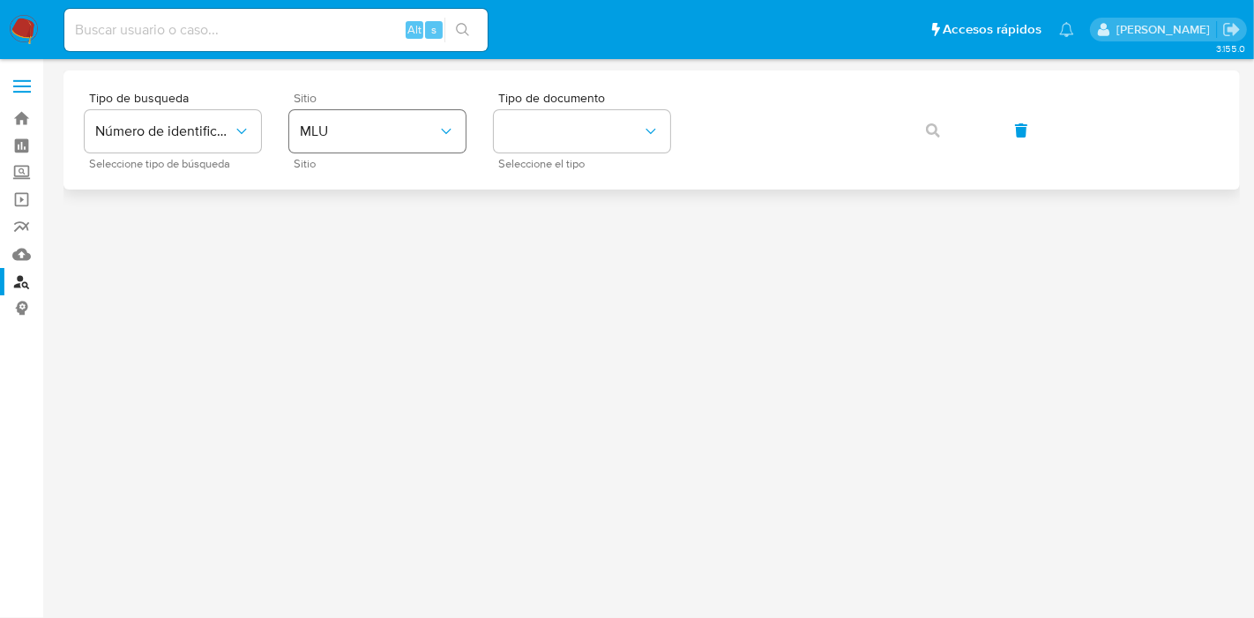
drag, startPoint x: 383, startPoint y: 175, endPoint x: 413, endPoint y: 146, distance: 41.8
click at [387, 173] on div "Tipo de busqueda Número de identificación Seleccione tipo de búsqueda Sitio MLU…" at bounding box center [651, 130] width 1176 height 119
click at [415, 145] on button "MLU" at bounding box center [377, 131] width 176 height 42
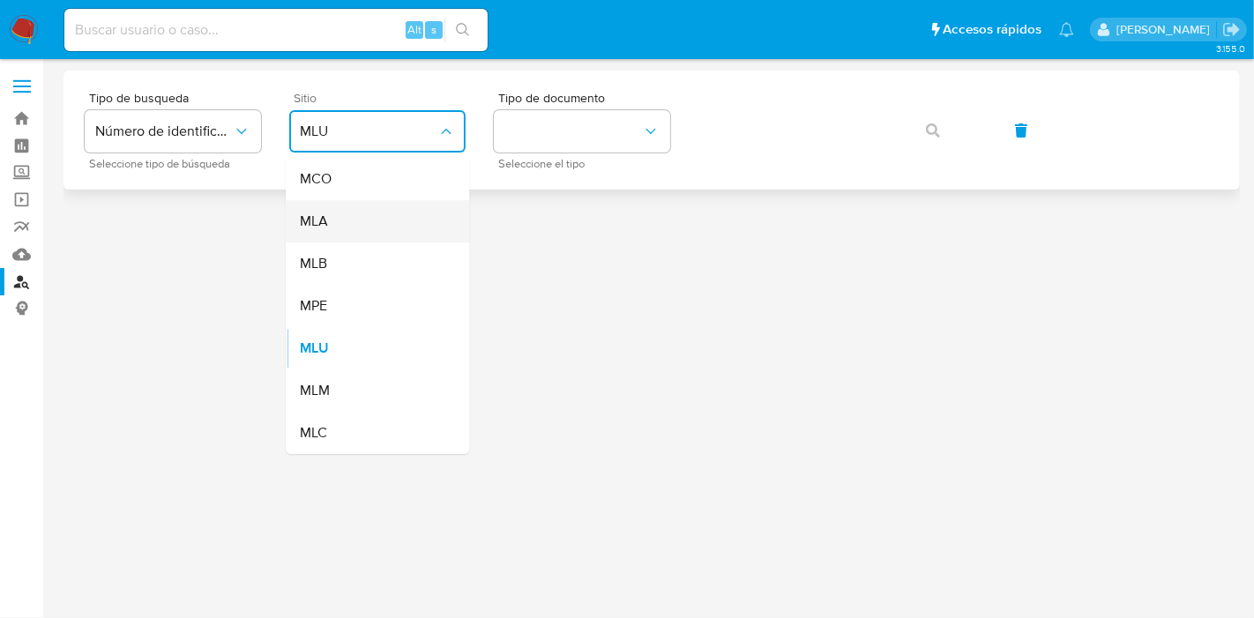
click at [388, 212] on div "MLA" at bounding box center [372, 221] width 145 height 42
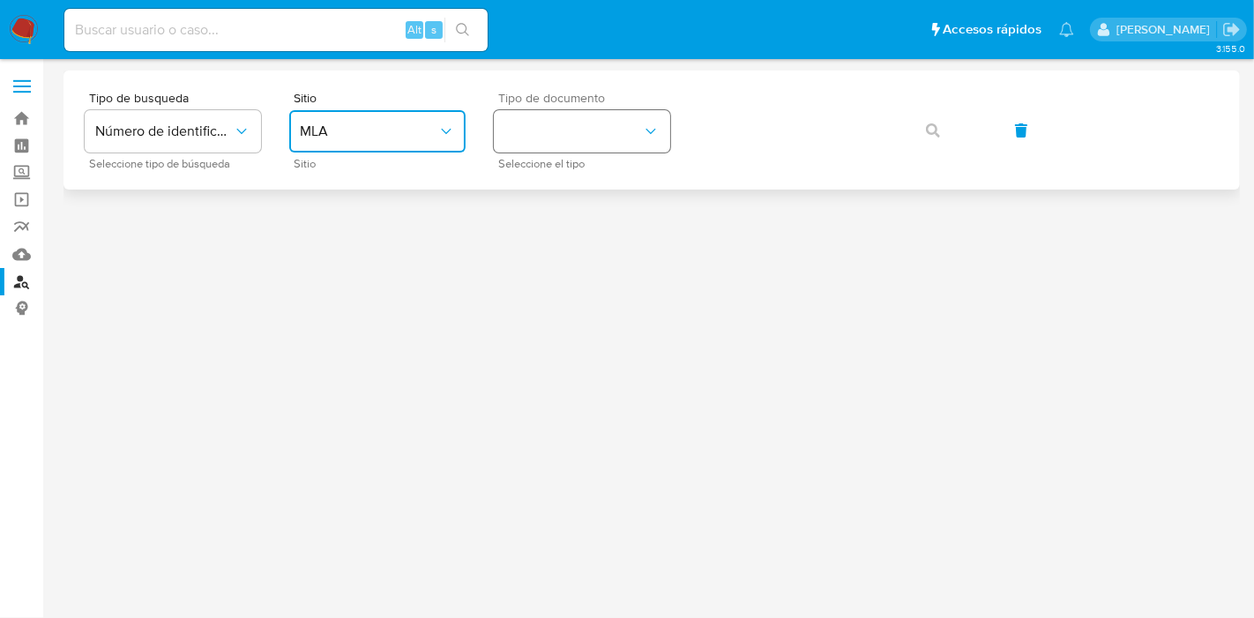
click at [612, 131] on button "identificationType" at bounding box center [582, 131] width 176 height 42
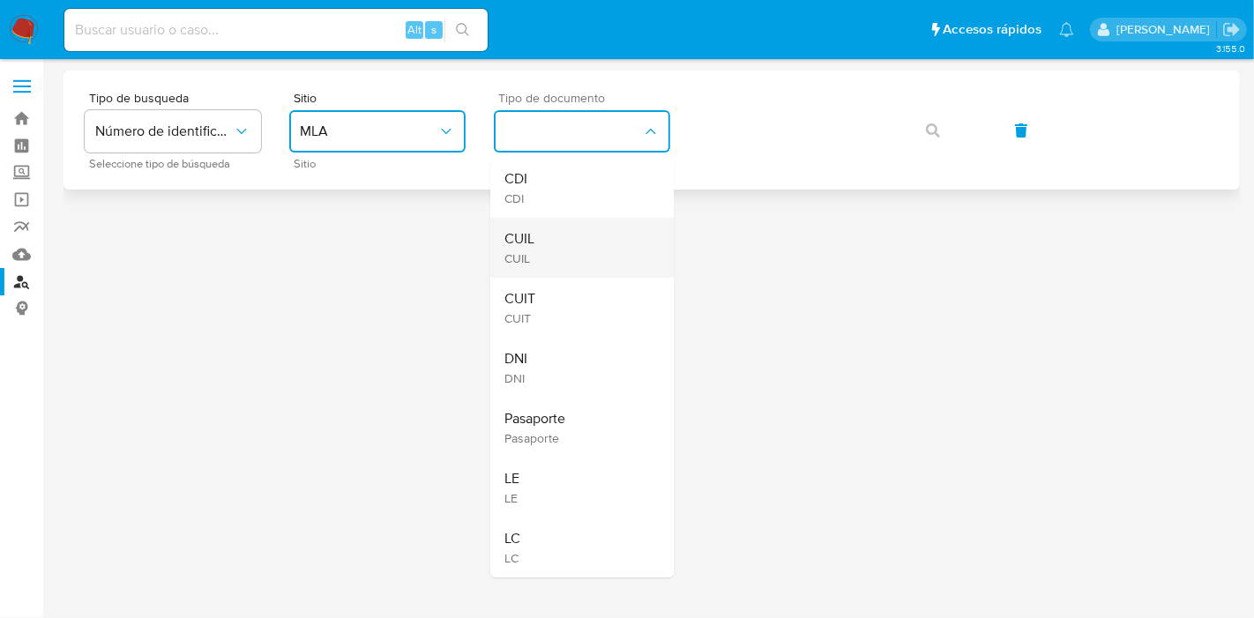
click at [547, 254] on div "CUIL CUIL" at bounding box center [576, 248] width 145 height 60
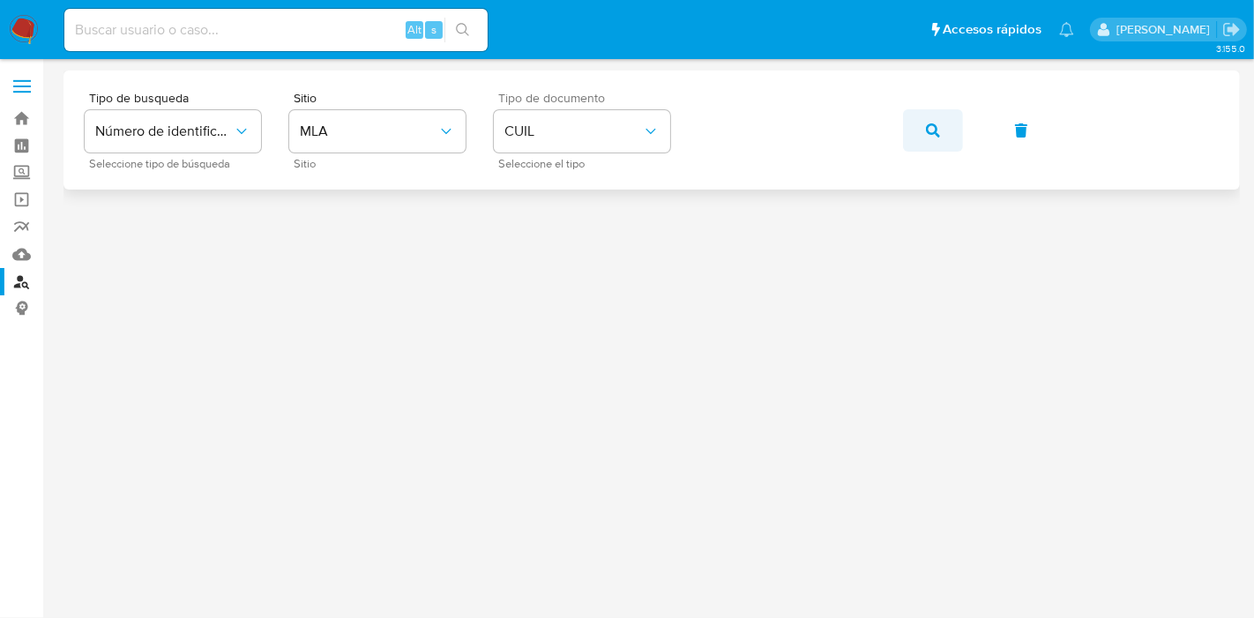
click at [932, 142] on span "button" at bounding box center [933, 130] width 14 height 39
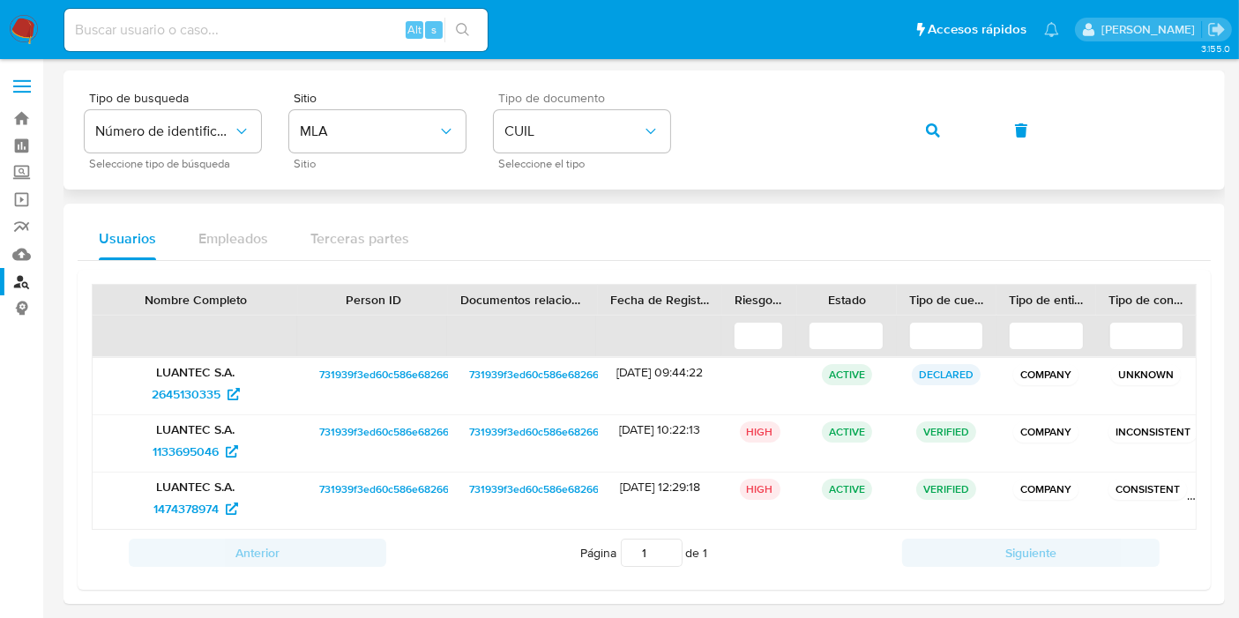
click at [929, 140] on span "button" at bounding box center [933, 130] width 14 height 39
click at [473, 433] on span "731939f3ed60c586e68266c05db9ead7" at bounding box center [563, 431] width 189 height 21
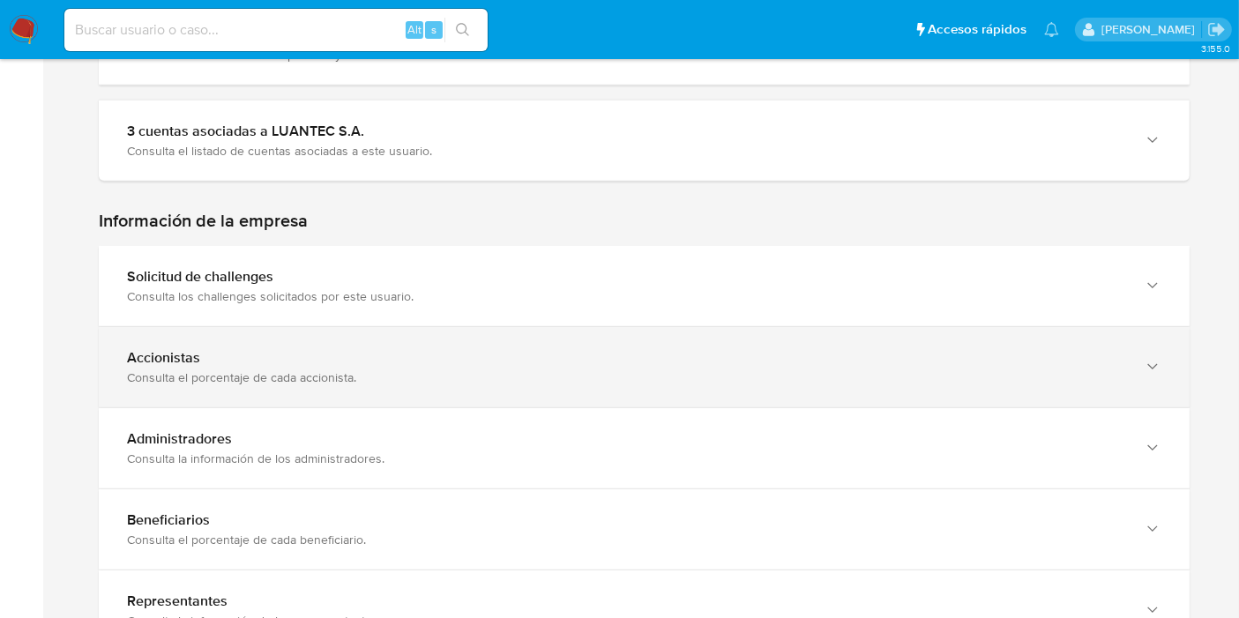
scroll to position [980, 0]
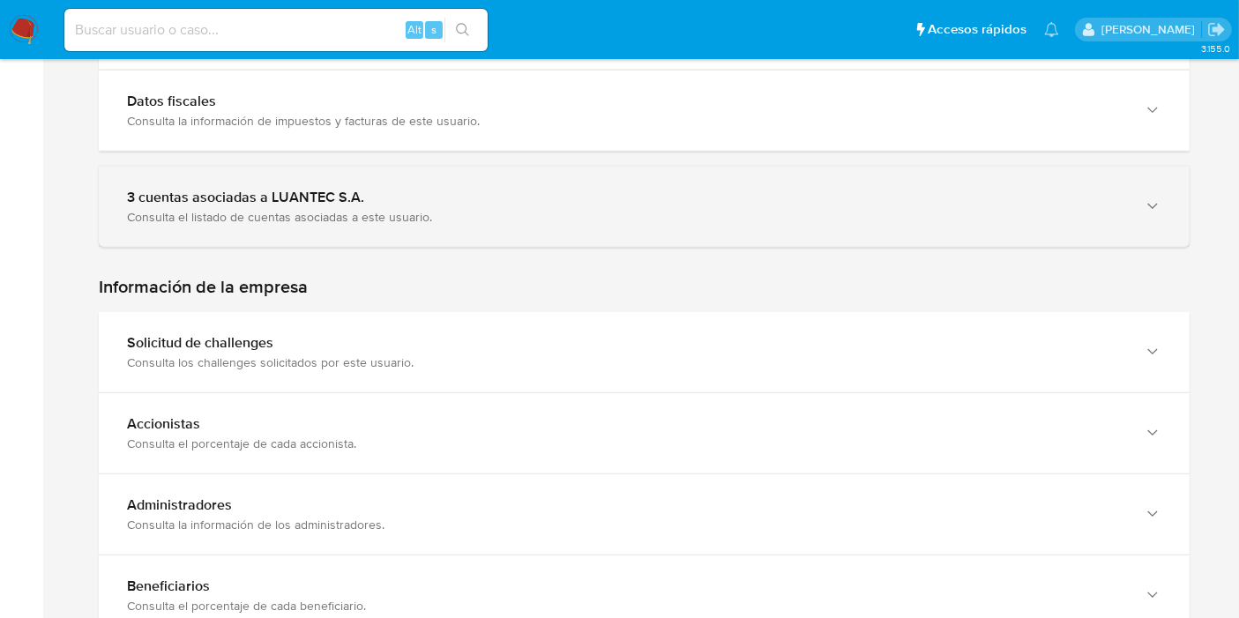
click at [503, 218] on div "Consulta el listado de cuentas asociadas a este usuario." at bounding box center [626, 217] width 999 height 16
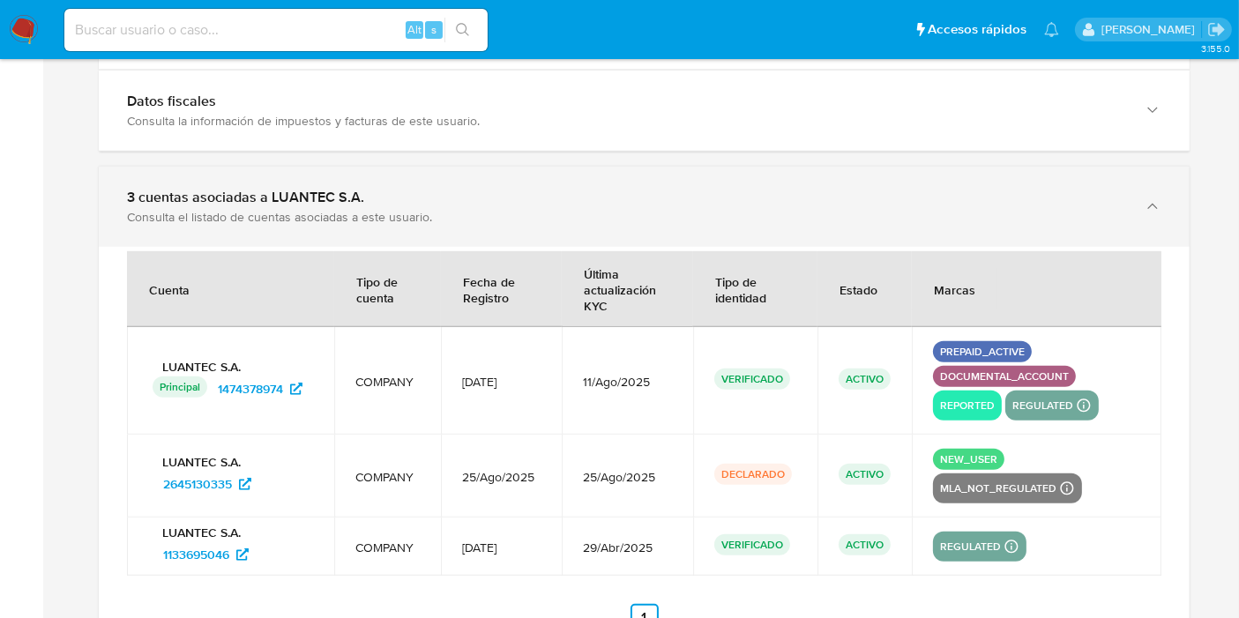
click at [503, 218] on div "Consulta el listado de cuentas asociadas a este usuario." at bounding box center [626, 217] width 999 height 16
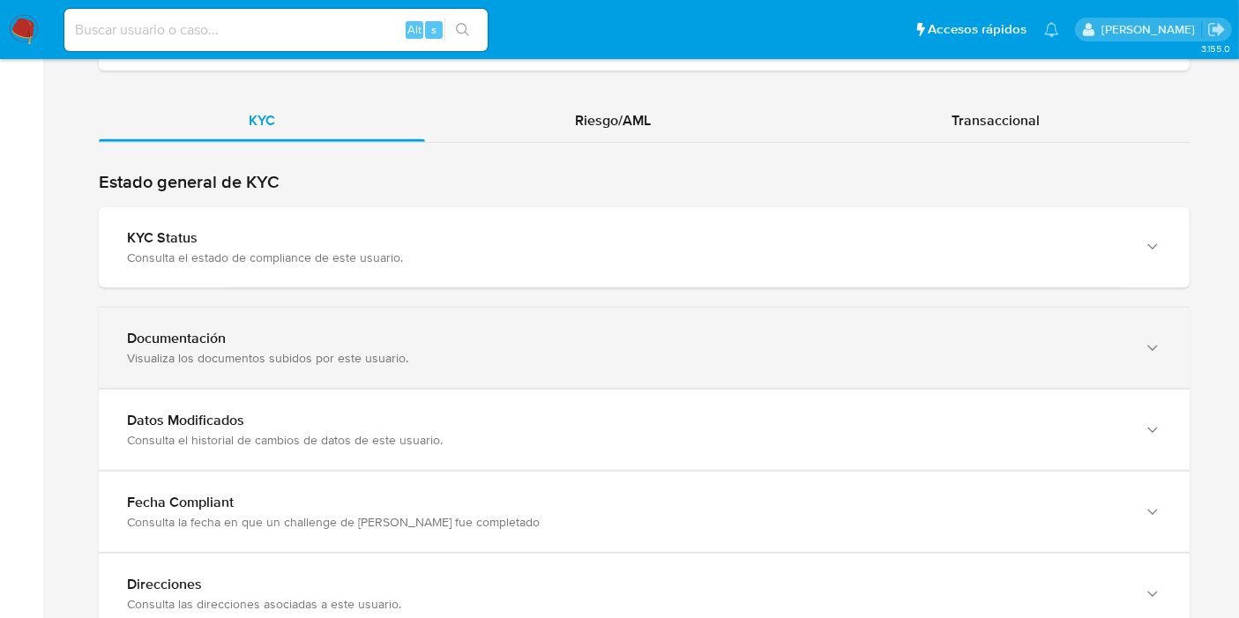
scroll to position [1853, 0]
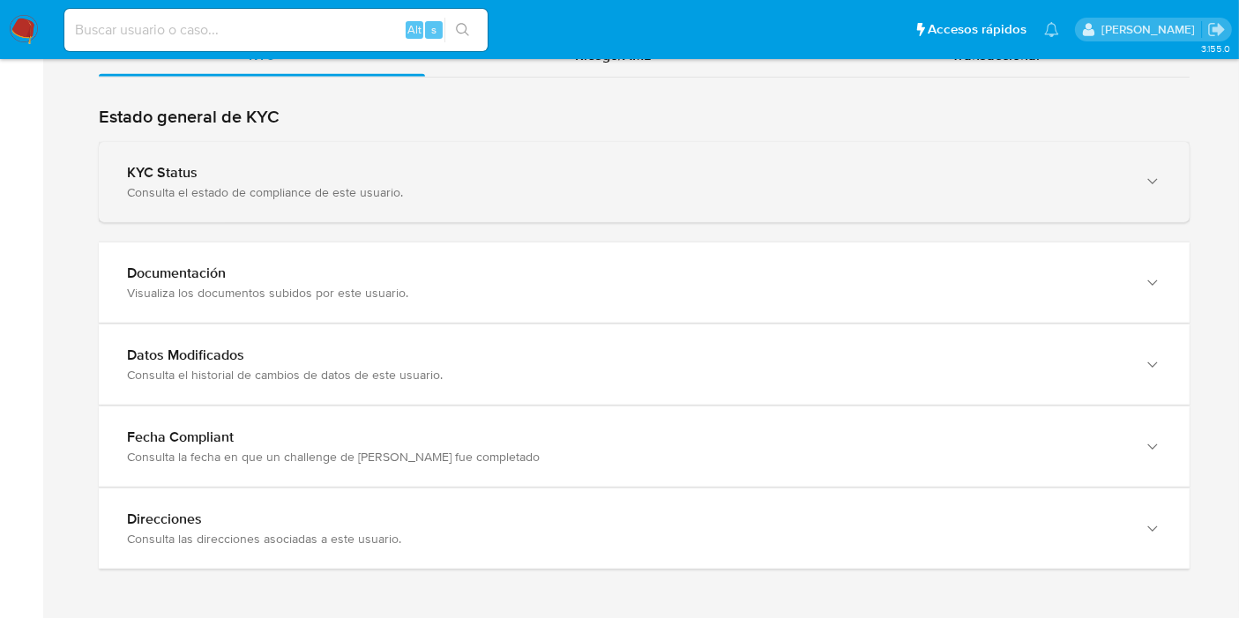
click at [291, 207] on div "KYC Status Consulta el estado de compliance de este usuario." at bounding box center [644, 182] width 1091 height 80
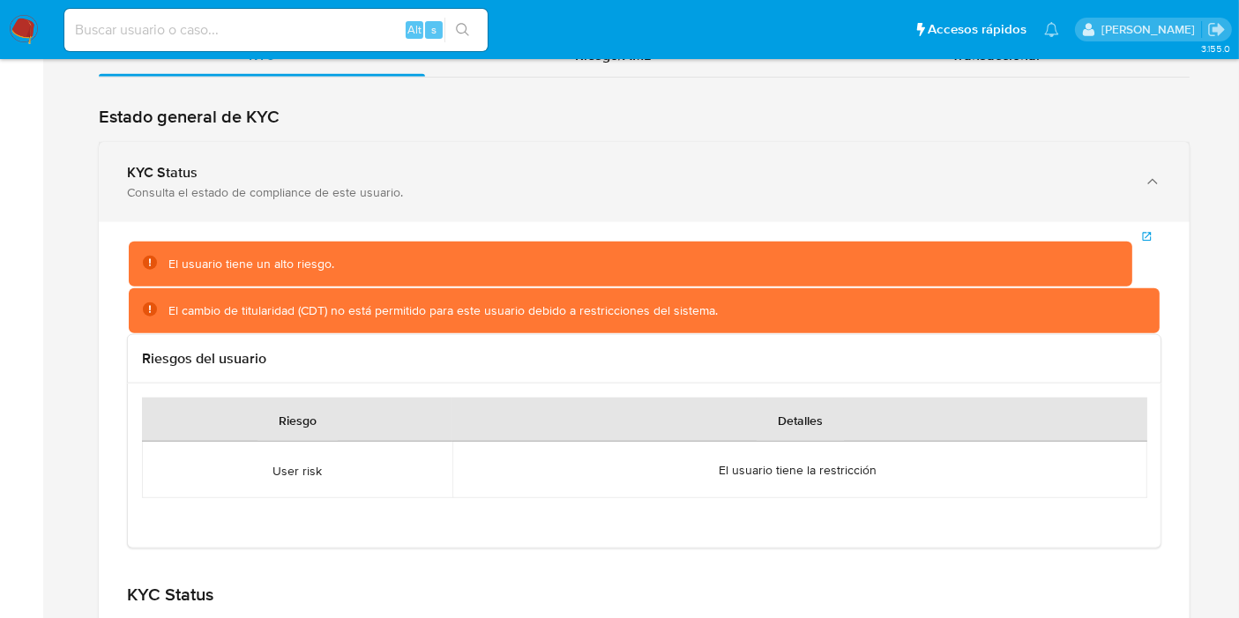
click at [296, 197] on div "KYC Status Consulta el estado de compliance de este usuario." at bounding box center [644, 182] width 1091 height 80
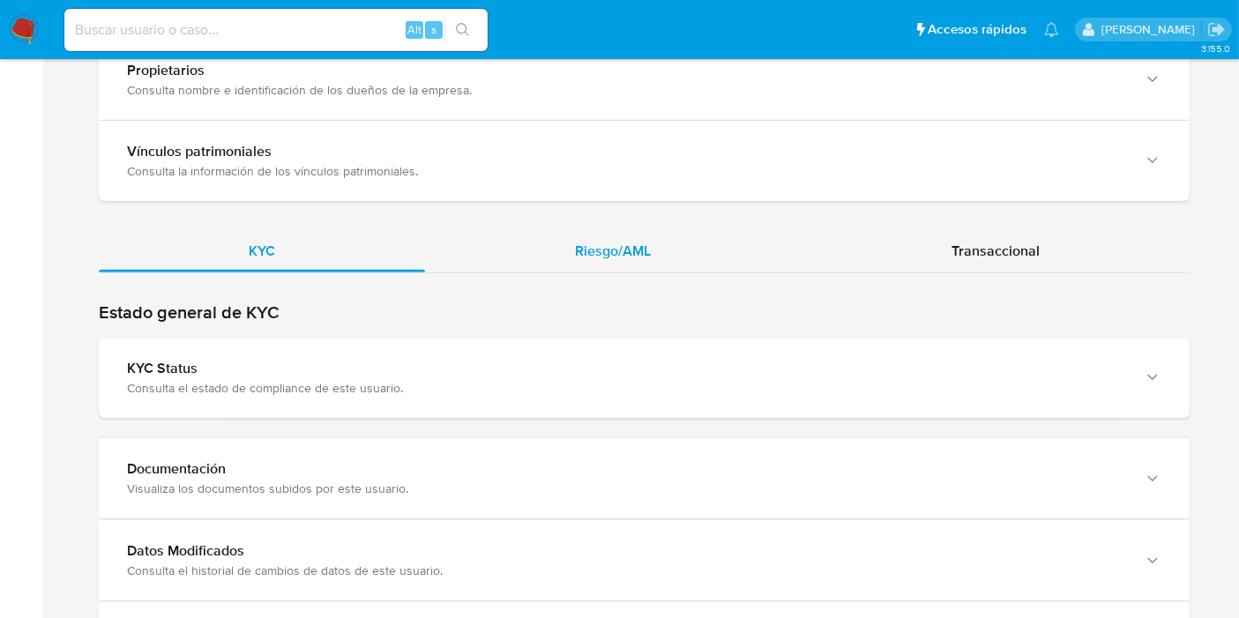
click at [552, 245] on div "Riesgo/AML" at bounding box center [613, 251] width 376 height 42
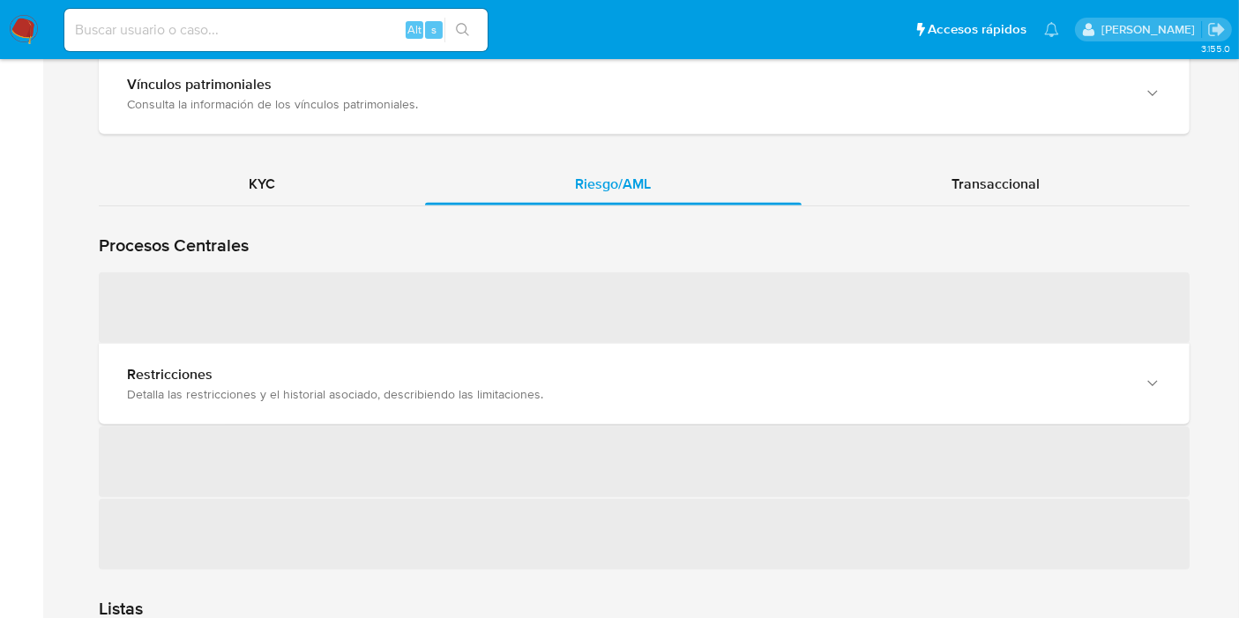
scroll to position [1755, 0]
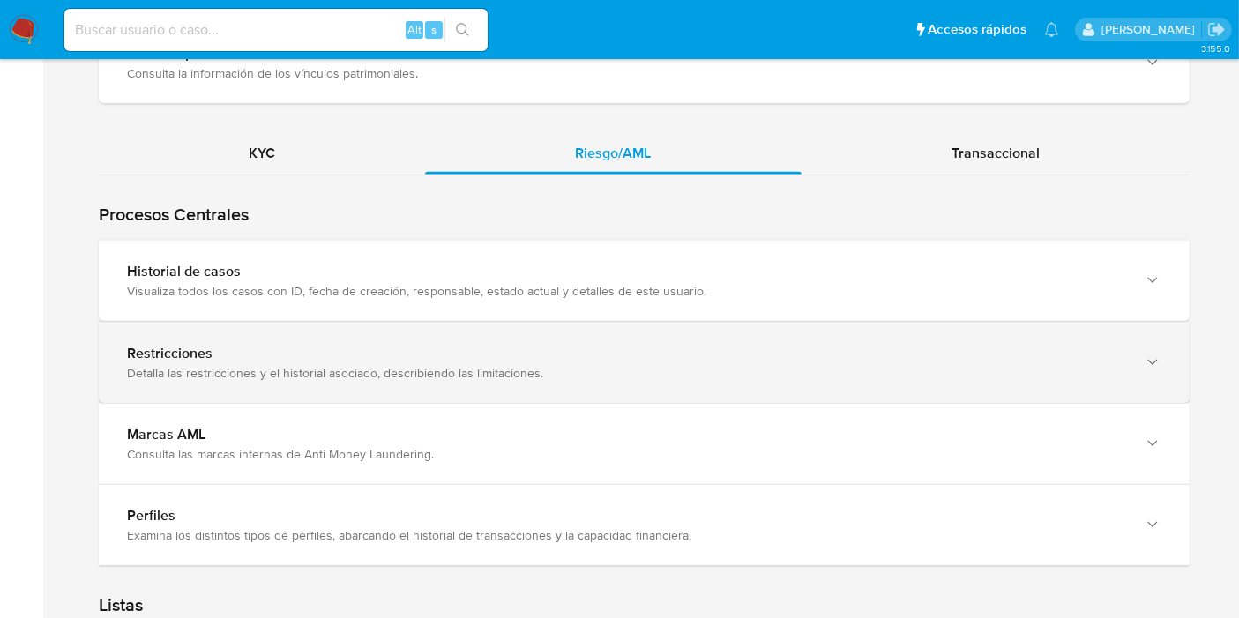
click at [204, 349] on div "Restricciones" at bounding box center [626, 354] width 999 height 18
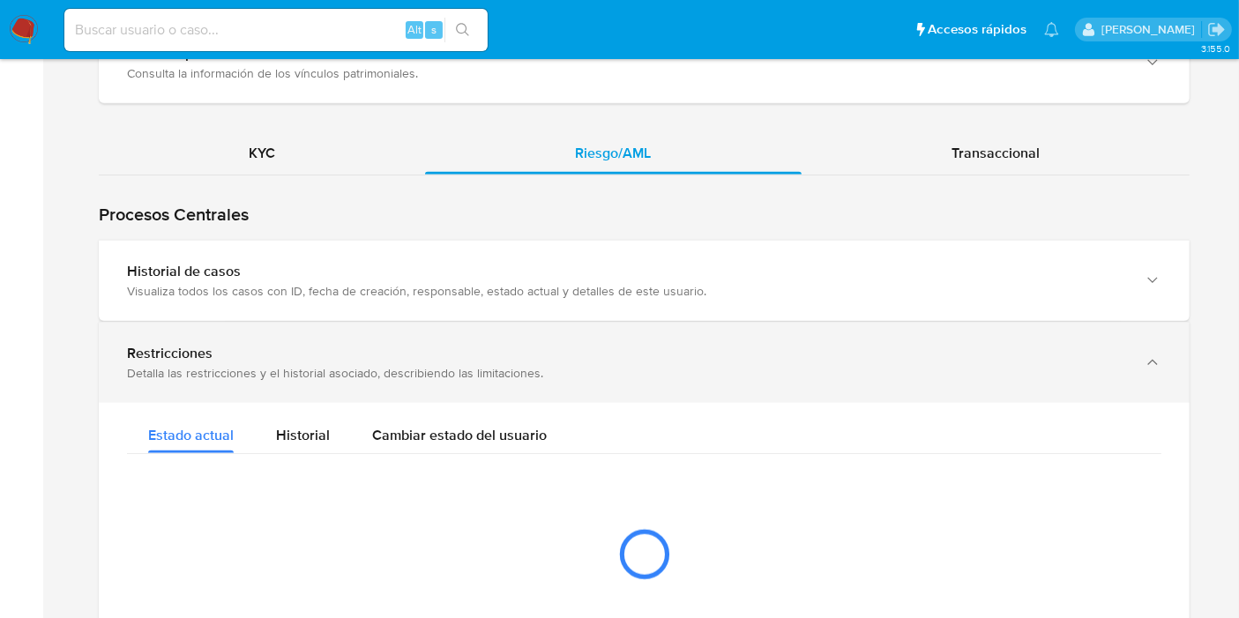
click at [204, 349] on div "Restricciones" at bounding box center [626, 354] width 999 height 18
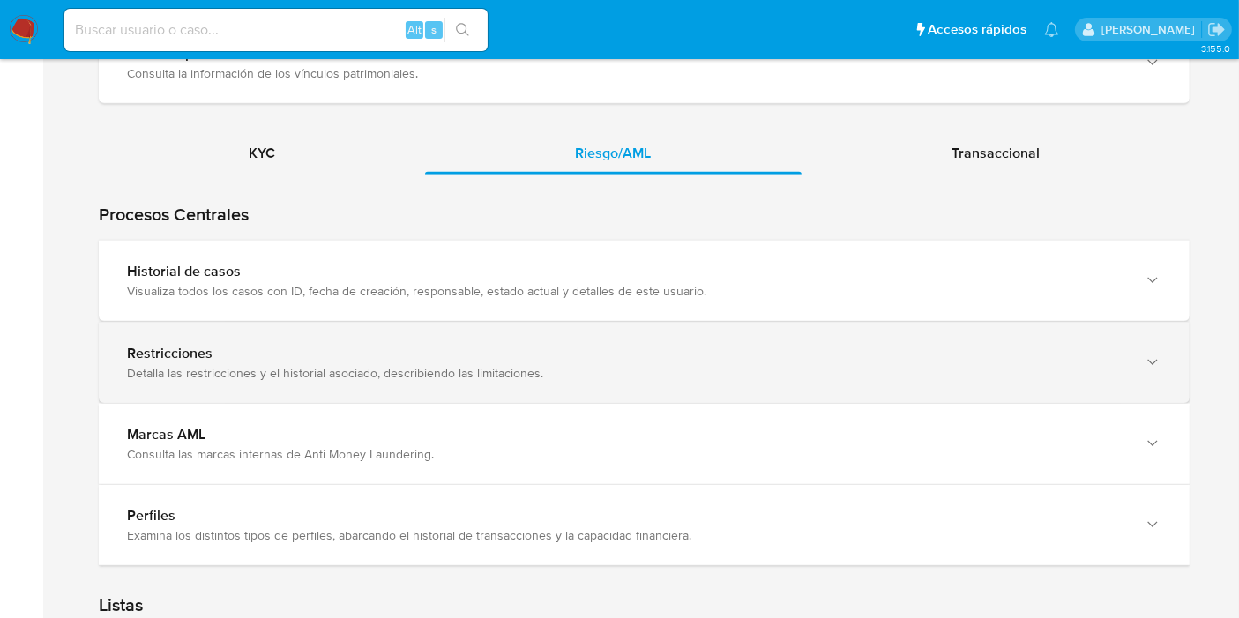
click at [204, 349] on div "Restricciones" at bounding box center [626, 354] width 999 height 18
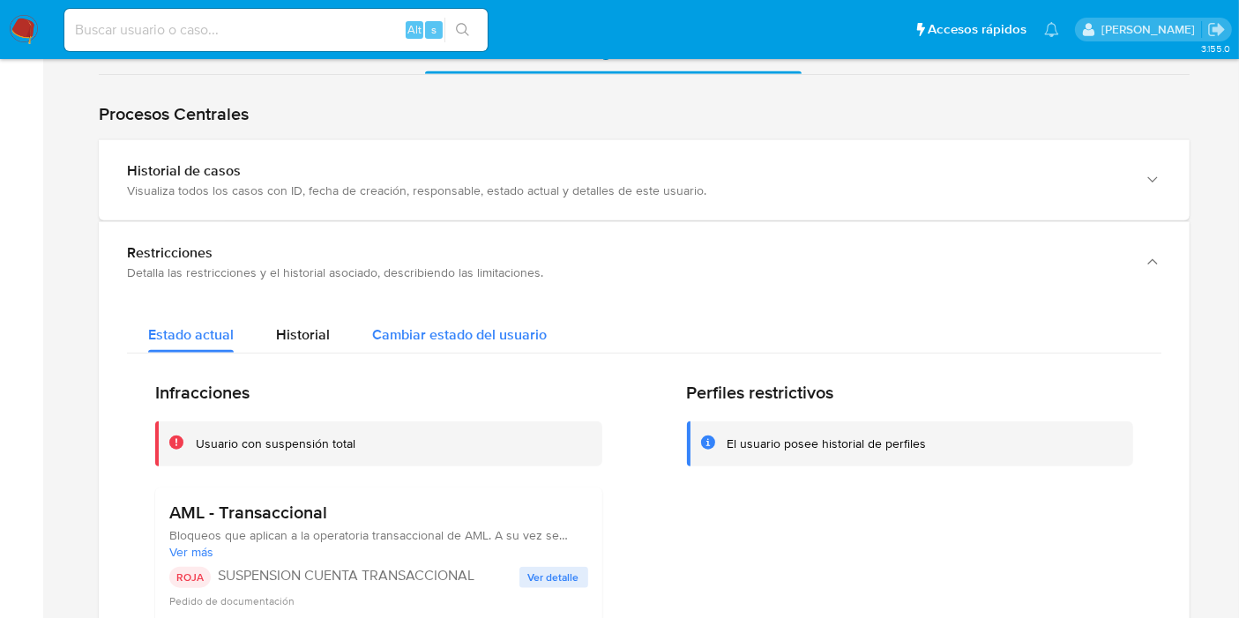
scroll to position [1951, 0]
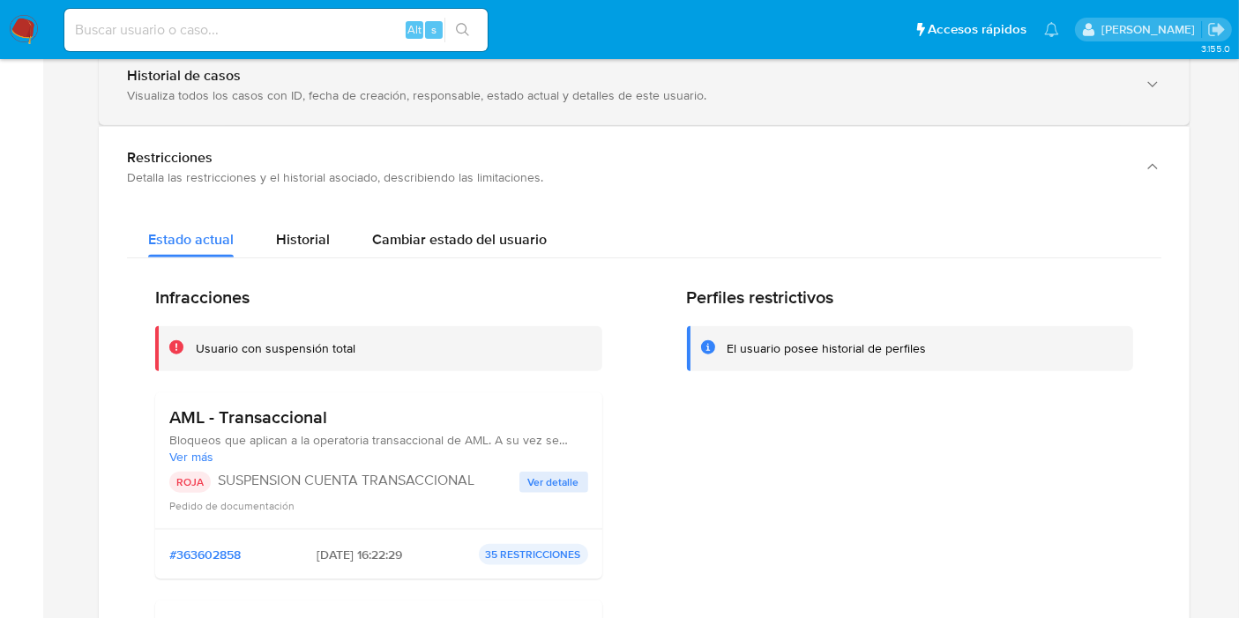
click at [592, 114] on div "Historial de casos Visualiza todos los casos con ID, fecha de creación, respons…" at bounding box center [644, 85] width 1091 height 80
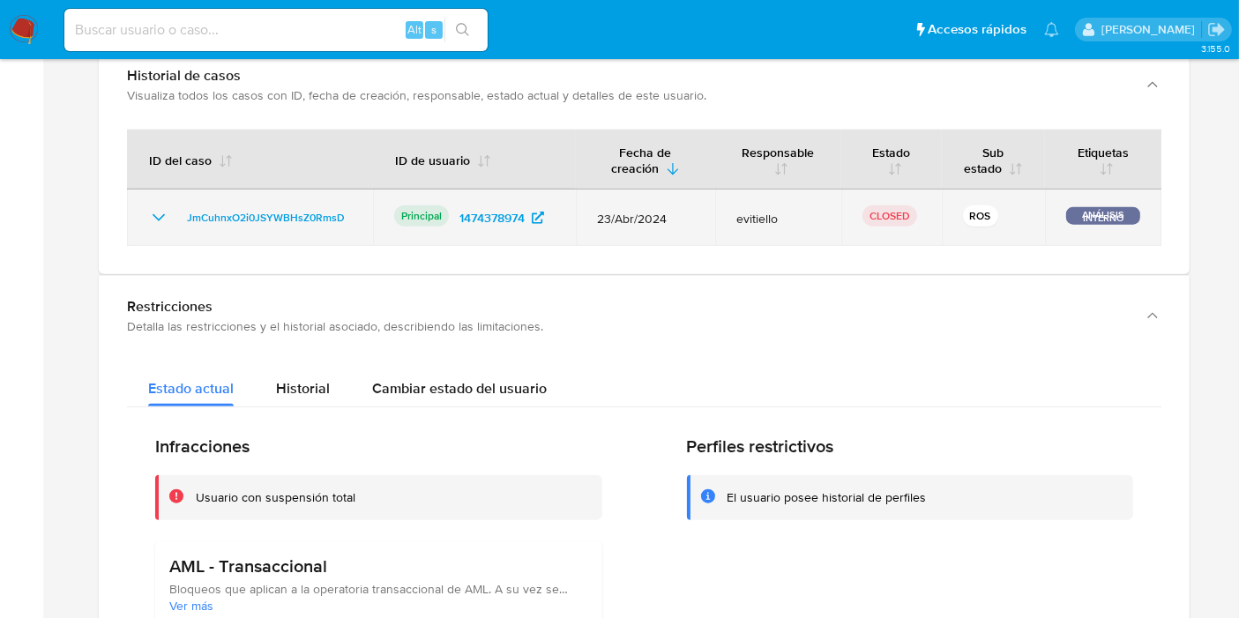
click at [163, 207] on icon "Mostrar/Ocultar" at bounding box center [158, 217] width 21 height 21
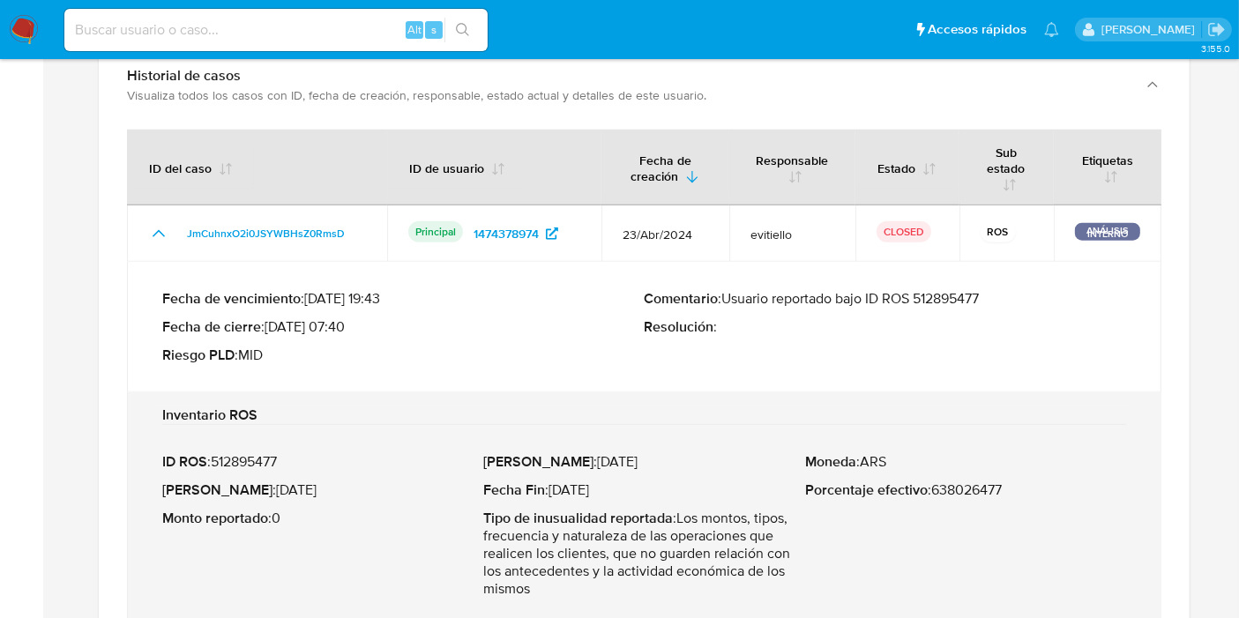
click at [983, 290] on p "Comentario : Usuario reportado bajo ID ROS 512895477" at bounding box center [885, 299] width 482 height 18
click at [982, 293] on p "Comentario : Usuario reportado bajo ID ROS 512895477" at bounding box center [885, 299] width 482 height 18
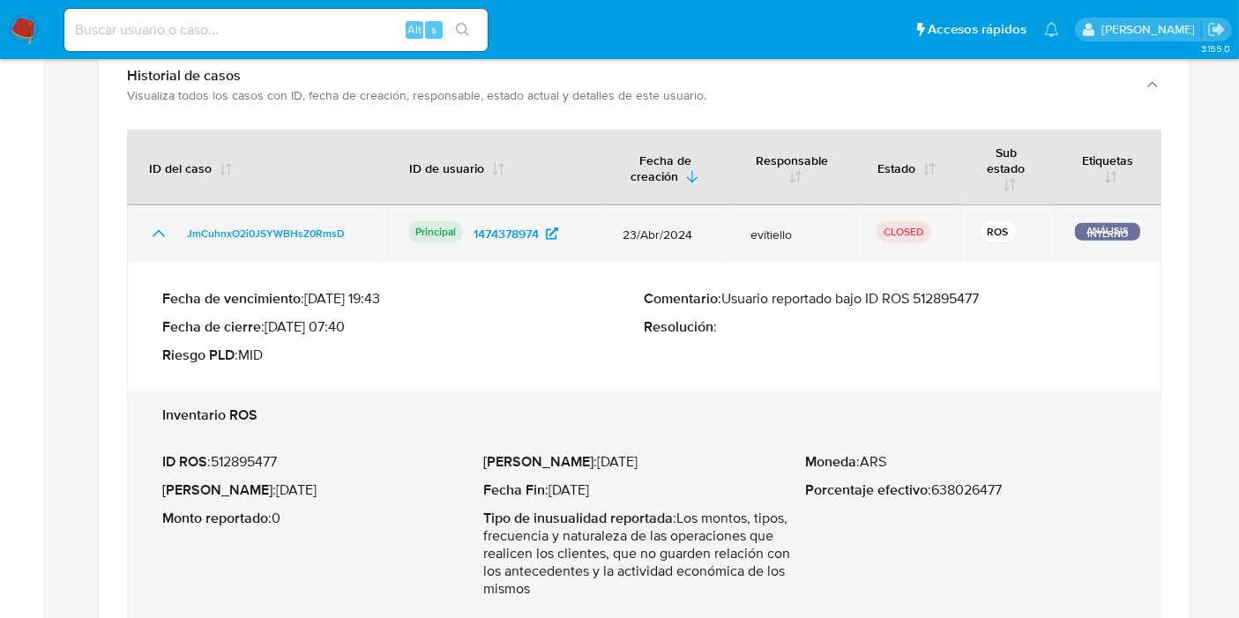
click at [164, 237] on icon "Mostrar/Ocultar" at bounding box center [158, 233] width 21 height 21
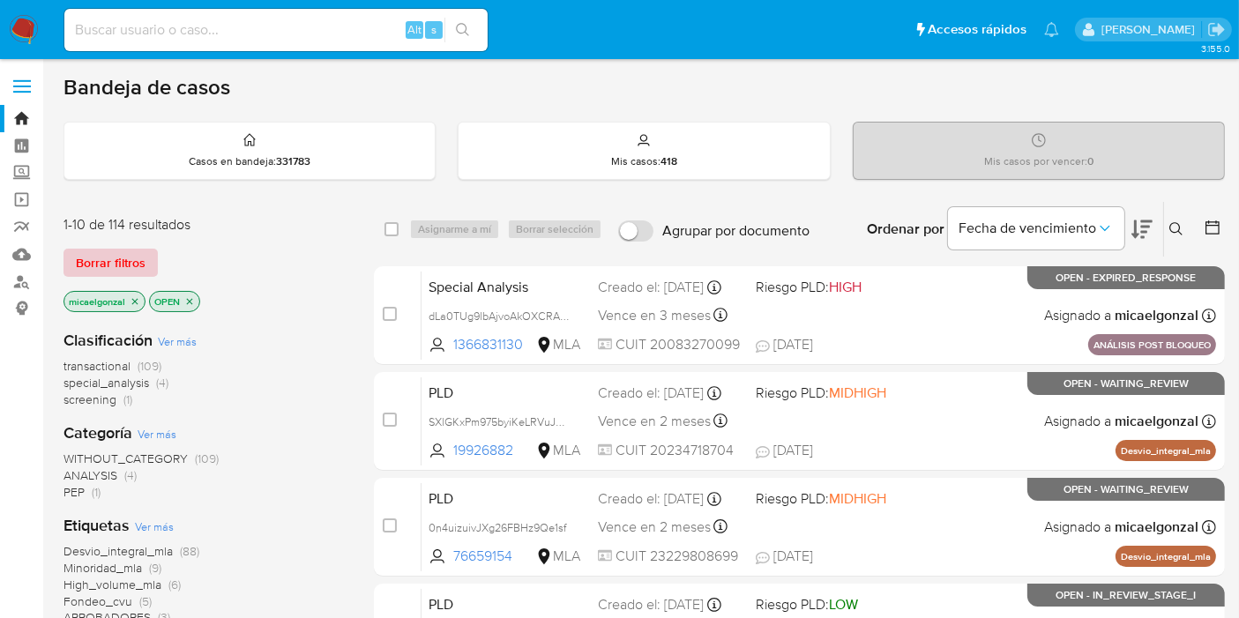
click at [108, 264] on span "Borrar filtros" at bounding box center [111, 262] width 70 height 25
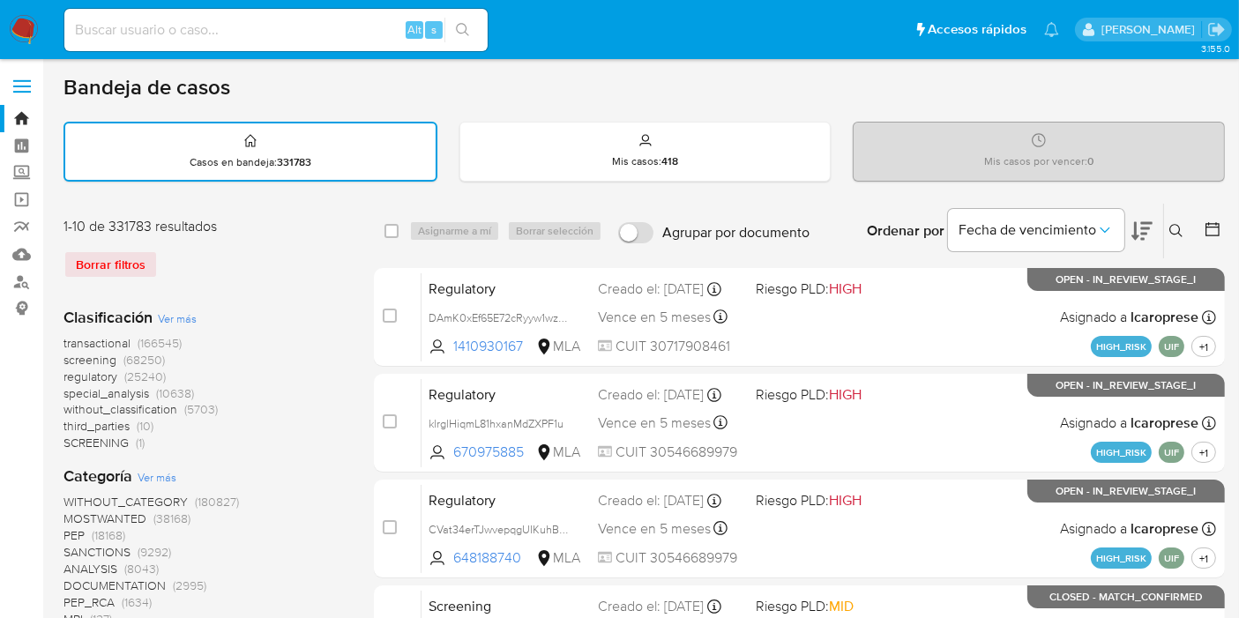
click at [1166, 245] on div "Ingrese ID de usuario o caso Buscar Borrar filtros" at bounding box center [1178, 231] width 30 height 55
click at [1171, 235] on icon at bounding box center [1176, 231] width 14 height 14
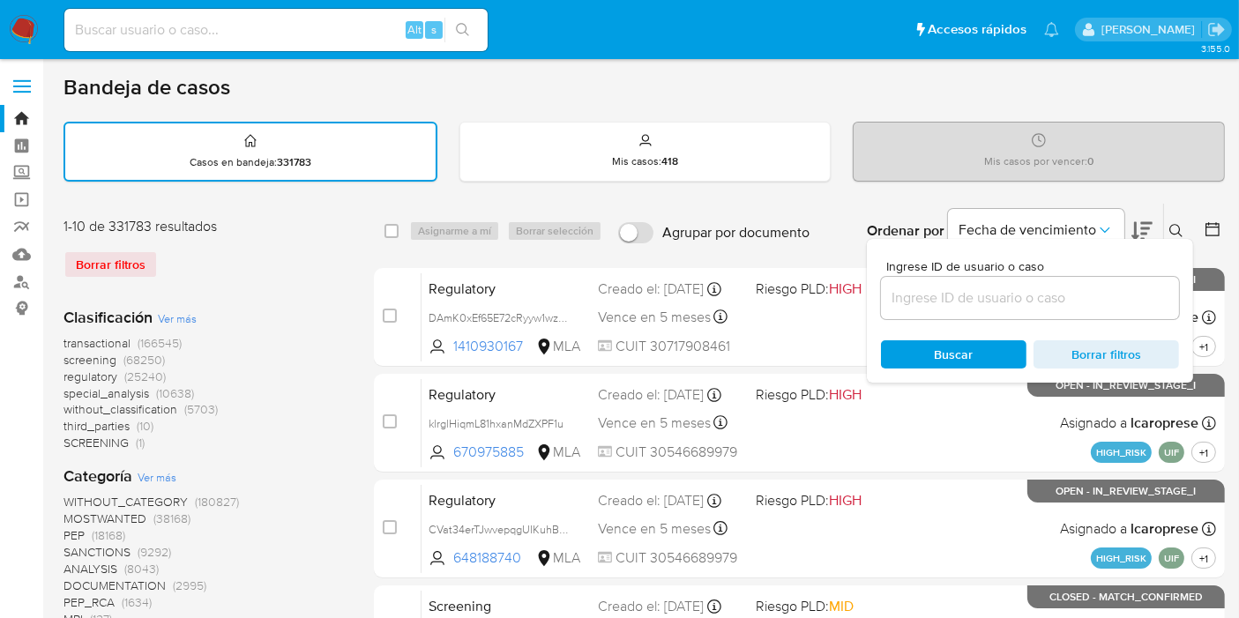
click at [1064, 300] on input at bounding box center [1030, 298] width 298 height 23
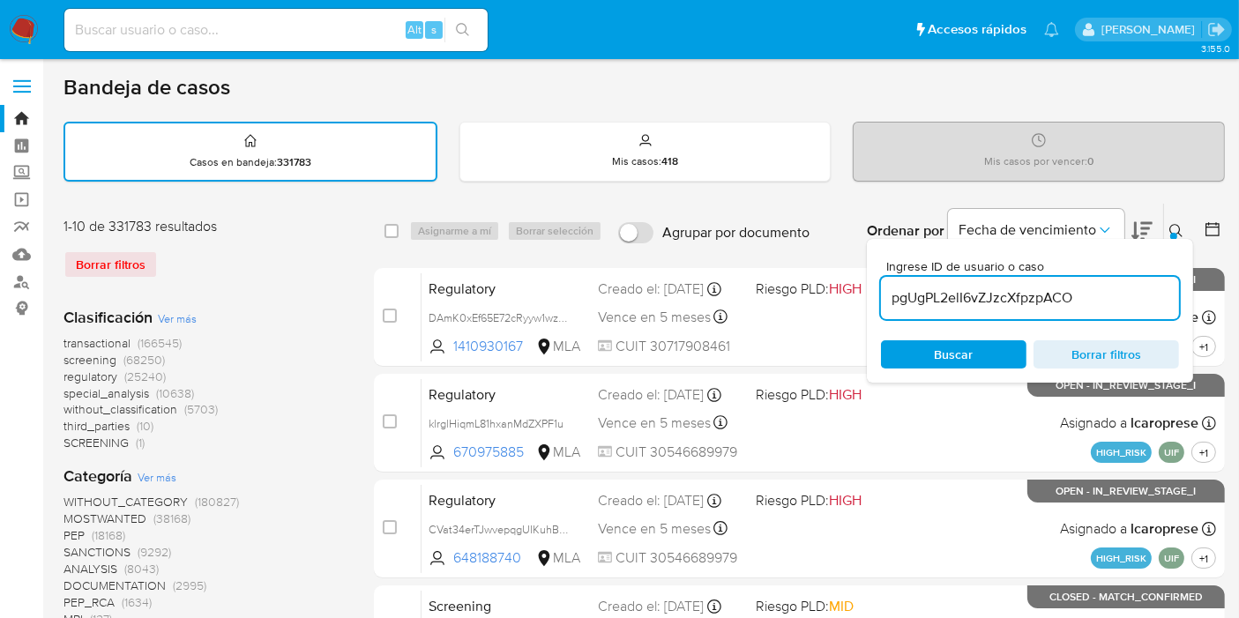
type input "pgUgPL2elI6vZJzcXfpzpACO"
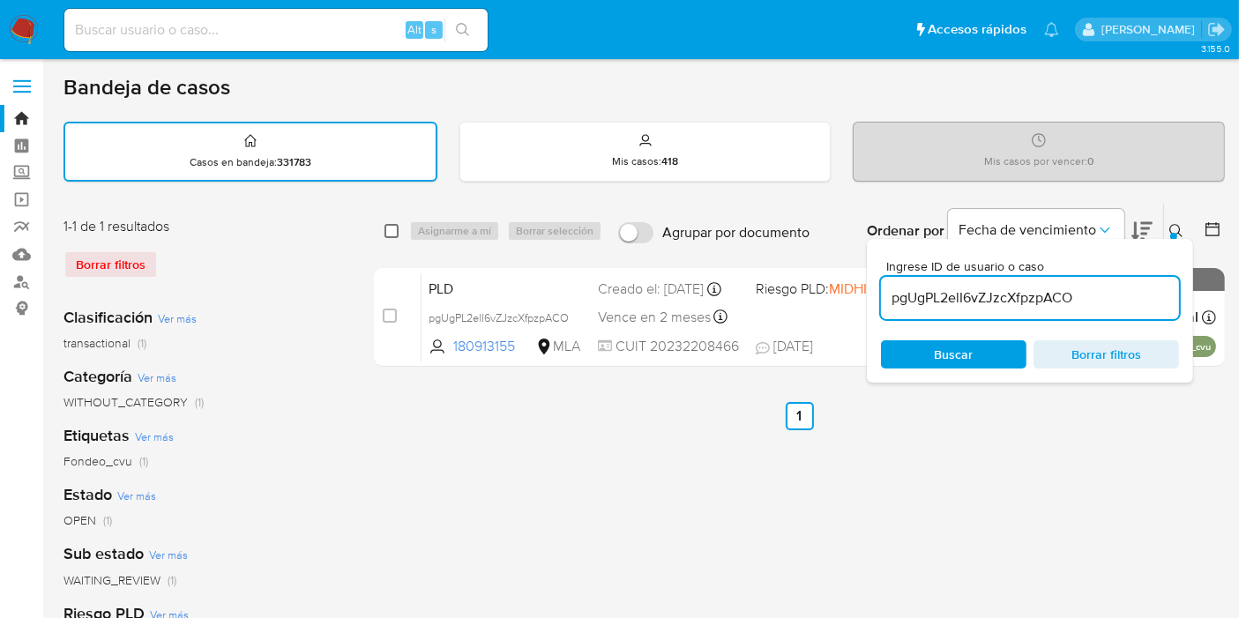
click at [385, 233] on div "select-all-cases-checkbox Asignarme a mí Borrar selección Agrupar por documento…" at bounding box center [799, 231] width 851 height 55
click at [385, 233] on input "checkbox" at bounding box center [391, 231] width 14 height 14
checkbox input "true"
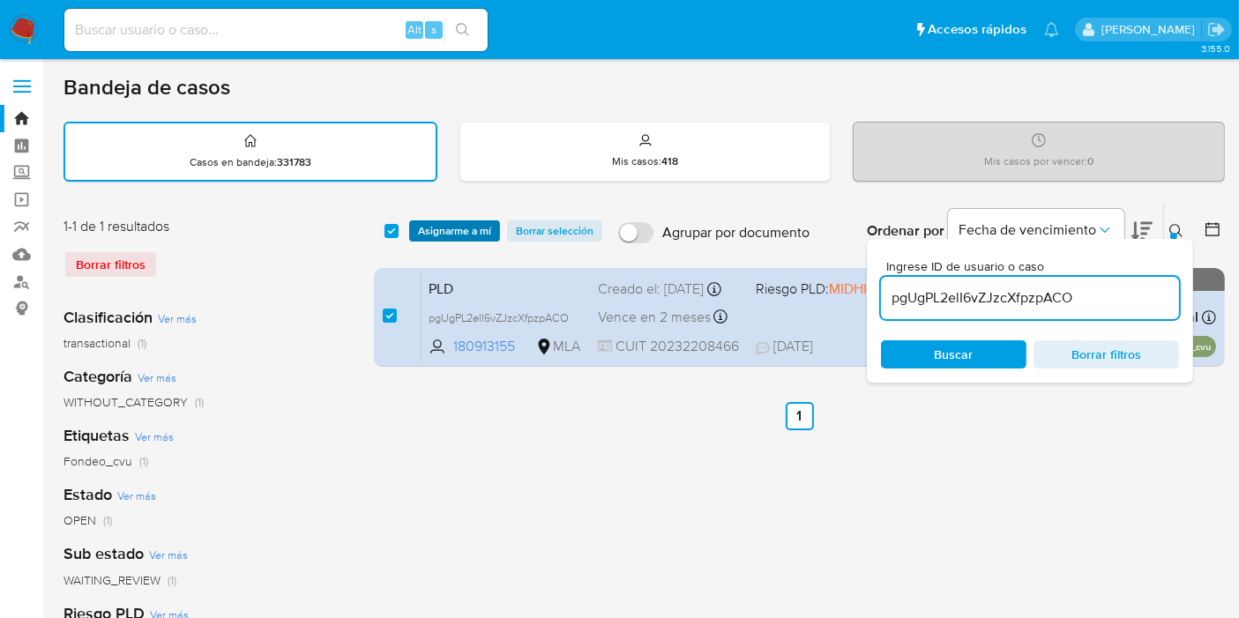
click at [424, 224] on span "Asignarme a mí" at bounding box center [454, 231] width 73 height 18
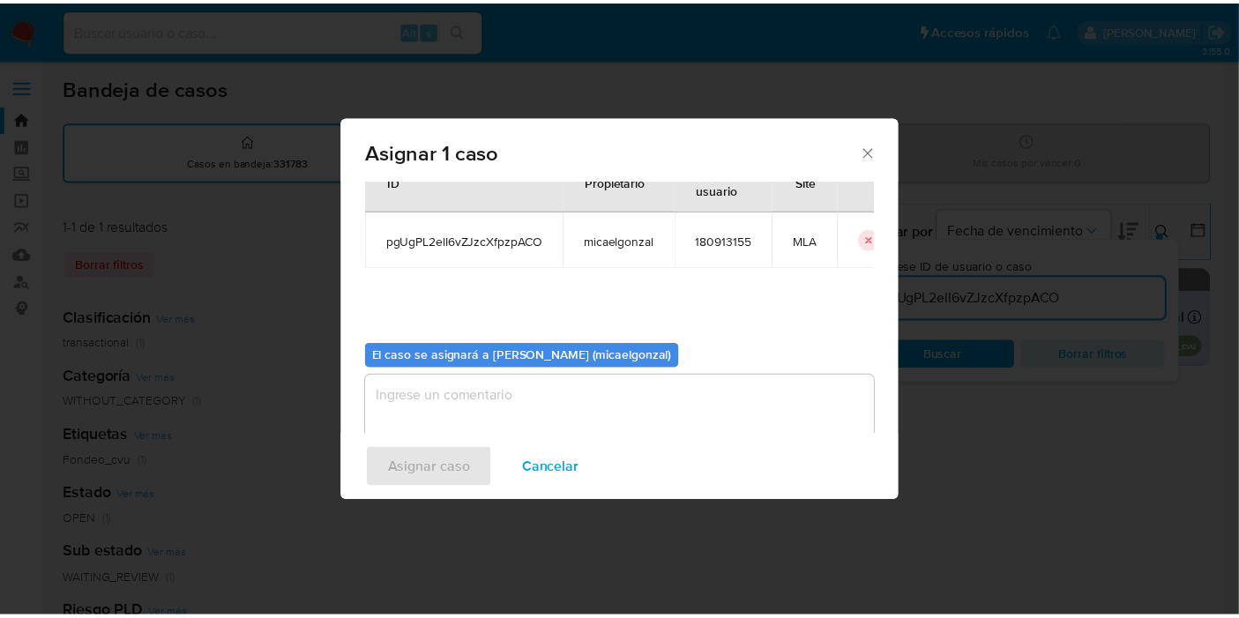
scroll to position [90, 0]
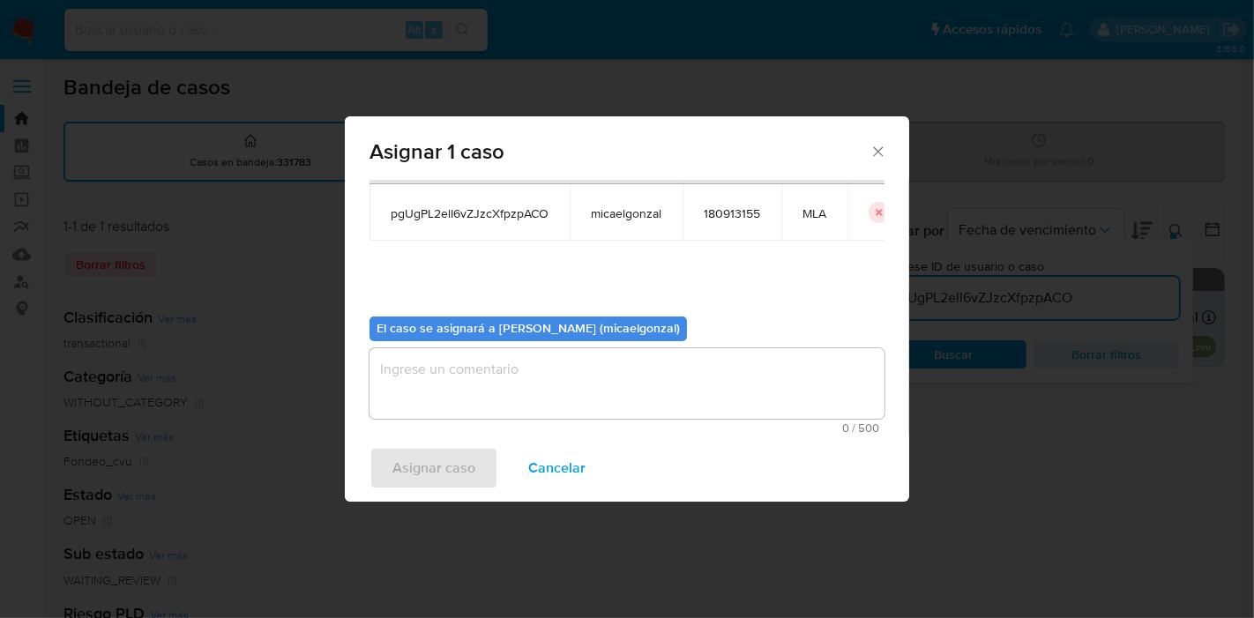
click at [459, 407] on textarea "assign-modal" at bounding box center [626, 383] width 515 height 71
click at [392, 477] on span "Asignar caso" at bounding box center [433, 468] width 83 height 39
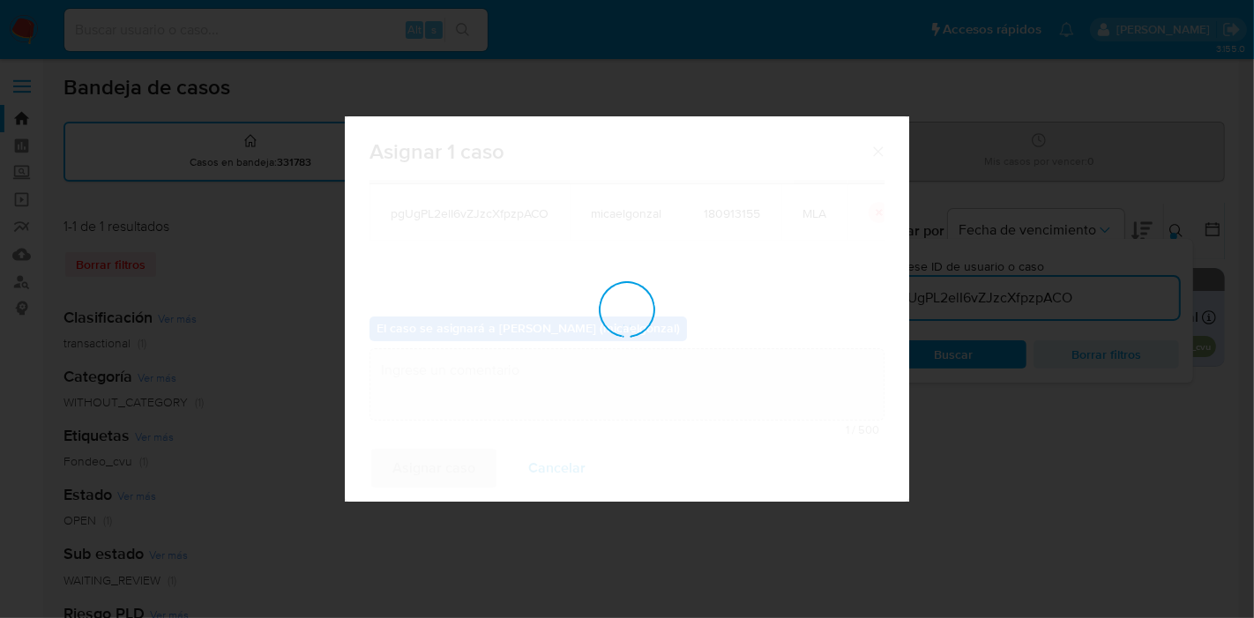
checkbox input "false"
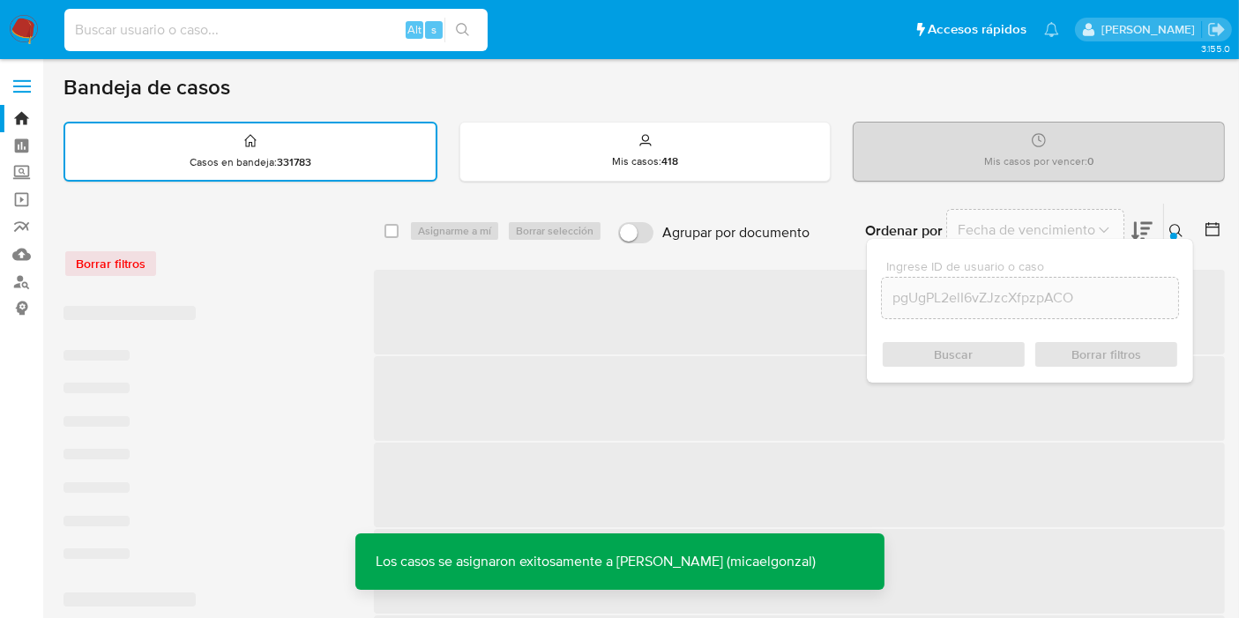
click at [264, 37] on input at bounding box center [275, 30] width 423 height 23
paste input "pgUgPL2elI6vZJzcXfpzpACO"
type input "pgUgPL2elI6vZJzcXfpzpACO"
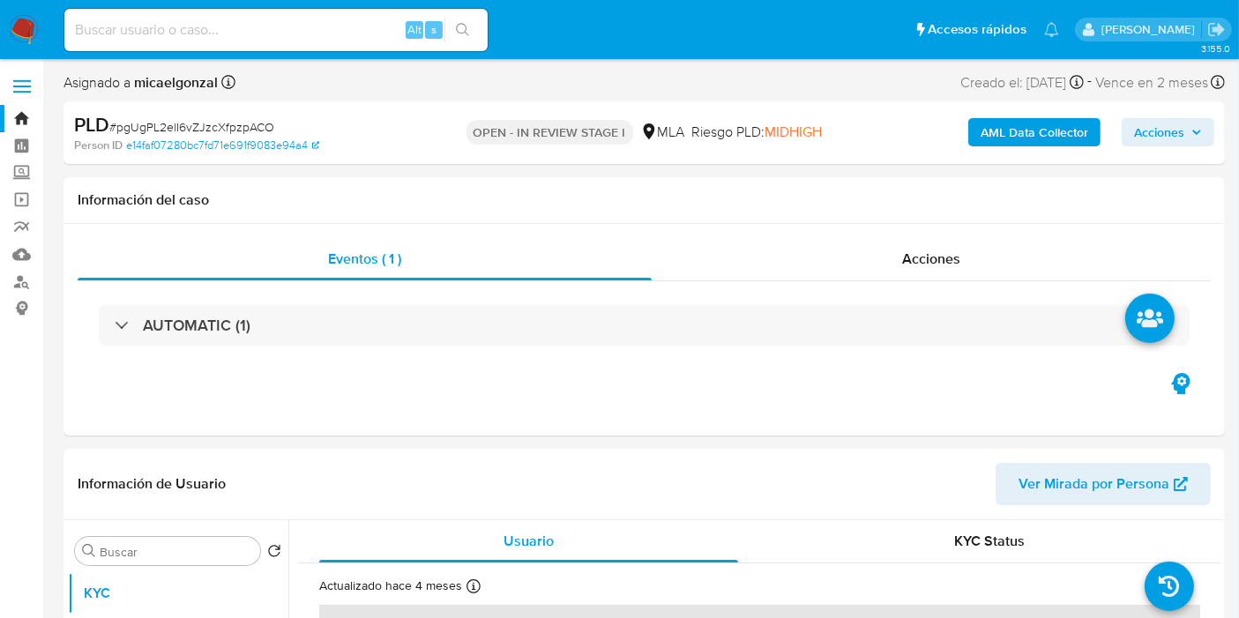
select select "10"
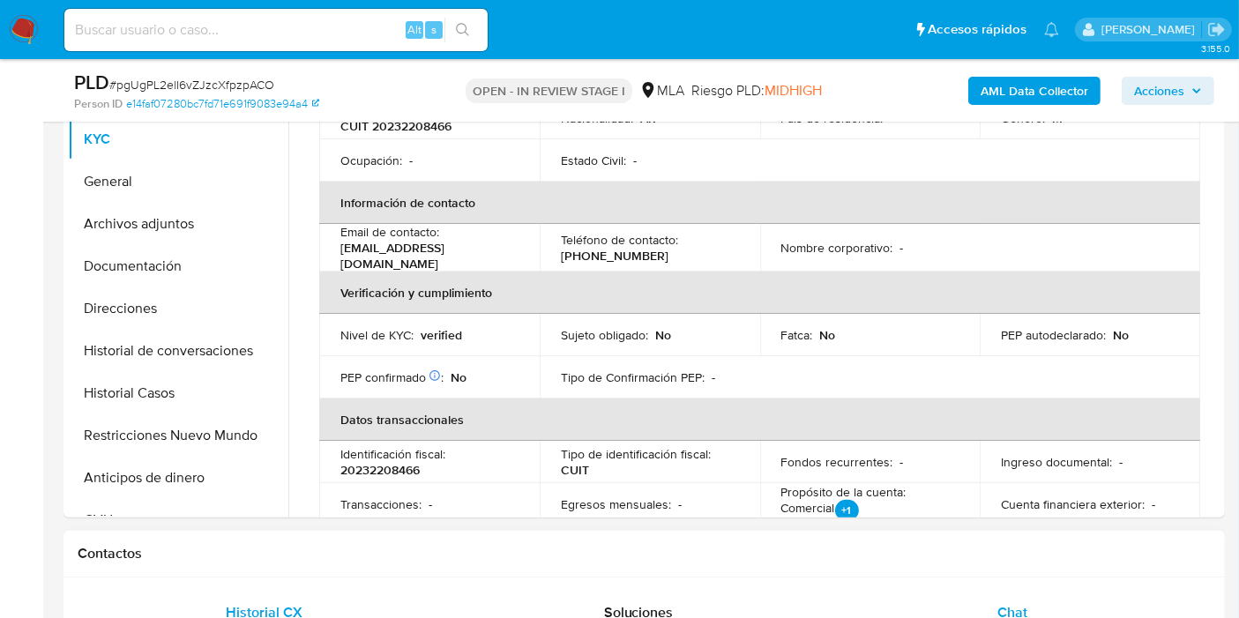
scroll to position [294, 0]
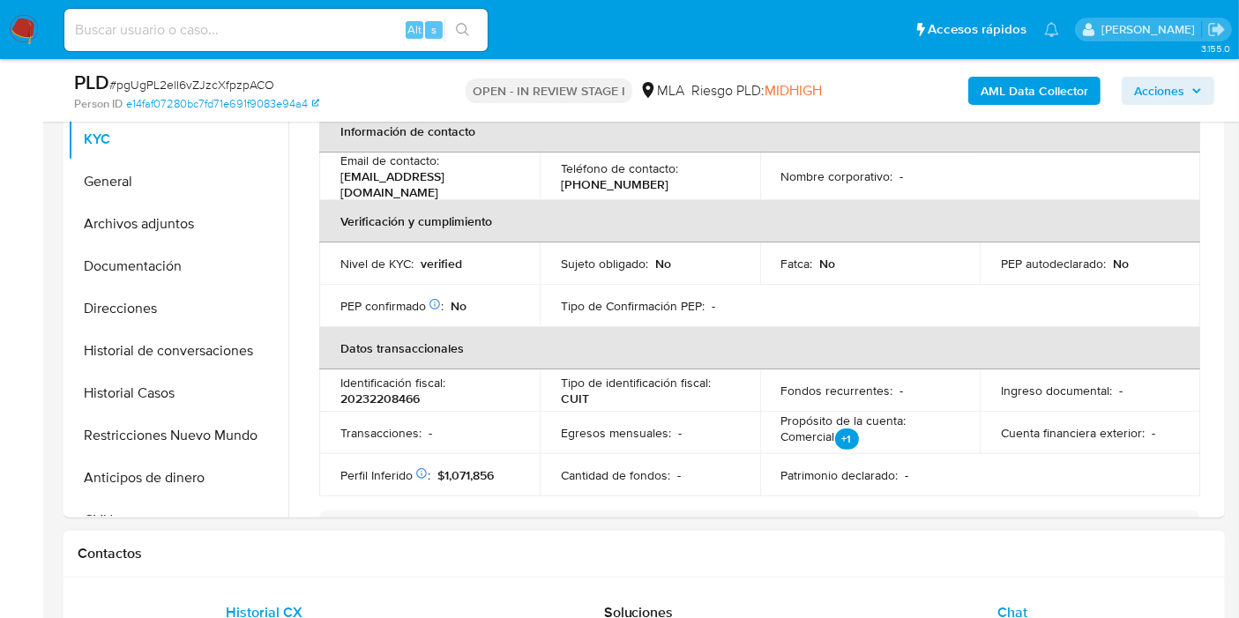
click at [994, 592] on div "Chat" at bounding box center [1012, 613] width 332 height 42
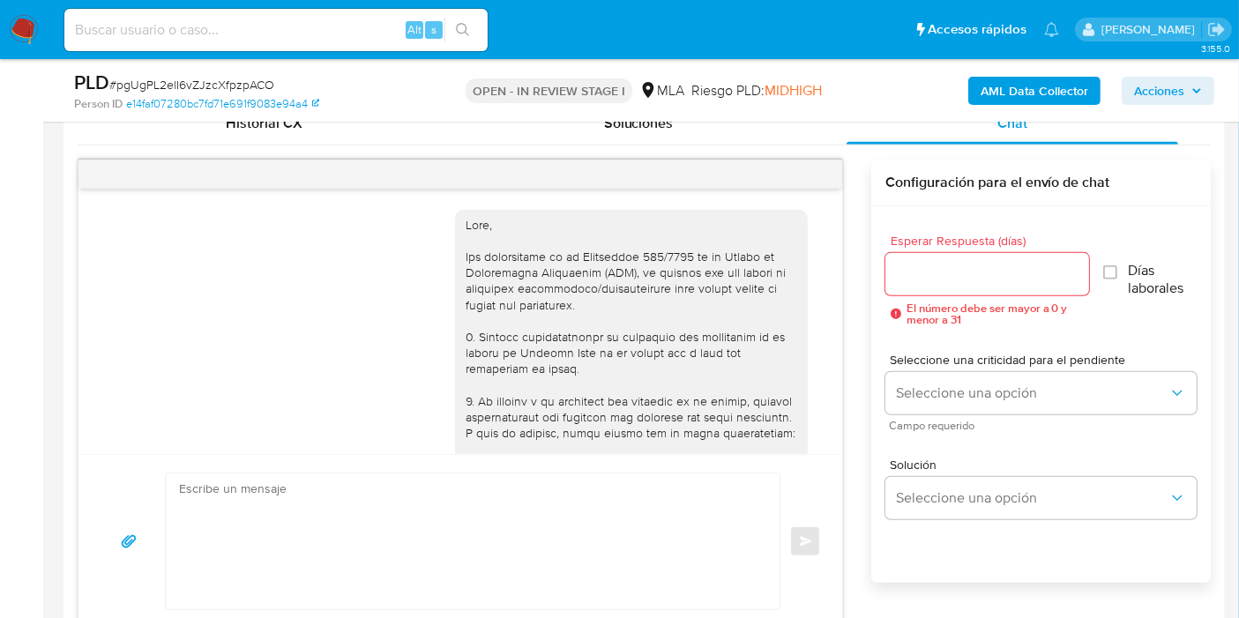
scroll to position [926, 0]
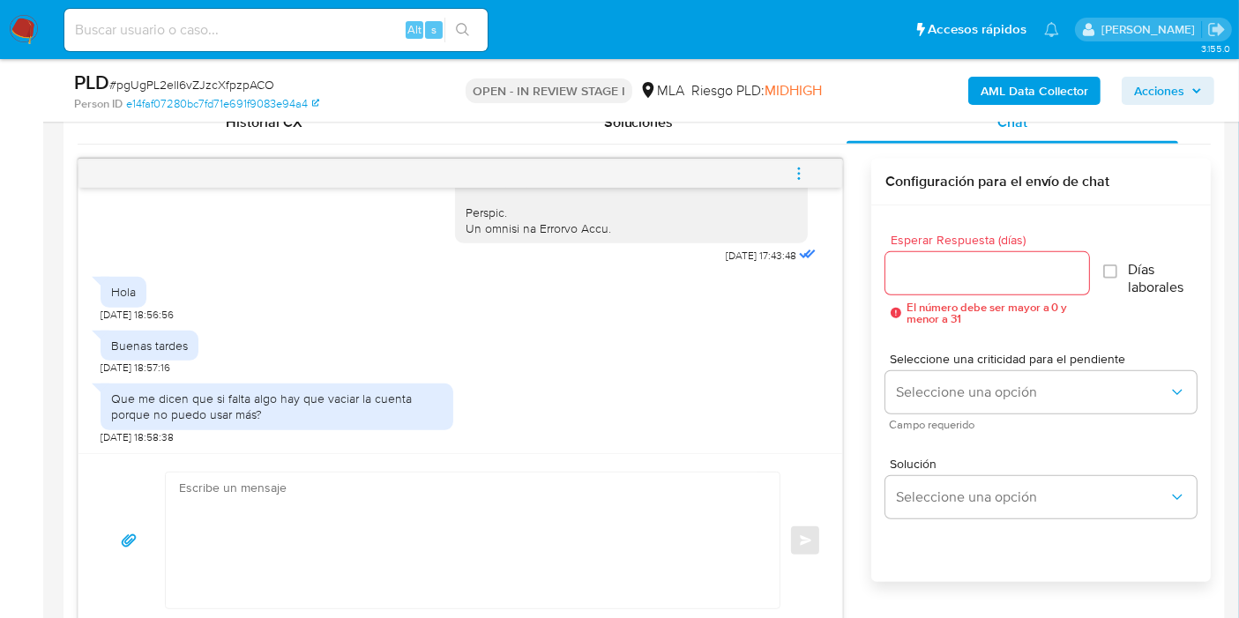
click at [564, 529] on textarea at bounding box center [468, 541] width 578 height 136
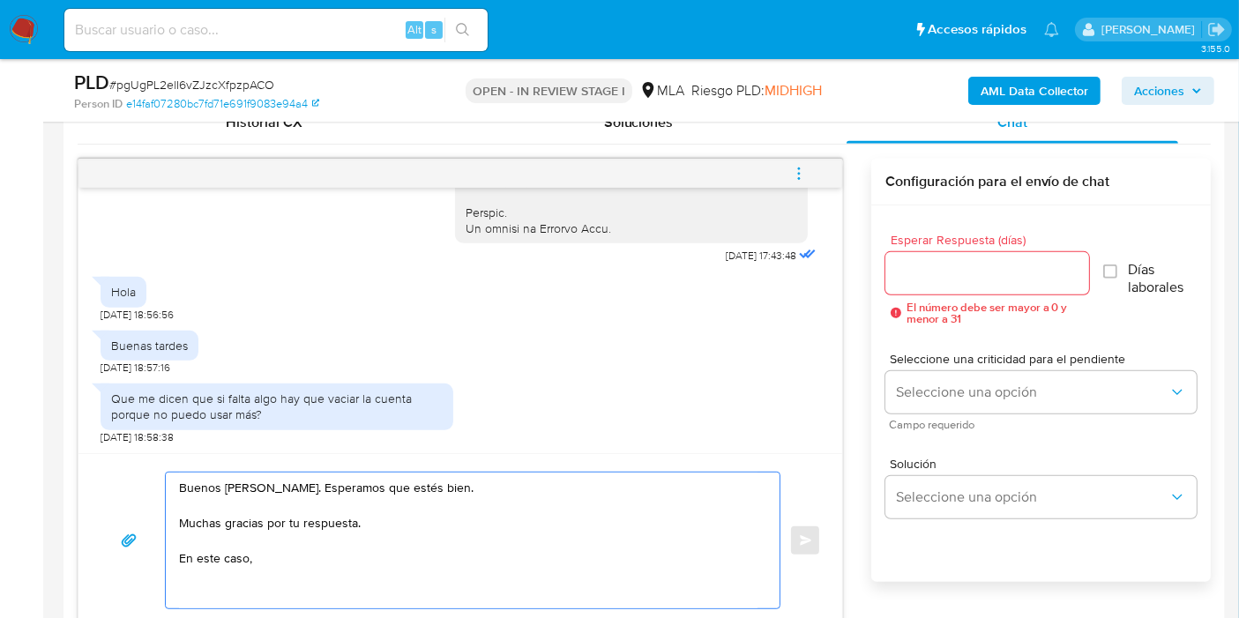
paste textarea "Resumen de Comprobantes Electrónicos emitidos de los períodos 2024 y 2025 Si ti…"
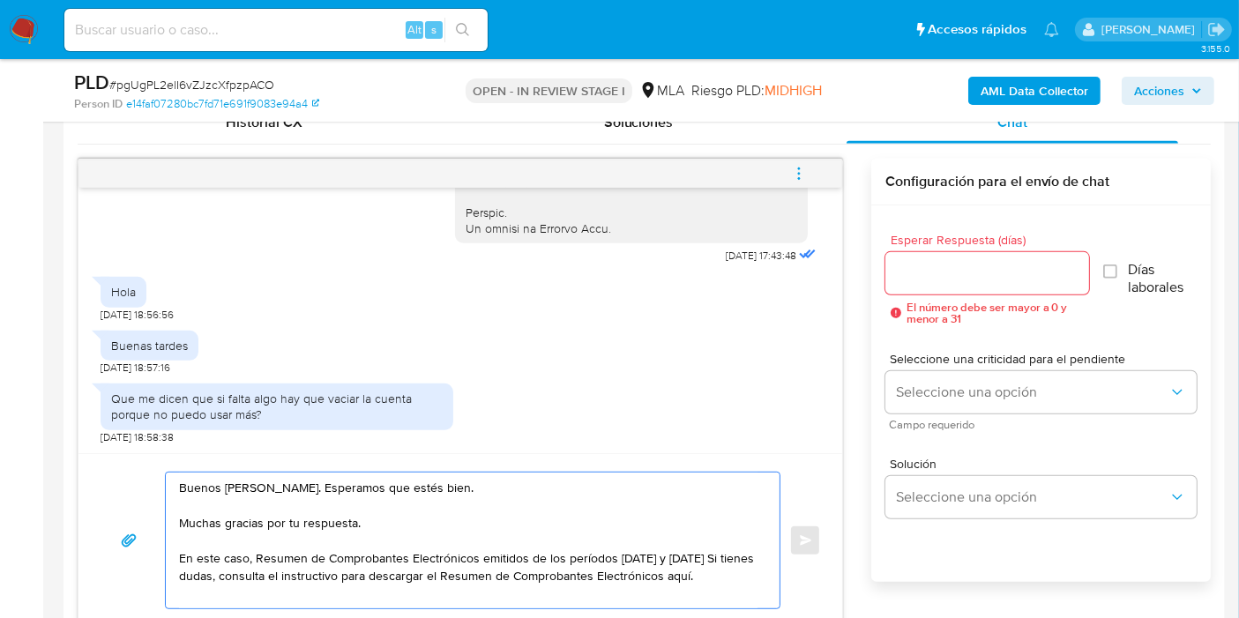
click at [251, 551] on textarea "Buenos días, Jorge. Esperamos que estés bien. Muchas gracias por tu respuesta. …" at bounding box center [468, 541] width 578 height 136
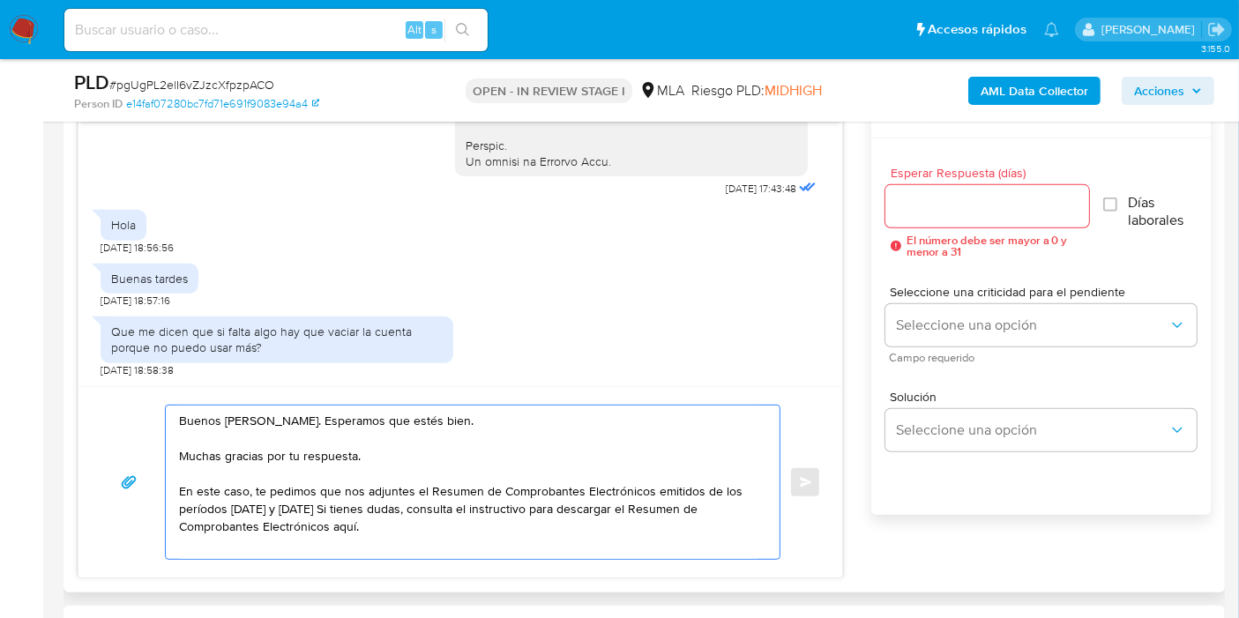
scroll to position [980, 0]
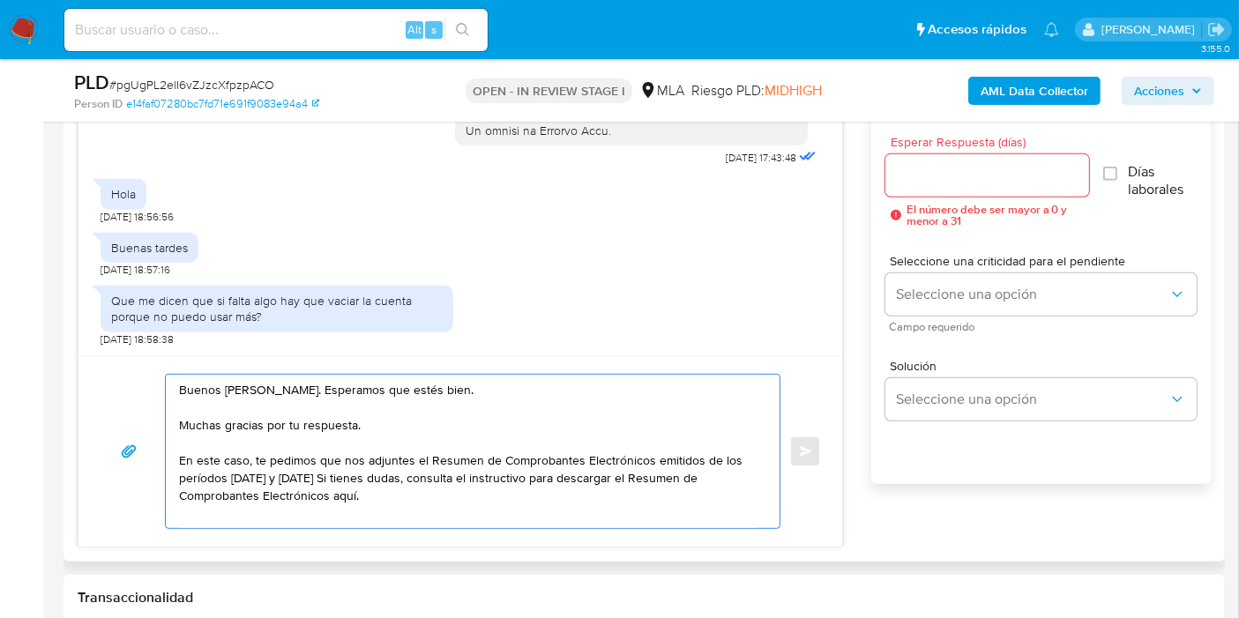
click at [232, 473] on textarea "Buenos días, Jorge. Esperamos que estés bien. Muchas gracias por tu respuesta. …" at bounding box center [468, 451] width 578 height 153
drag, startPoint x: 656, startPoint y: 470, endPoint x: 302, endPoint y: 470, distance: 354.4
click at [302, 470] on textarea "Buenos días, Jorge. Esperamos que estés bien. Muchas gracias por tu respuesta. …" at bounding box center [468, 451] width 578 height 153
click at [380, 491] on textarea "Buenos días, Jorge. Esperamos que estés bien. Muchas gracias por tu respuesta. …" at bounding box center [468, 451] width 578 height 153
paste textarea "https://www.mercadopago.com.ar/ayuda/30181"
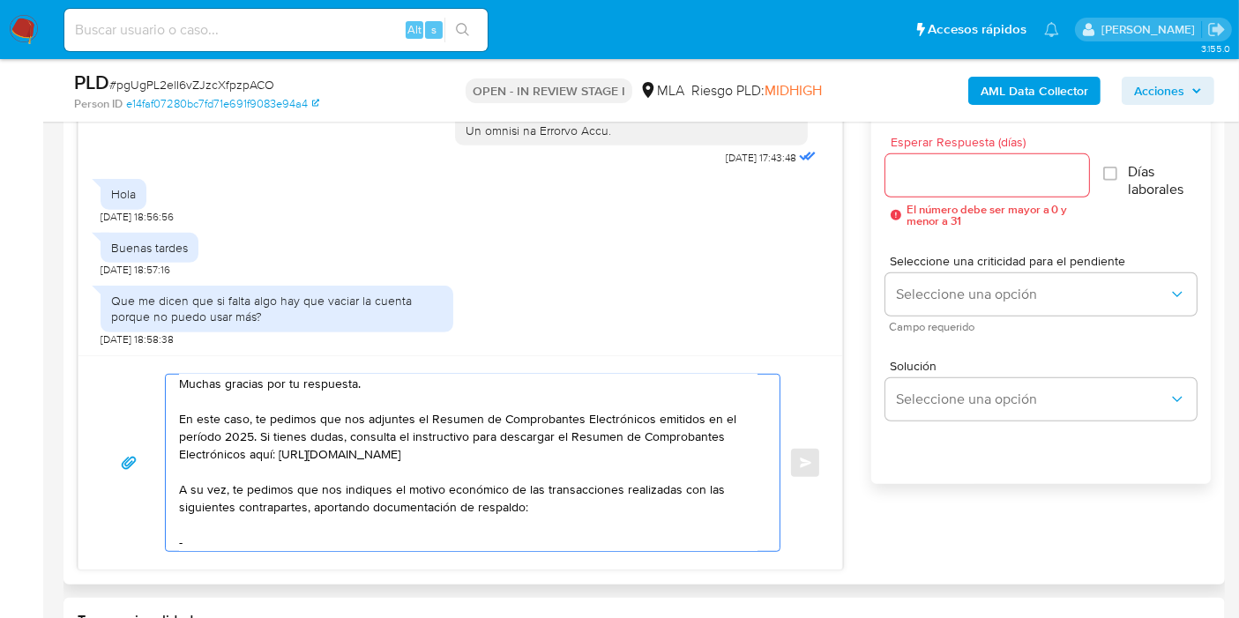
scroll to position [59, 0]
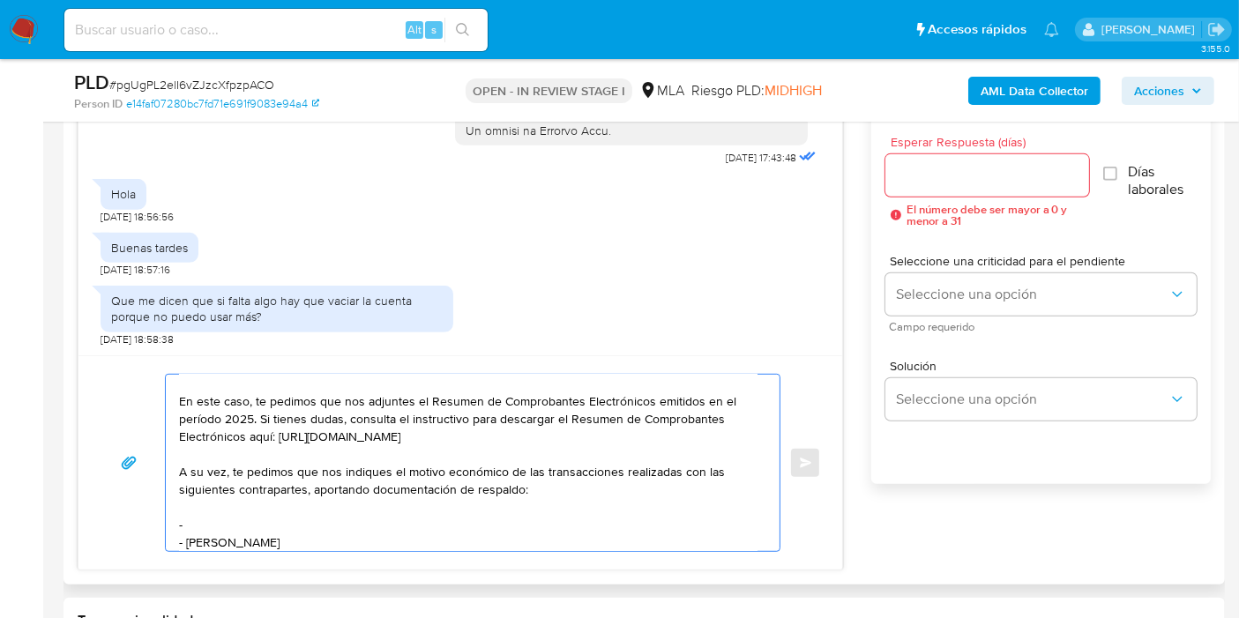
paste textarea "20141088948"
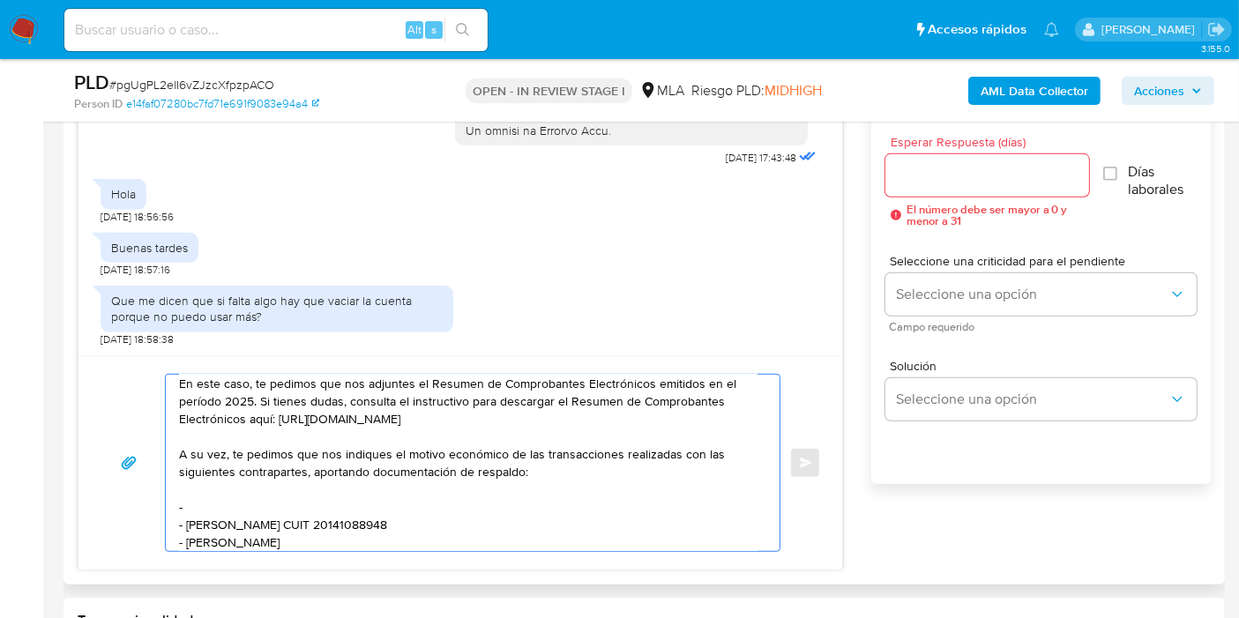
paste textarea "20348314808"
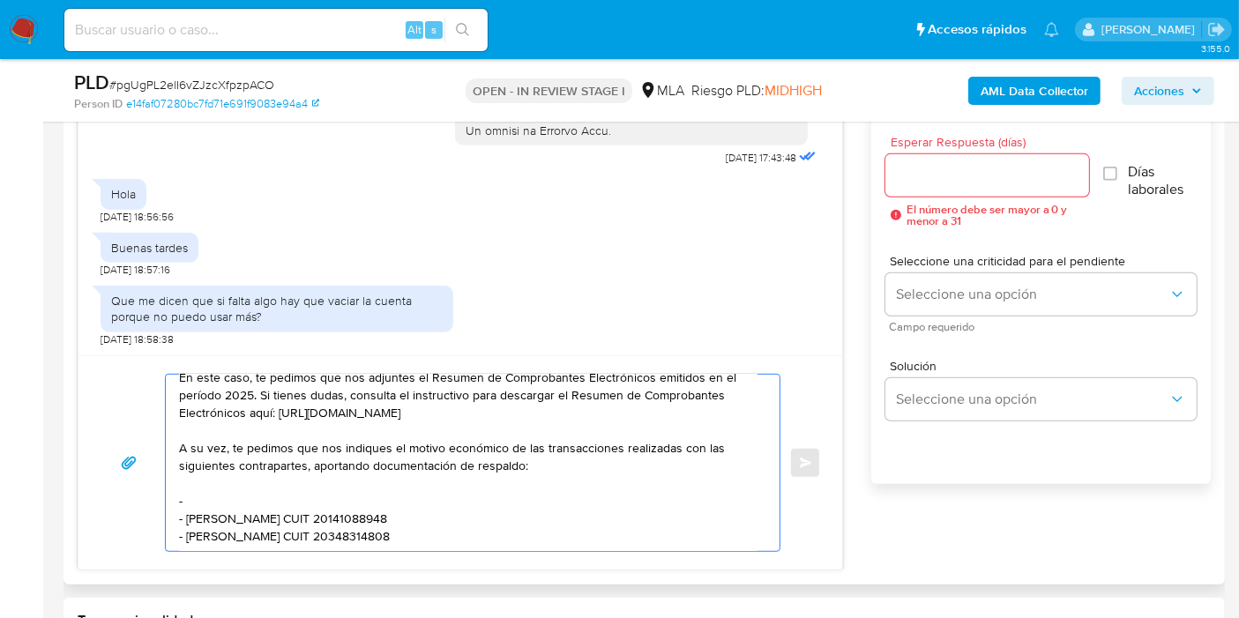
click at [659, 385] on textarea "Buenos días, Jorge. Esperamos que estés bien. Muchas gracias por tu respuesta. …" at bounding box center [468, 463] width 578 height 176
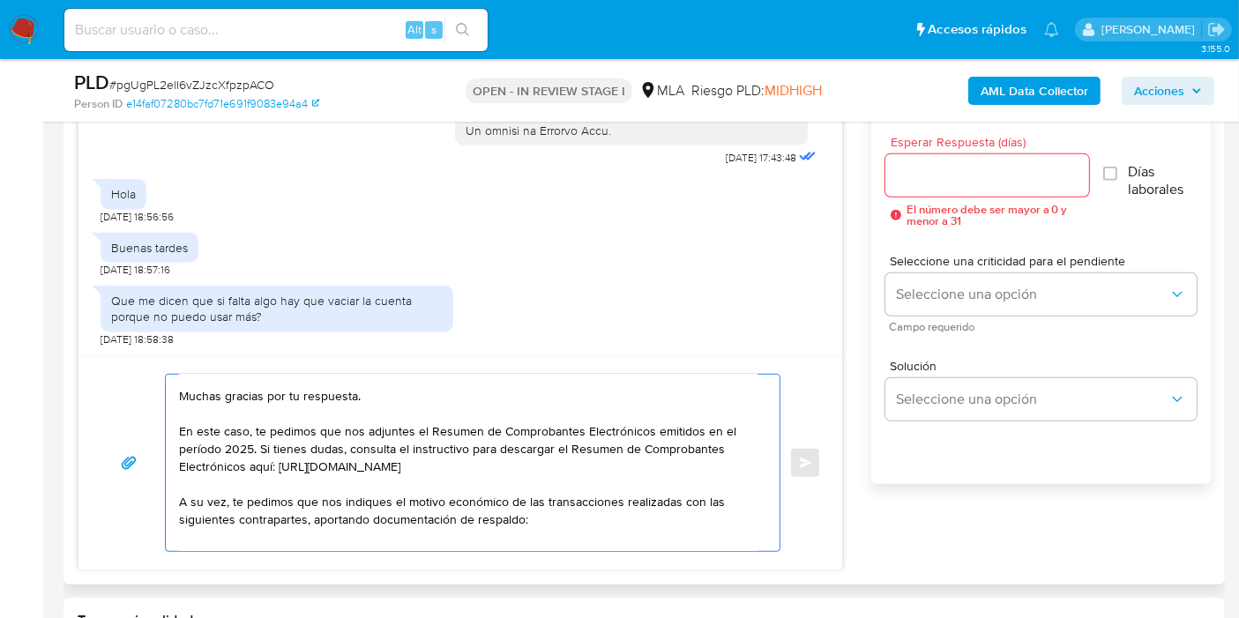
scroll to position [0, 0]
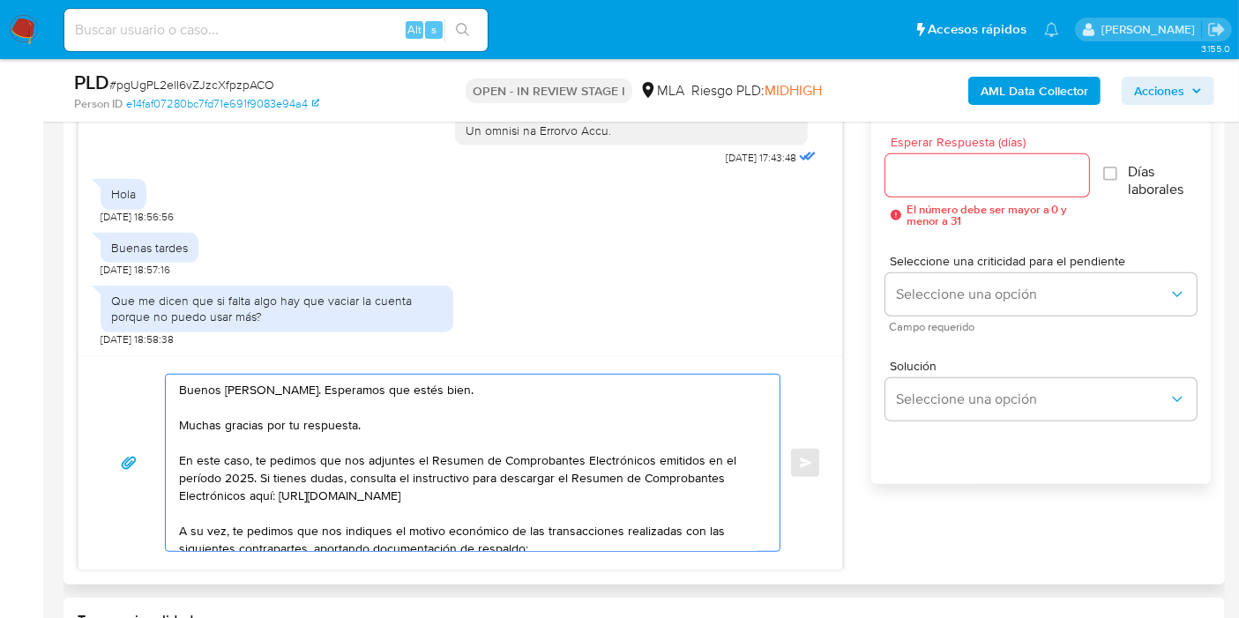
click at [222, 530] on textarea "Buenos días, Jorge. Esperamos que estés bien. Muchas gracias por tu respuesta. …" at bounding box center [468, 463] width 578 height 176
click at [229, 530] on textarea "Buenos días, Jorge. Esperamos que estés bien. Muchas gracias por tu respuesta. …" at bounding box center [468, 463] width 578 height 176
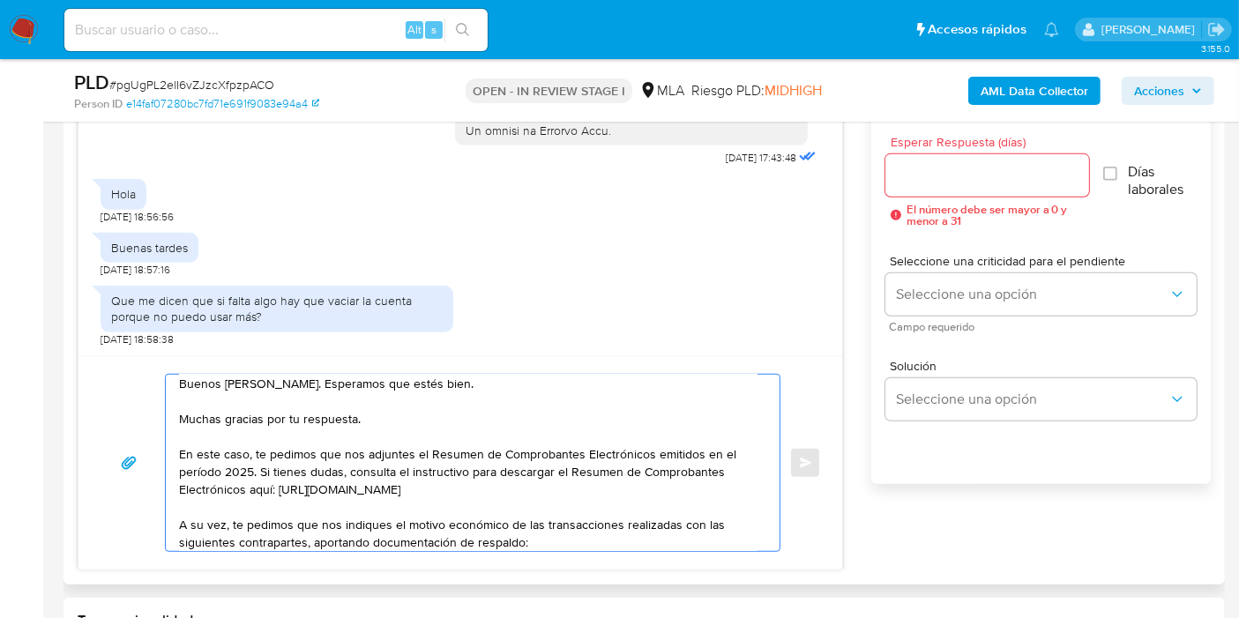
drag, startPoint x: 339, startPoint y: 528, endPoint x: 350, endPoint y: 526, distance: 10.7
click at [348, 527] on textarea "Buenos días, Jorge. Esperamos que estés bien. Muchas gracias por tu respuesta. …" at bounding box center [468, 463] width 578 height 176
type textarea "Buenos días, Jorge. Esperamos que estés bien. Muchas gracias por tu respuesta. …"
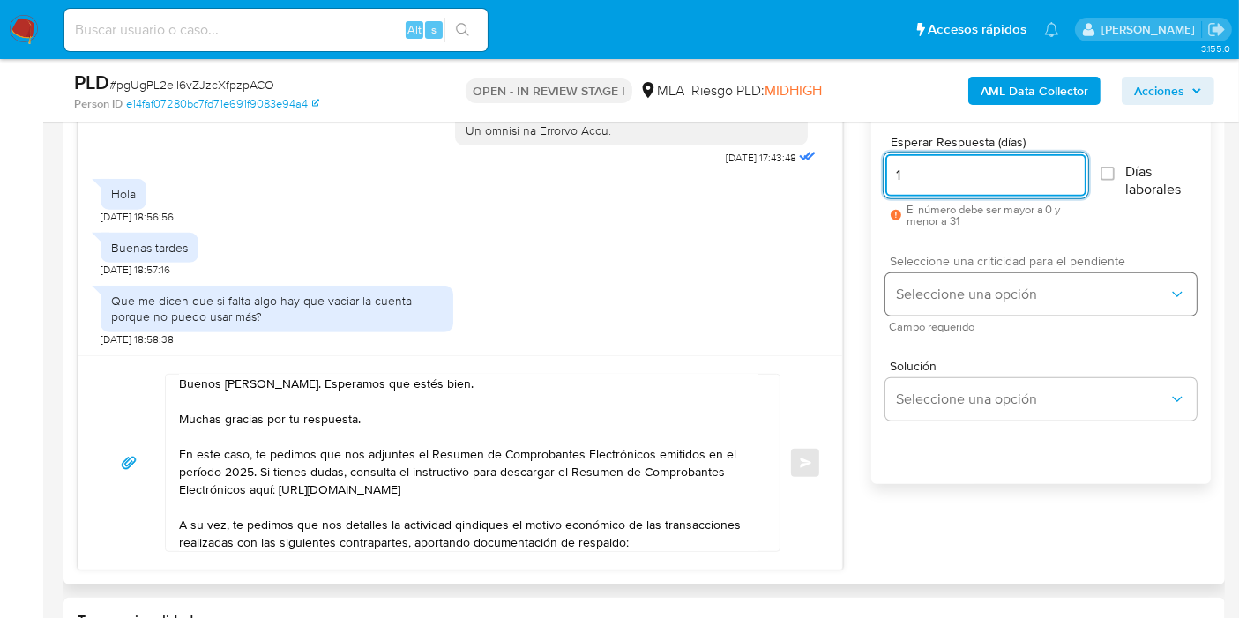
type input "1"
click at [935, 274] on button "Seleccione una opción" at bounding box center [1040, 294] width 311 height 42
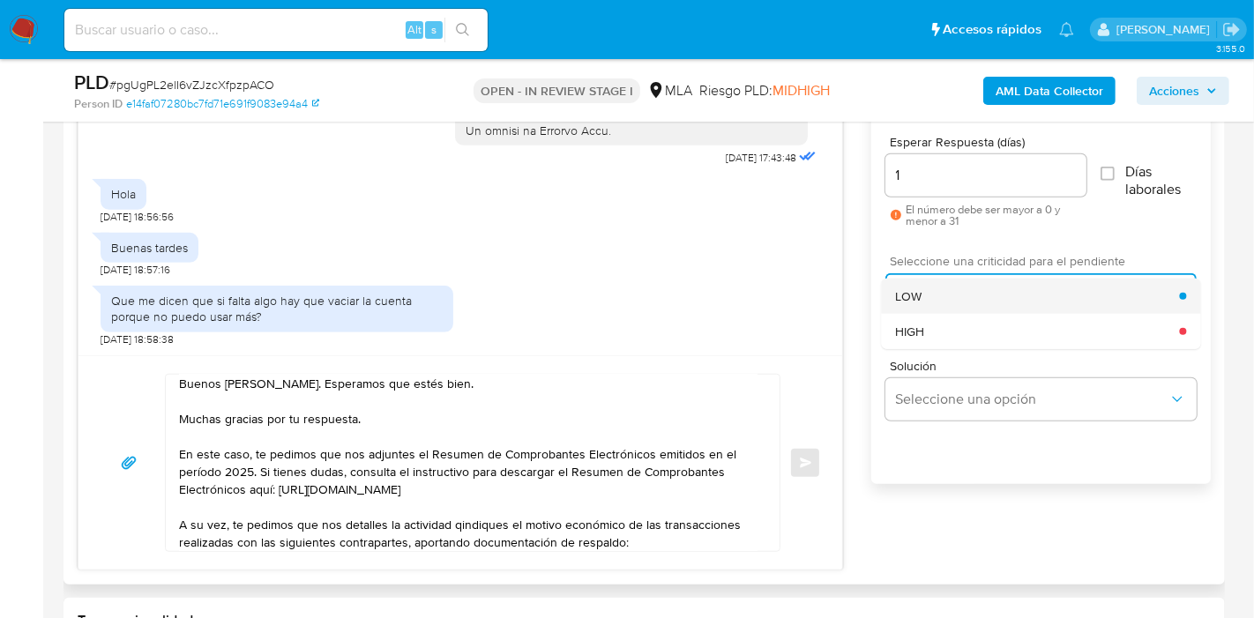
drag, startPoint x: 932, startPoint y: 322, endPoint x: 942, endPoint y: 302, distance: 22.1
click at [942, 302] on ul "LOW HIGH" at bounding box center [1040, 314] width 319 height 71
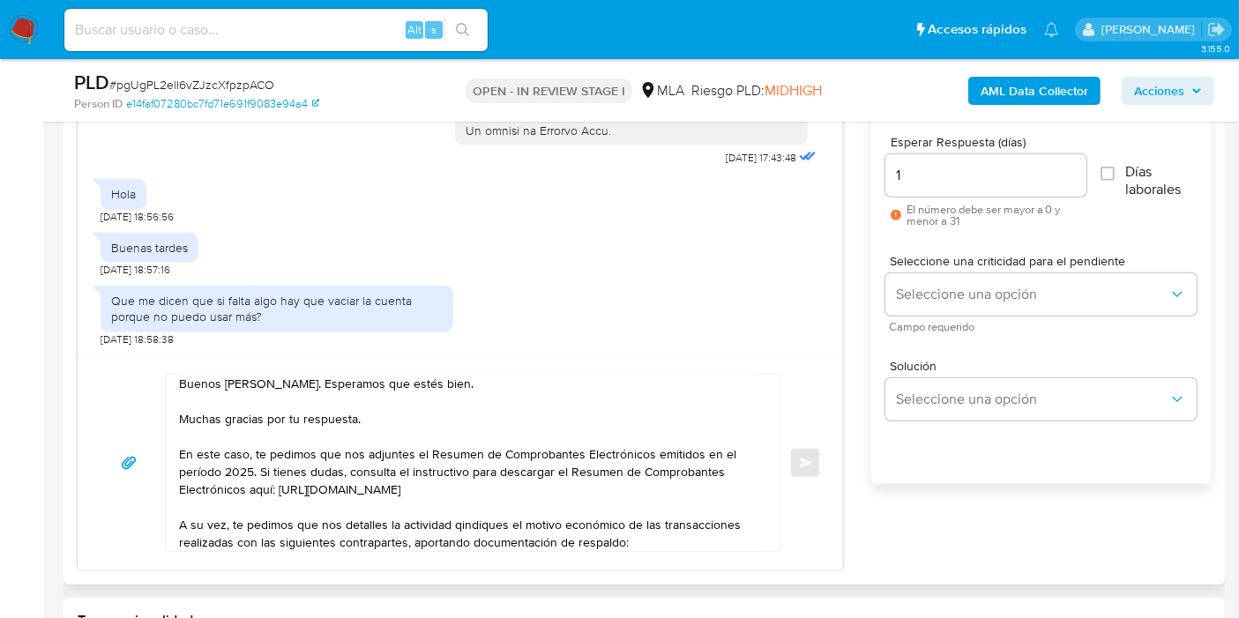
click at [373, 442] on textarea "Buenos días, Jorge. Esperamos que estés bien. Muchas gracias por tu respuesta. …" at bounding box center [468, 463] width 578 height 176
drag, startPoint x: 377, startPoint y: 482, endPoint x: 382, endPoint y: 510, distance: 27.7
click at [378, 484] on textarea "Buenos días, Jorge. Esperamos que estés bien. Muchas gracias por tu respuesta. …" at bounding box center [468, 463] width 578 height 176
click at [459, 525] on textarea "Buenos días, Jorge. Esperamos que estés bien. Muchas gracias por tu respuesta. …" at bounding box center [468, 463] width 578 height 176
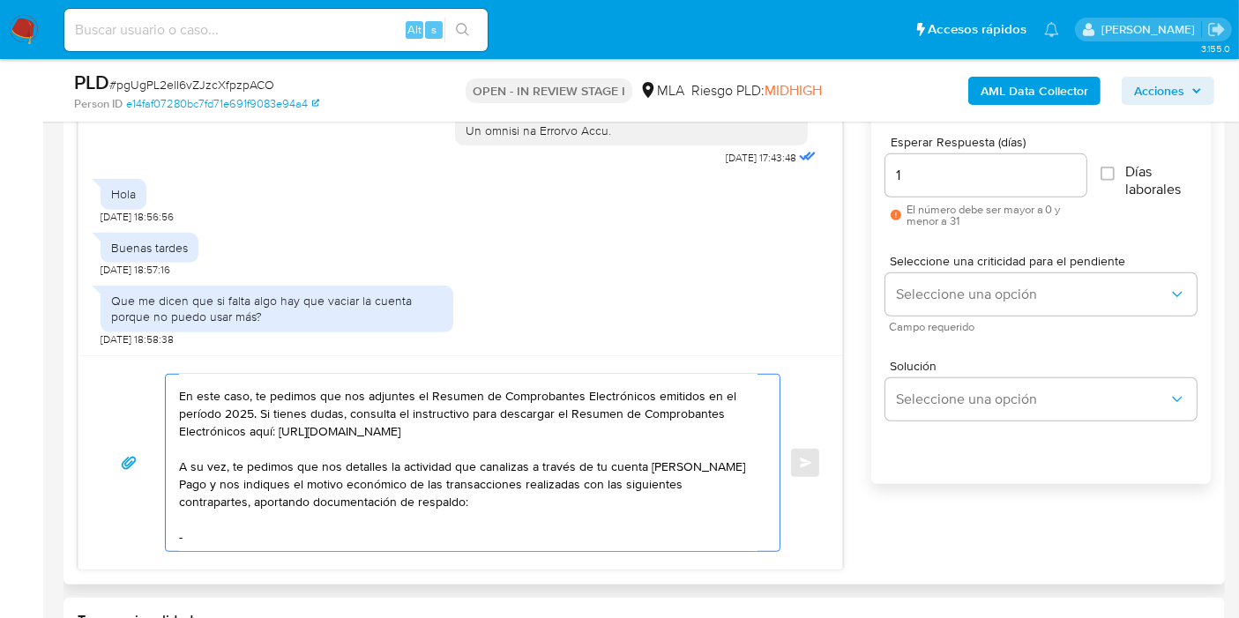
scroll to position [104, 0]
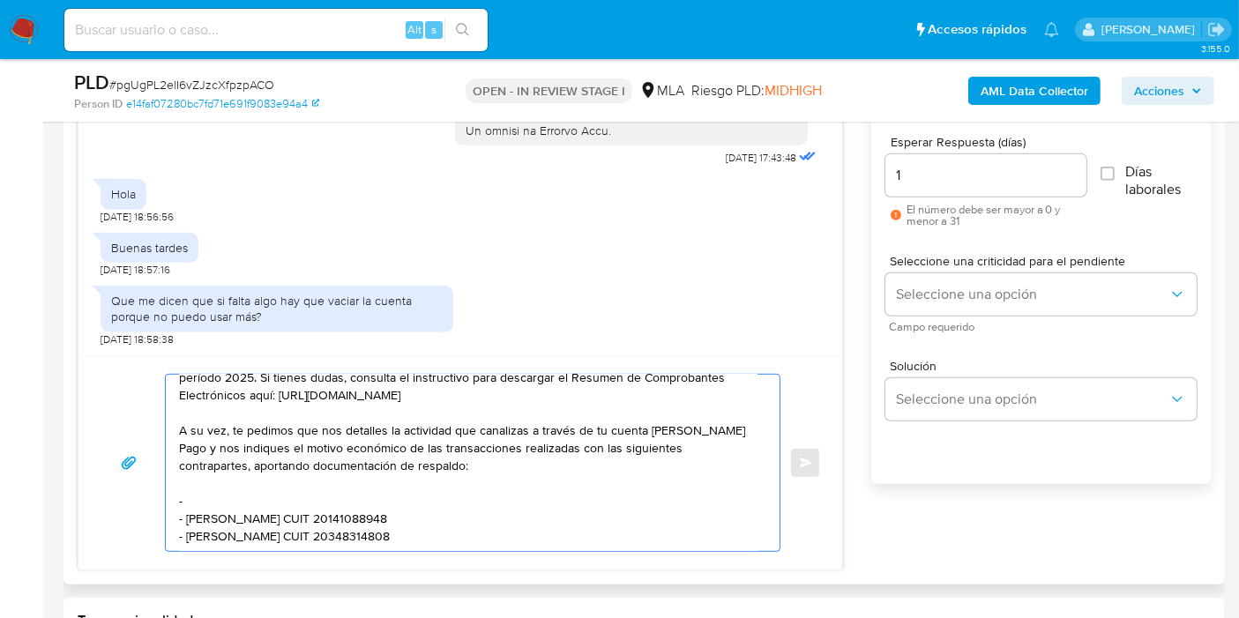
click at [447, 454] on textarea "Buenos días, Jorge. Esperamos que estés bien. Muchas gracias por tu respuesta. …" at bounding box center [468, 463] width 578 height 176
click at [420, 472] on textarea "Buenos días, Jorge. Esperamos que estés bien. Muchas gracias por tu respuesta. …" at bounding box center [468, 463] width 578 height 176
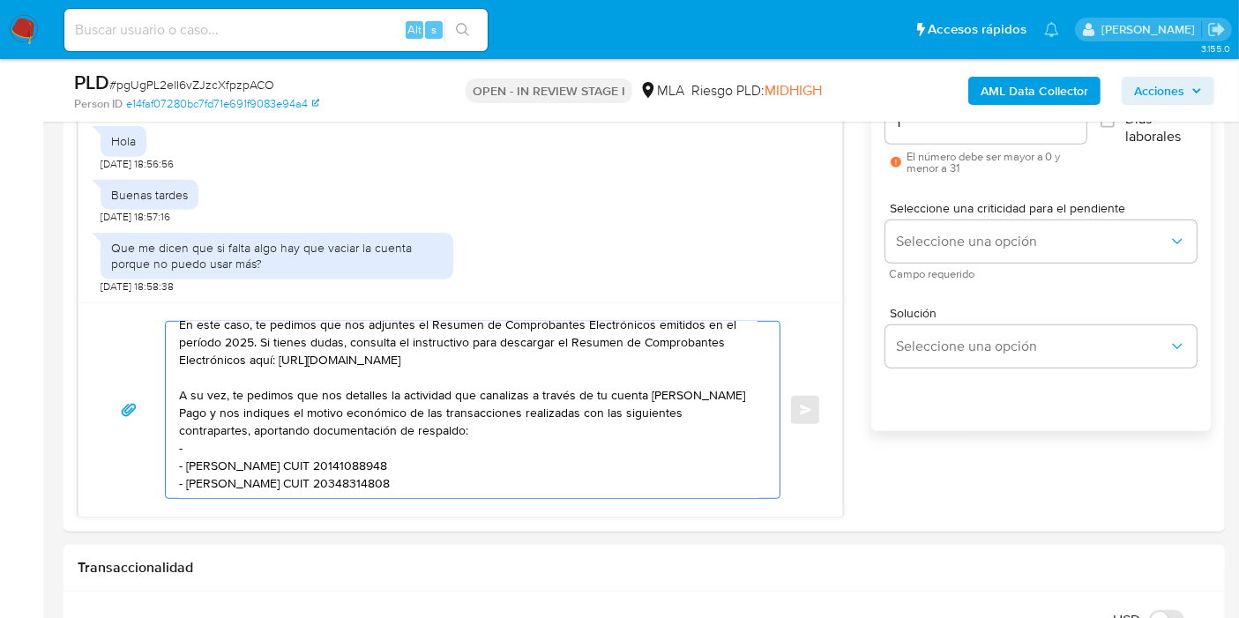
scroll to position [1077, 0]
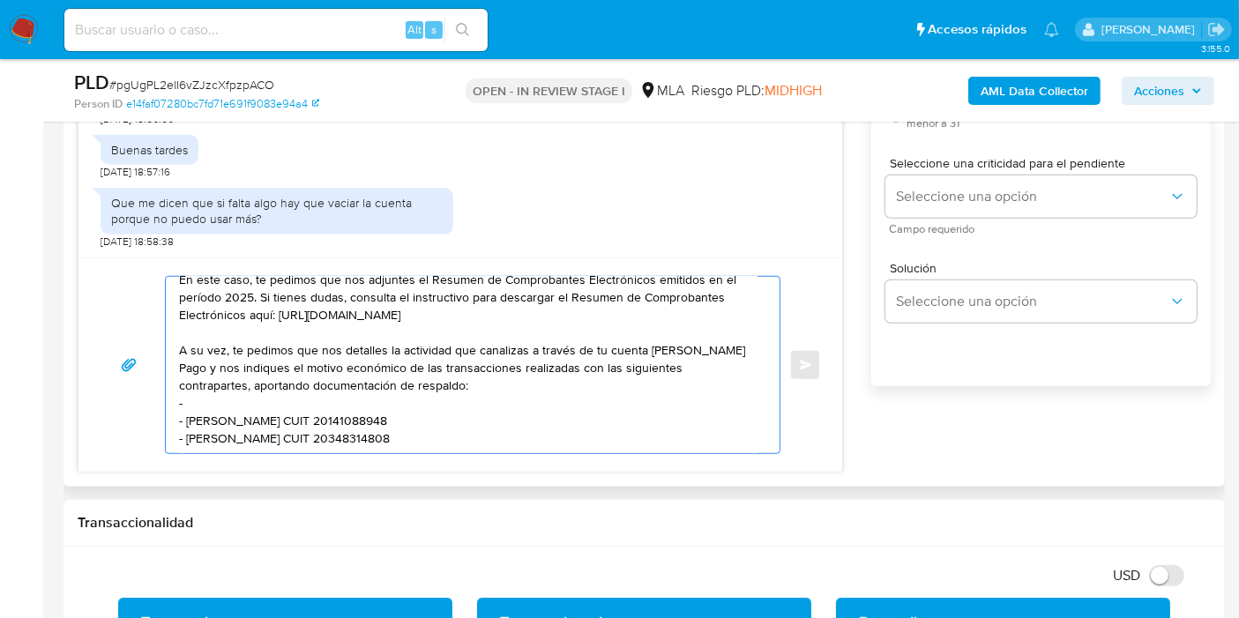
click at [404, 423] on textarea "Buenos días, Jorge. Esperamos que estés bien. Muchas gracias por tu respuesta. …" at bounding box center [468, 365] width 578 height 176
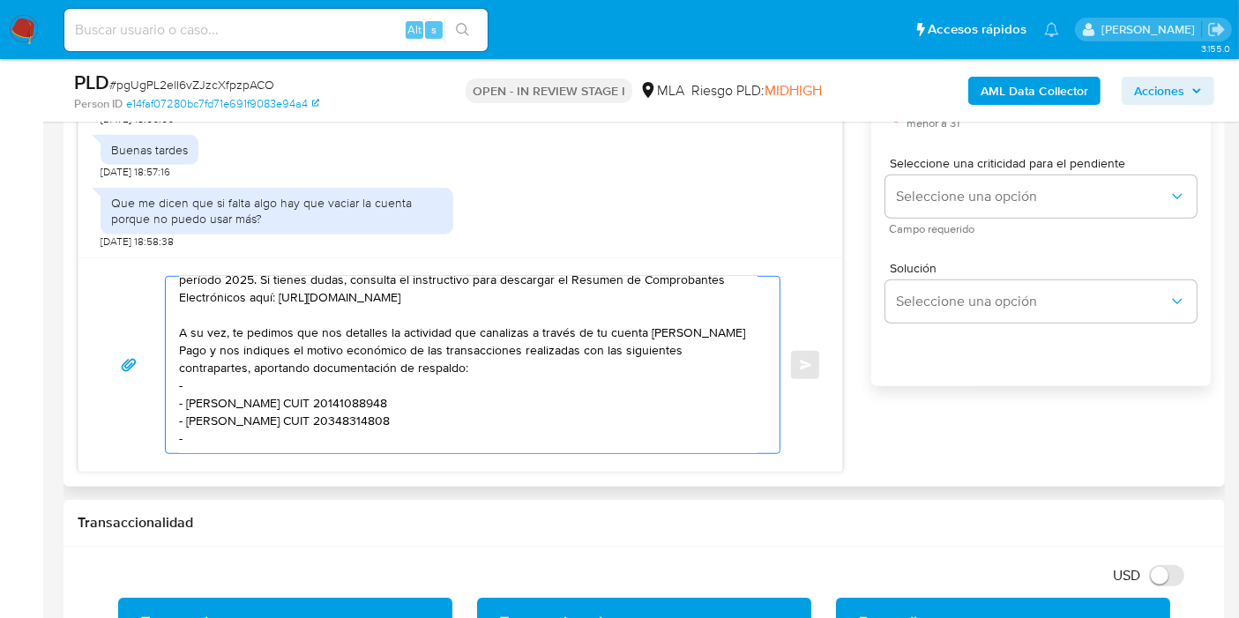
paste textarea "Marcela Verónica Strilcic"
paste textarea "27251821017"
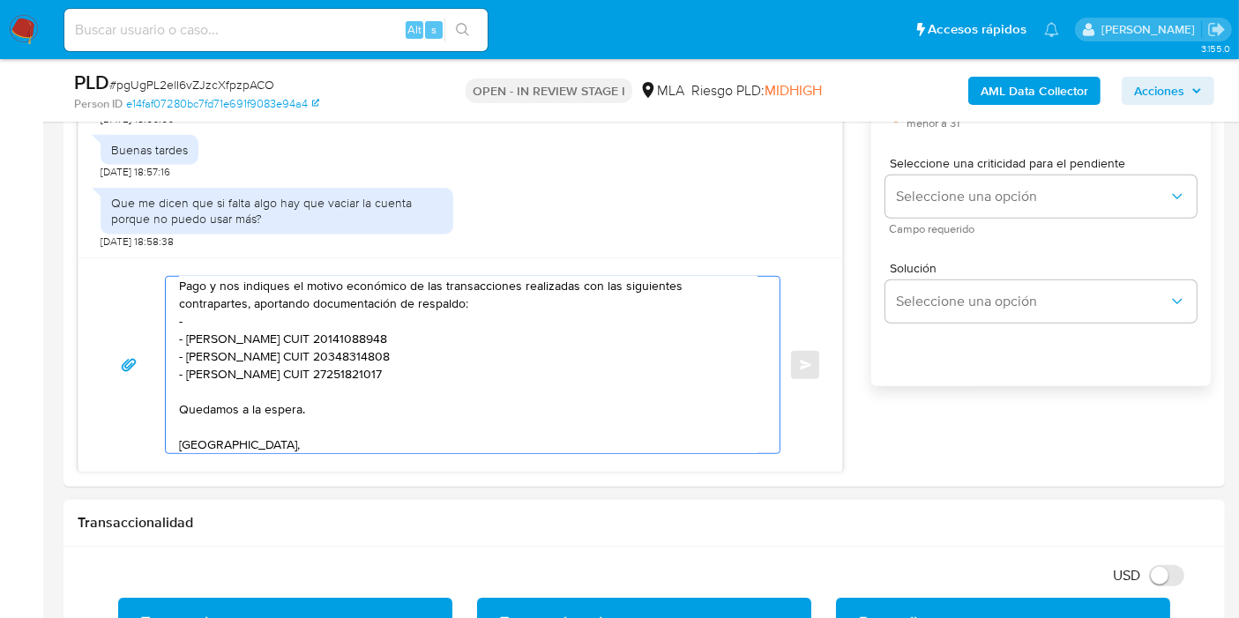
scroll to position [183, 0]
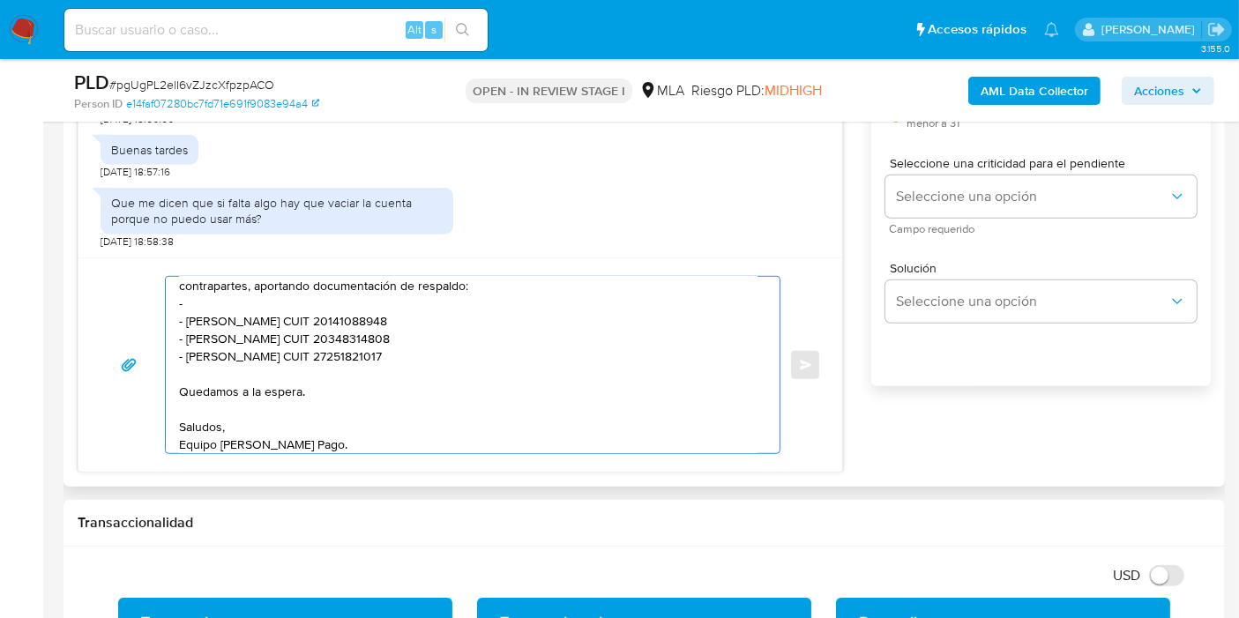
click at [456, 306] on textarea "Buenos días, Jorge. Esperamos que estés bien. Muchas gracias por tu respuesta. …" at bounding box center [468, 365] width 578 height 176
paste textarea "COMPAÑIA DE SEGUROS LA MERCANTIL ANDINA S.A."
paste textarea "50003691"
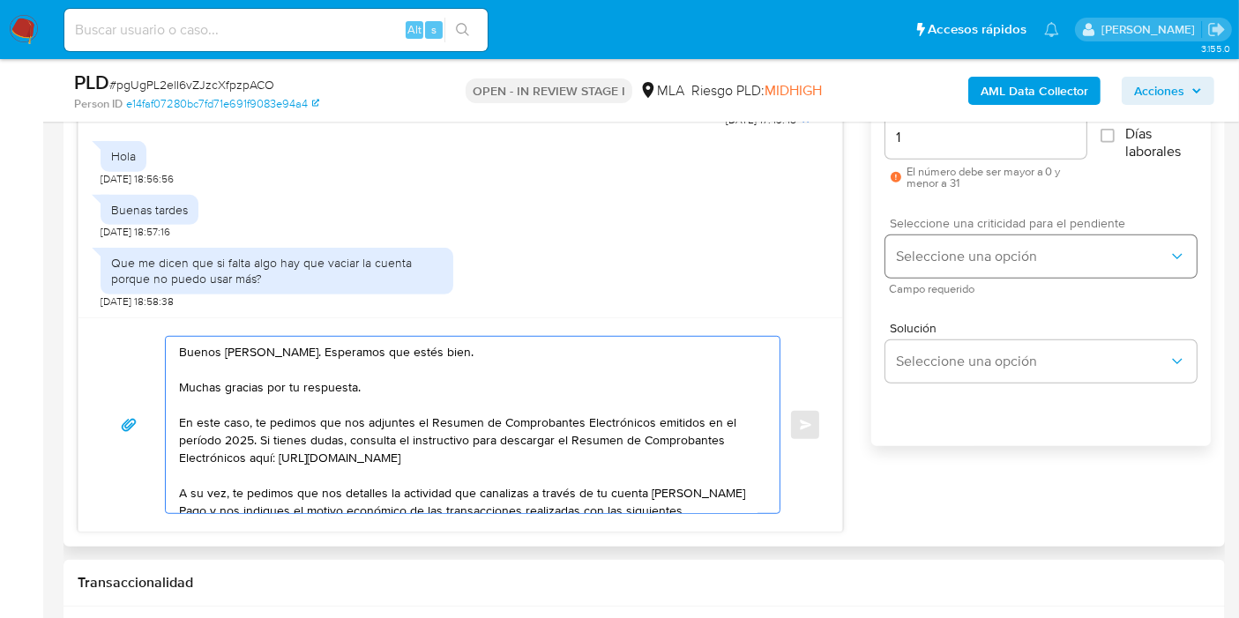
scroll to position [882, 0]
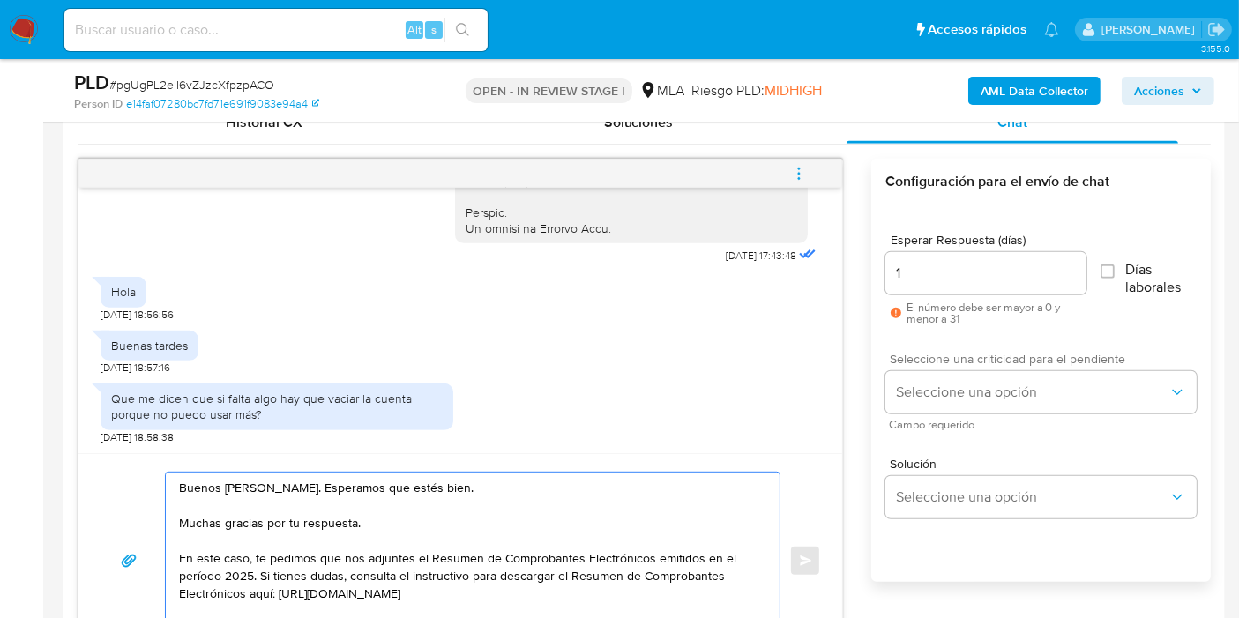
type textarea "Buenos días, Jorge. Esperamos que estés bien. Muchas gracias por tu respuesta. …"
drag, startPoint x: 982, startPoint y: 414, endPoint x: 995, endPoint y: 395, distance: 23.0
click at [988, 405] on div "Seleccione una criticidad para el pendiente Seleccione una opción Campo requeri…" at bounding box center [1040, 391] width 311 height 77
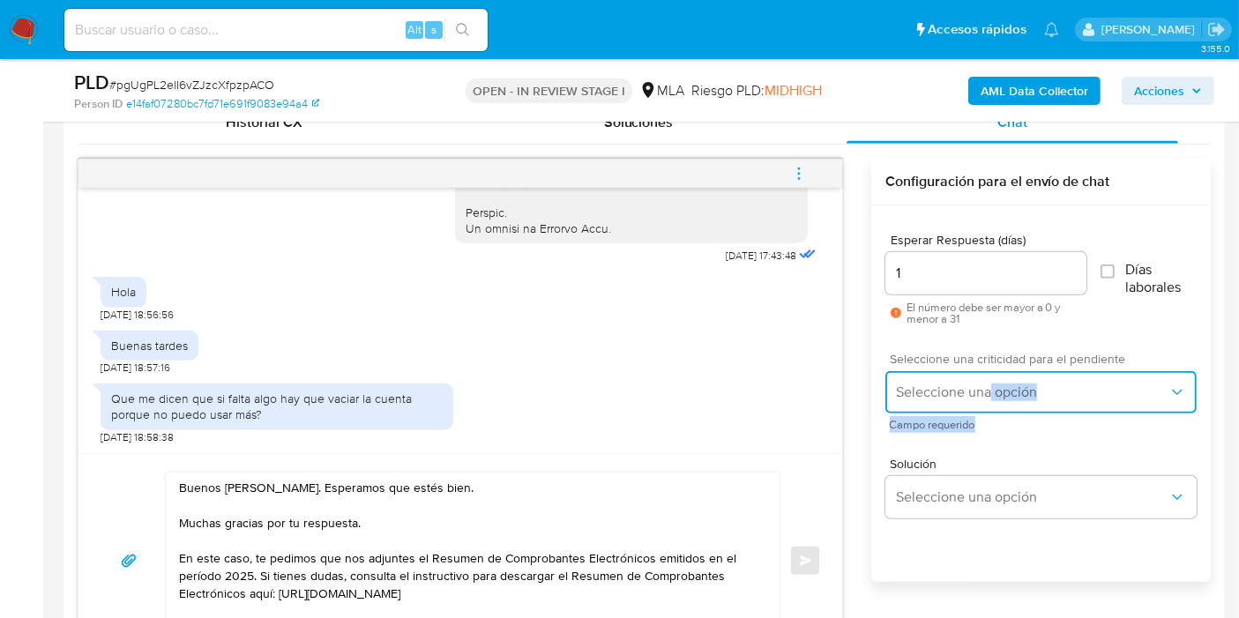
click at [995, 395] on span "Seleccione una opción" at bounding box center [1032, 393] width 272 height 18
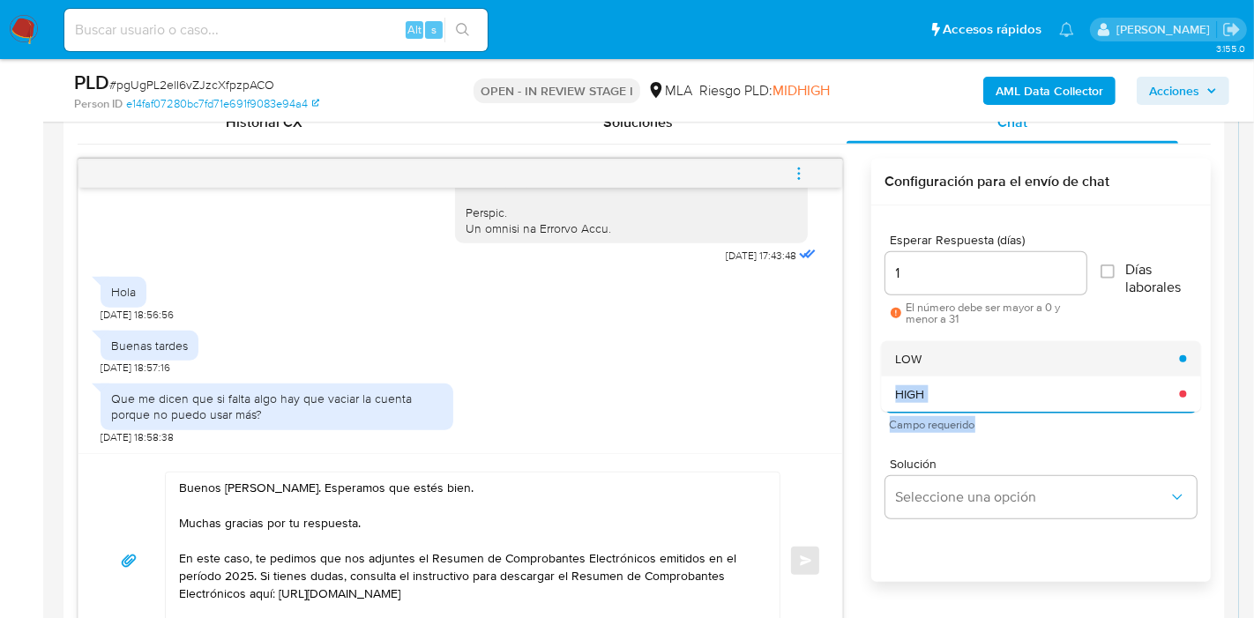
click at [959, 356] on div "LOW" at bounding box center [1037, 358] width 284 height 35
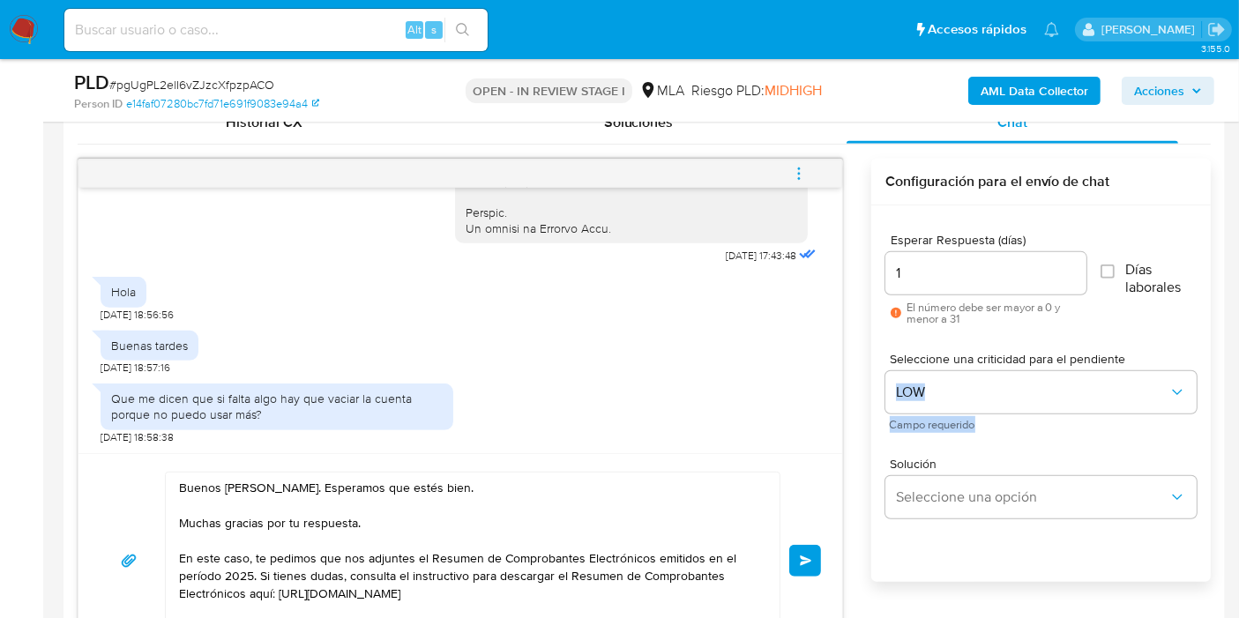
click at [801, 556] on span "Enviar" at bounding box center [806, 560] width 12 height 11
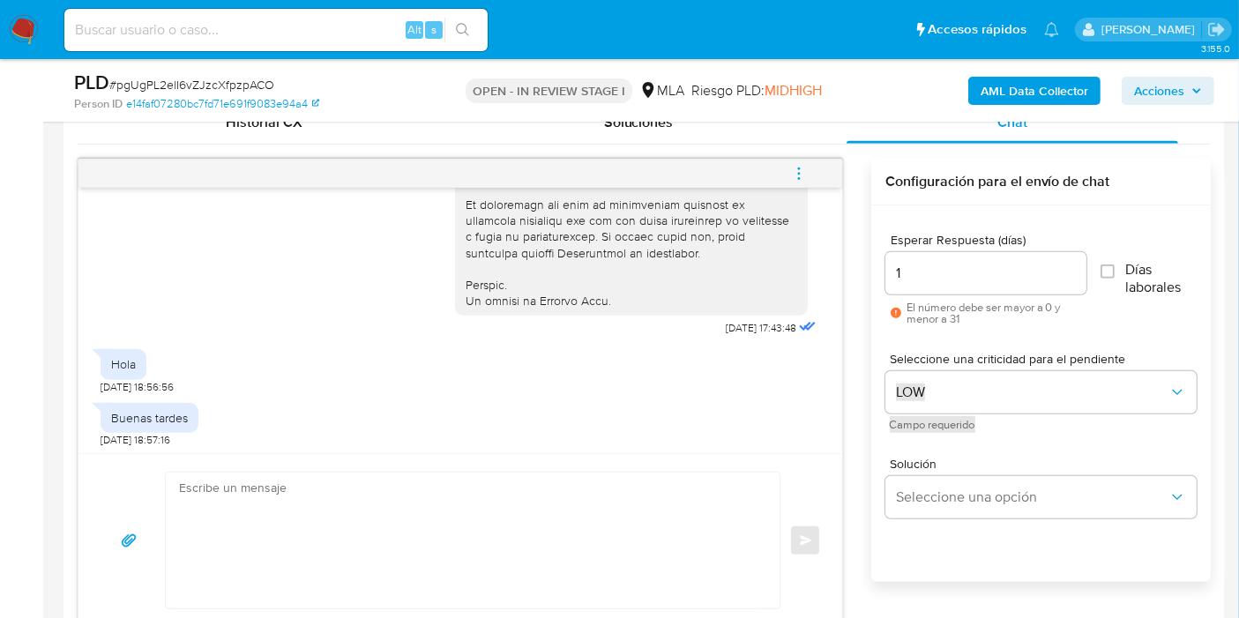
scroll to position [692, 0]
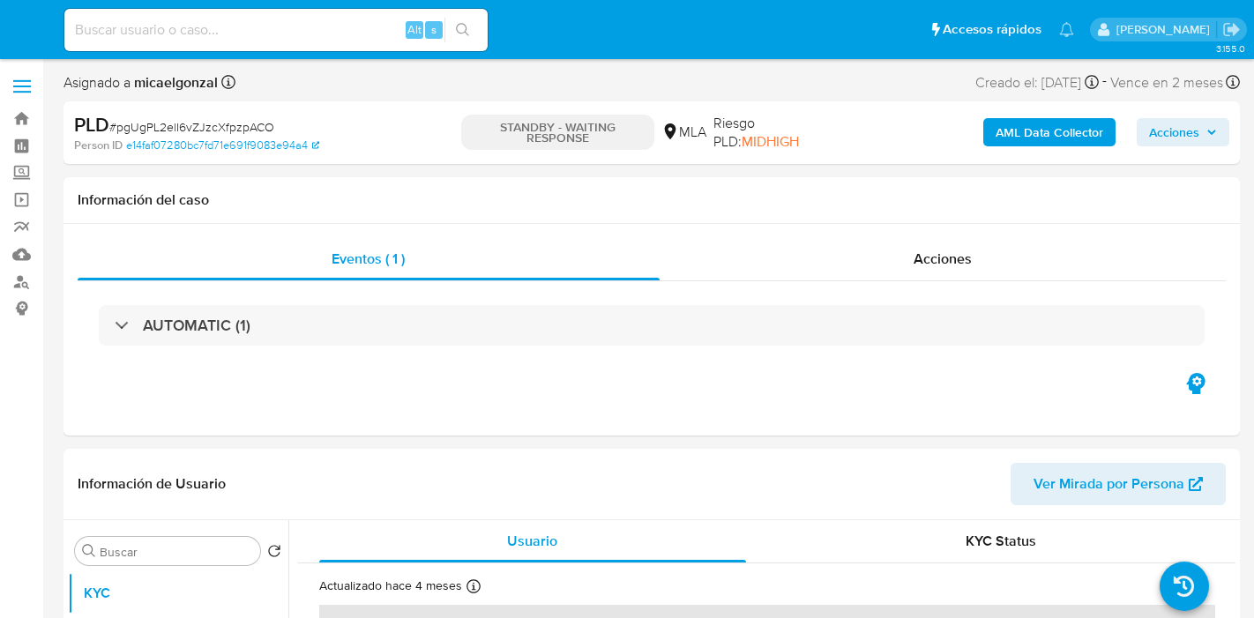
select select "10"
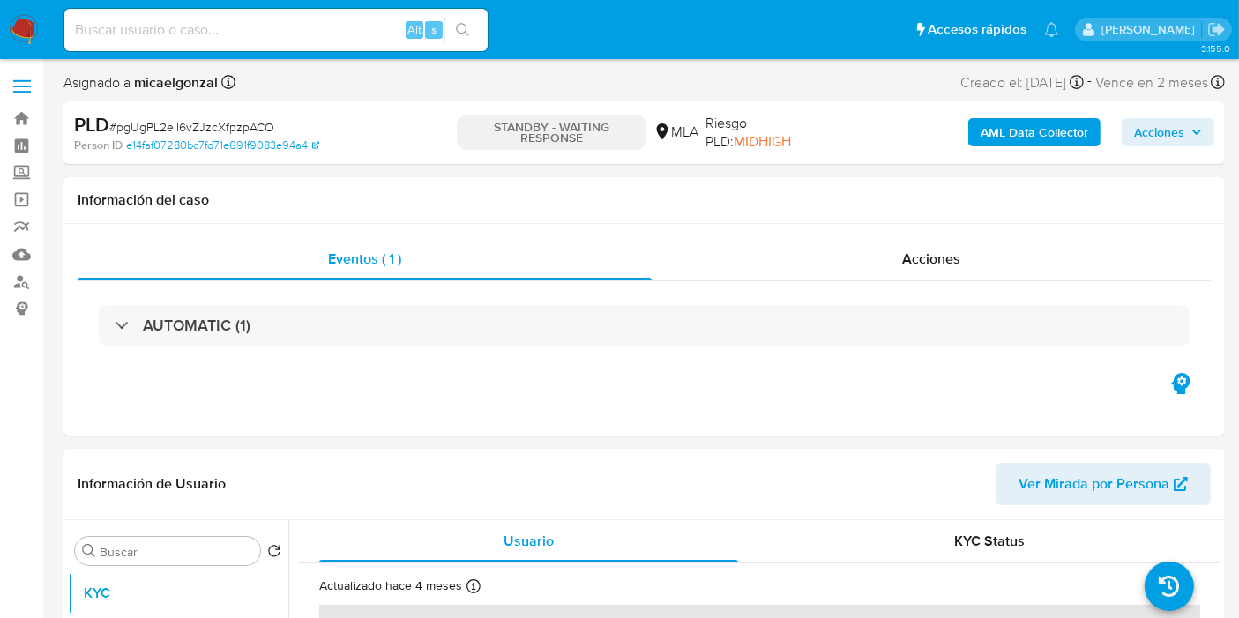
click at [29, 38] on img at bounding box center [24, 30] width 30 height 30
